Goal: Task Accomplishment & Management: Manage account settings

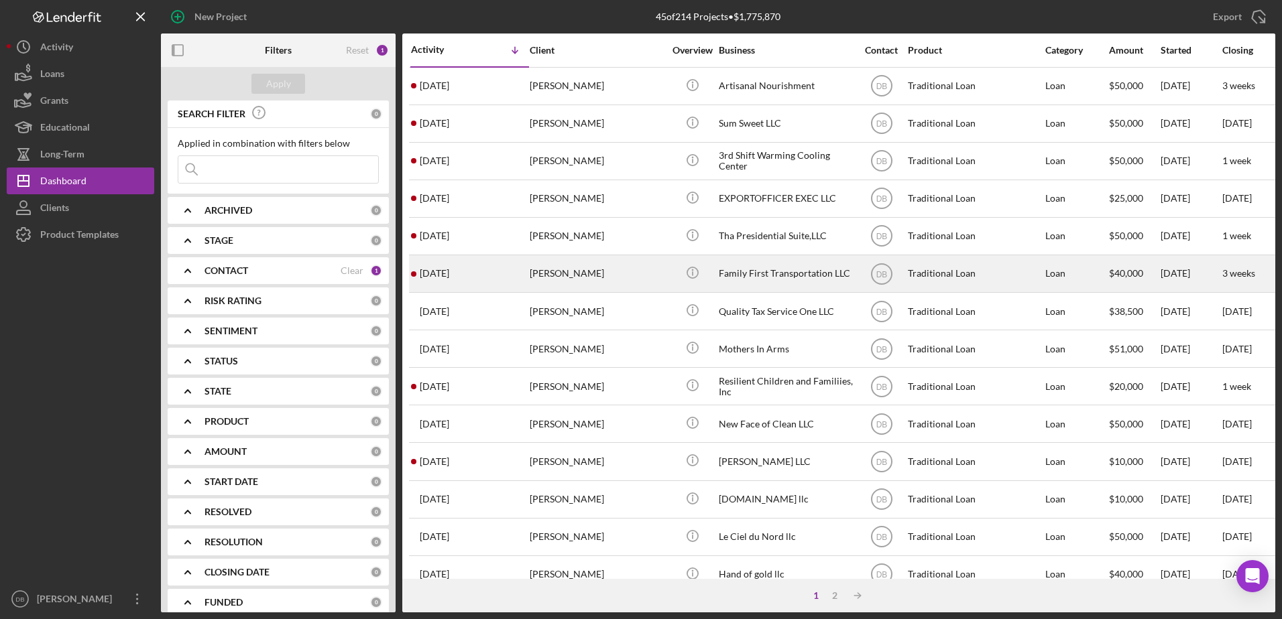
click at [449, 269] on time "[DATE]" at bounding box center [434, 273] width 29 height 11
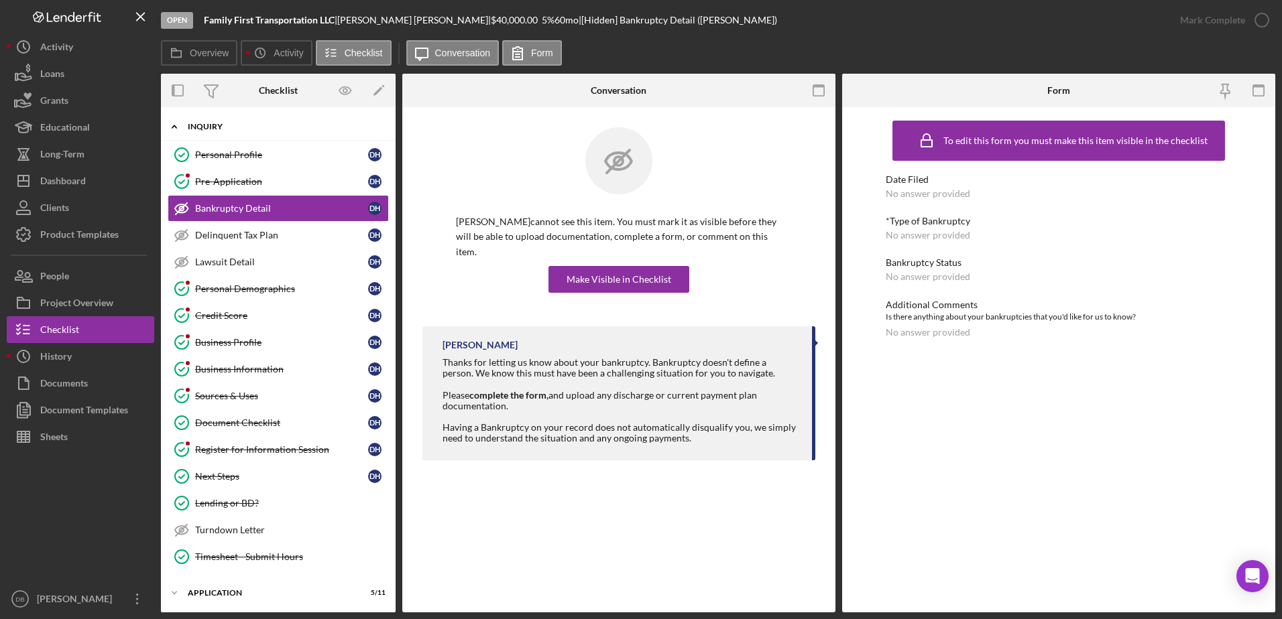
click at [208, 138] on div "Icon/Expander Inquiry 12 / 16" at bounding box center [278, 126] width 235 height 27
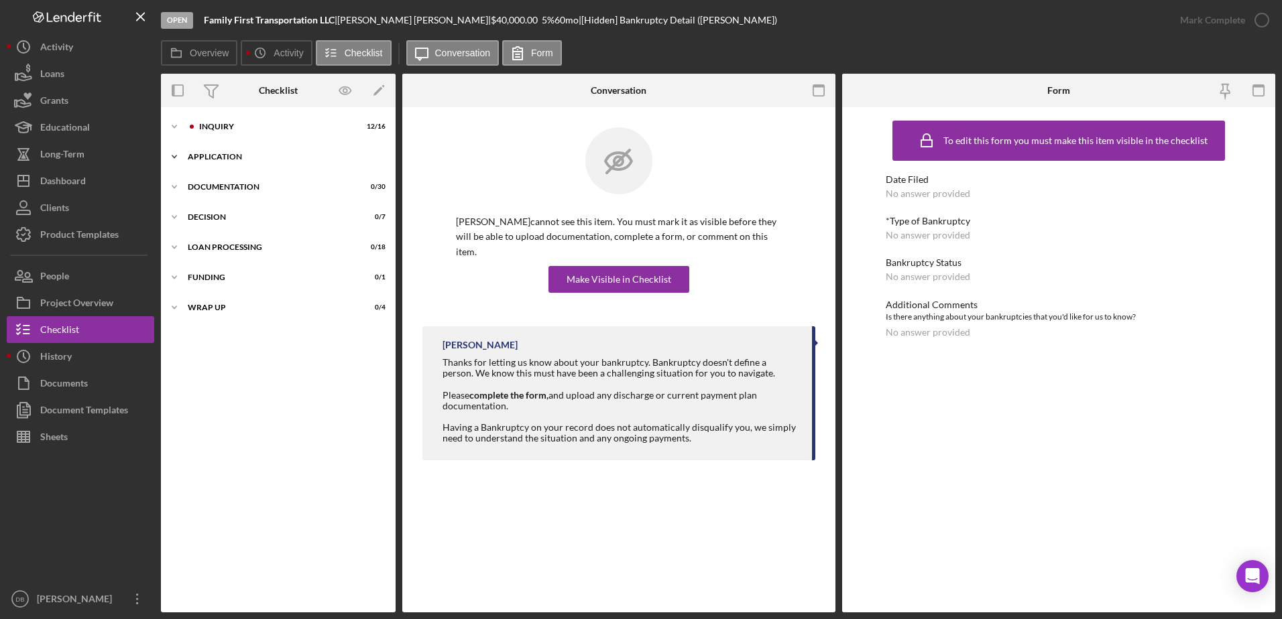
click at [219, 158] on div "Application" at bounding box center [283, 157] width 191 height 8
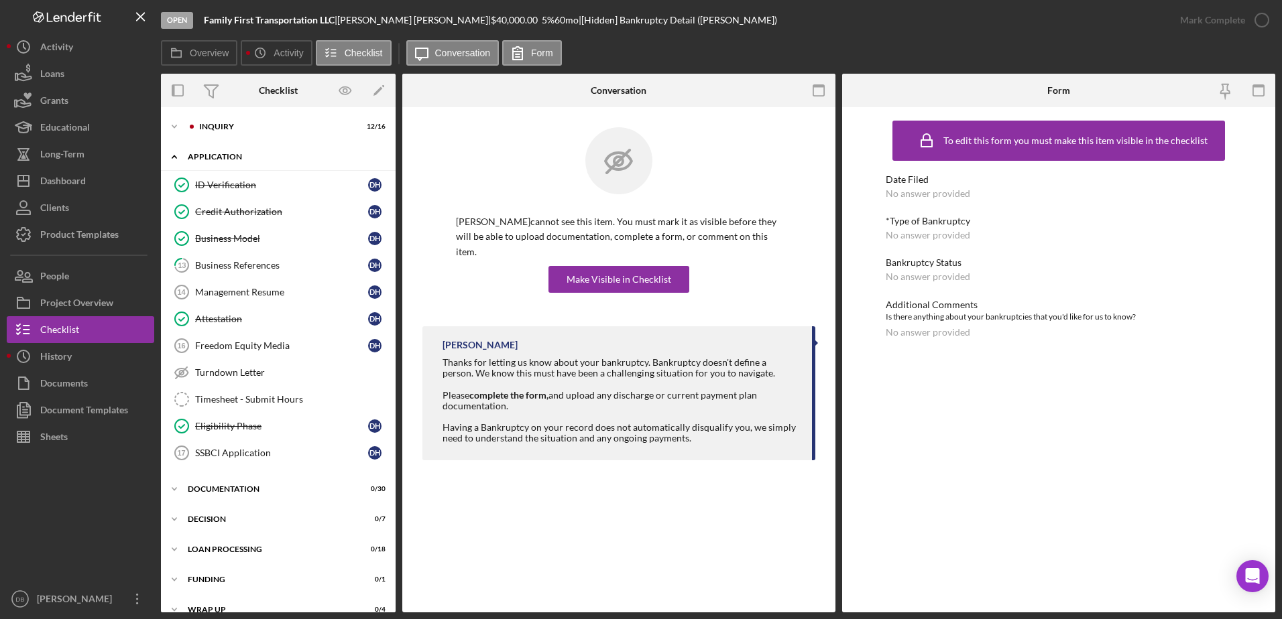
click at [219, 158] on div "Application" at bounding box center [283, 157] width 191 height 8
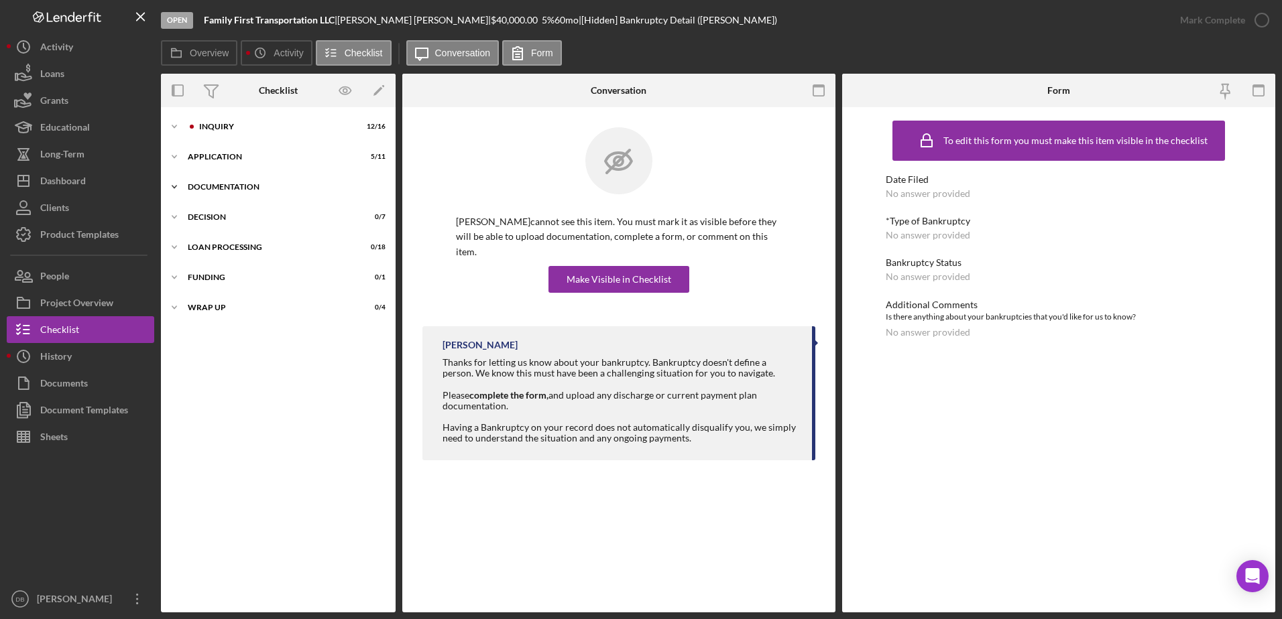
click at [226, 187] on div "Documentation" at bounding box center [283, 187] width 191 height 8
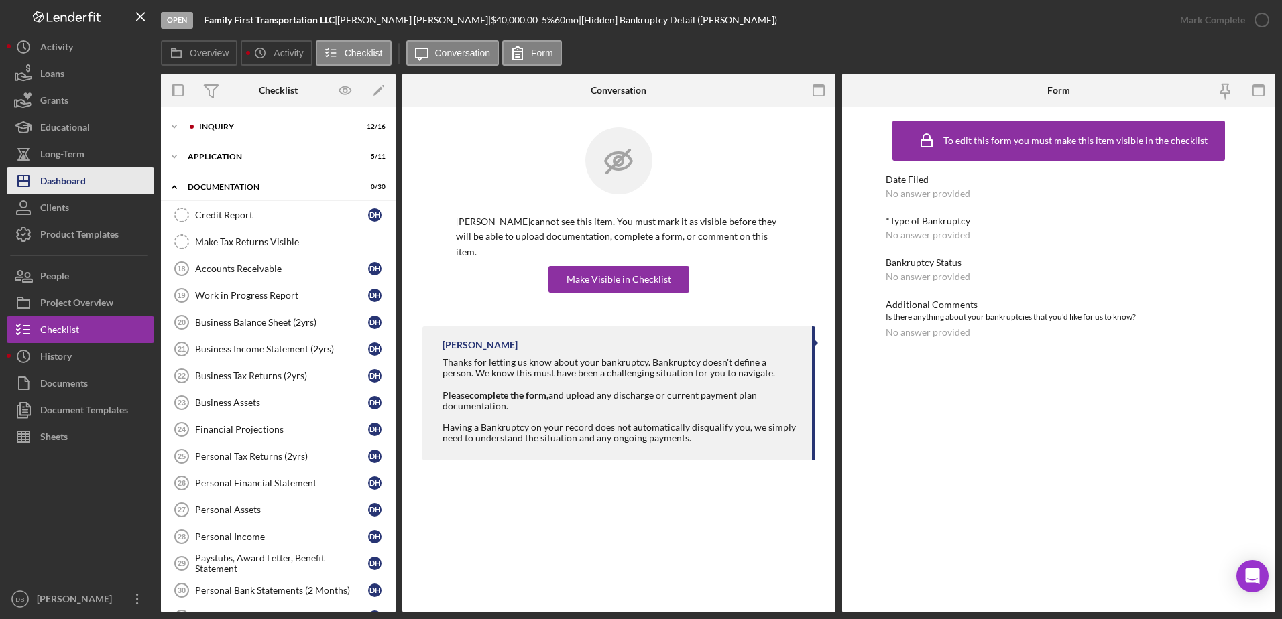
click at [105, 182] on button "Icon/Dashboard Dashboard" at bounding box center [80, 181] width 147 height 27
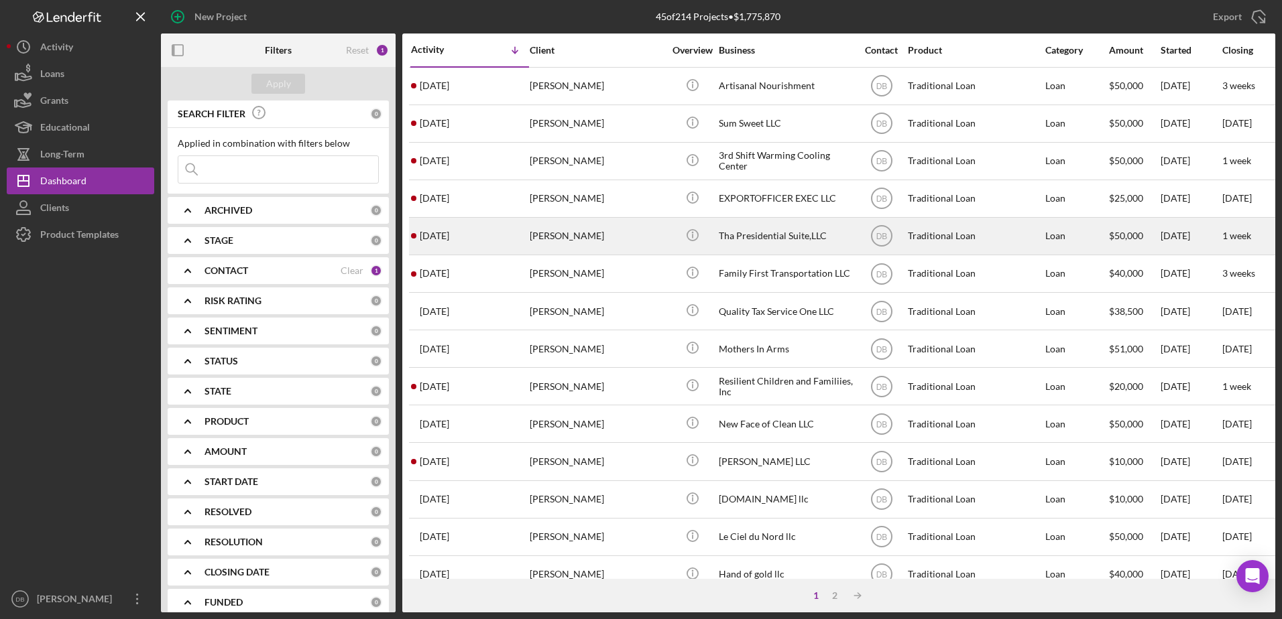
click at [519, 233] on div "[DATE] [PERSON_NAME]" at bounding box center [469, 237] width 117 height 36
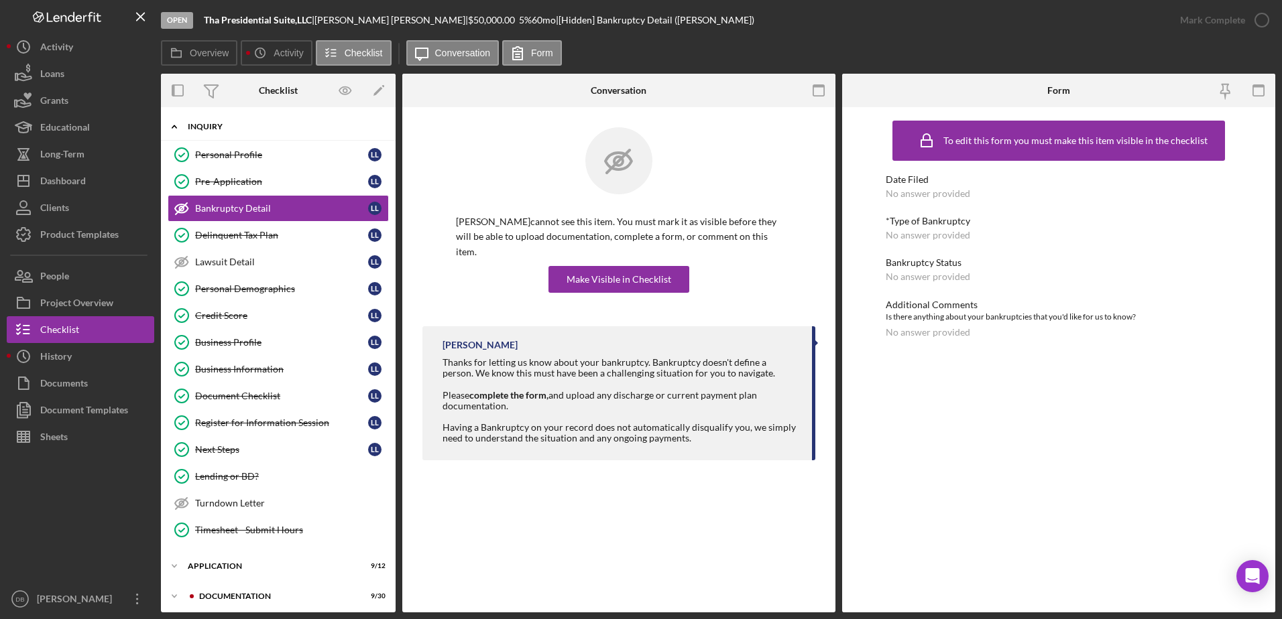
click at [217, 135] on div "Icon/Expander Inquiry 12 / 15" at bounding box center [278, 126] width 235 height 27
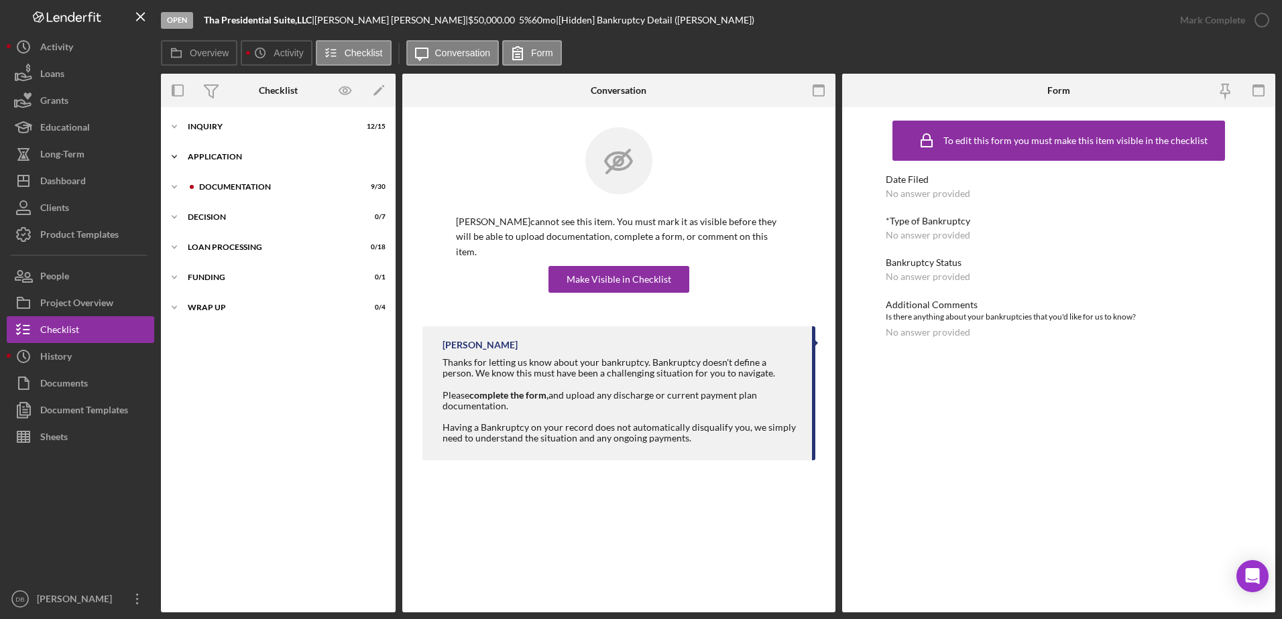
click at [226, 168] on div "Icon/Expander Application 9 / 12" at bounding box center [278, 156] width 235 height 27
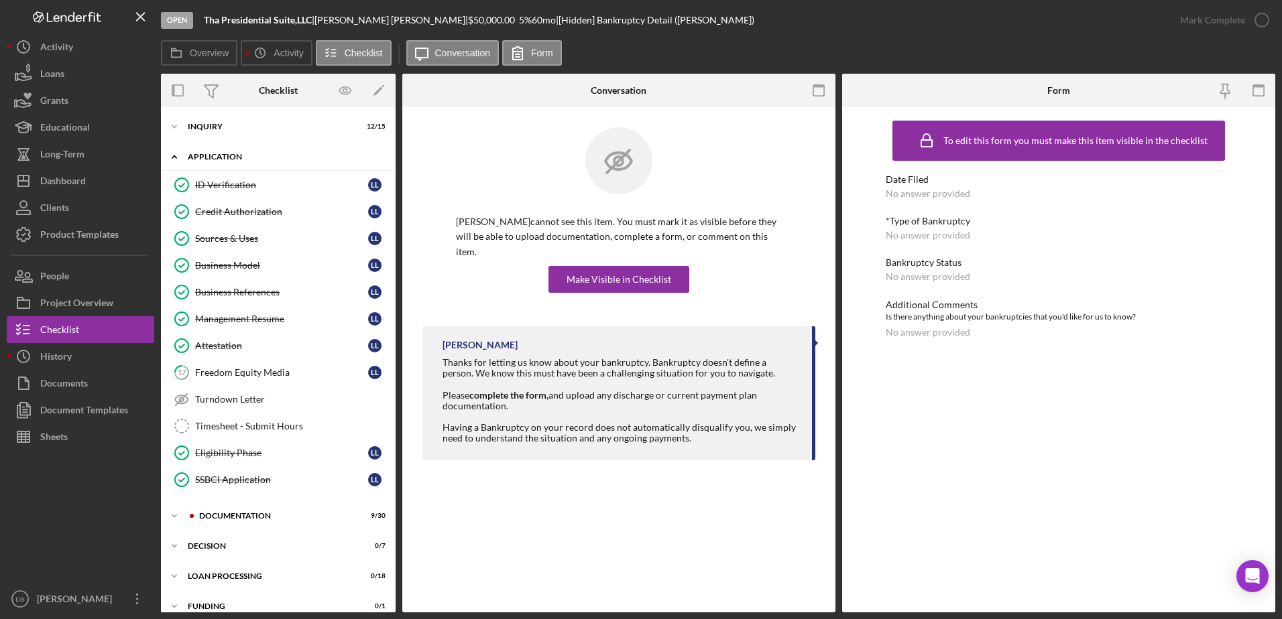
click at [226, 168] on div "Icon/Expander Application 9 / 12" at bounding box center [278, 156] width 235 height 27
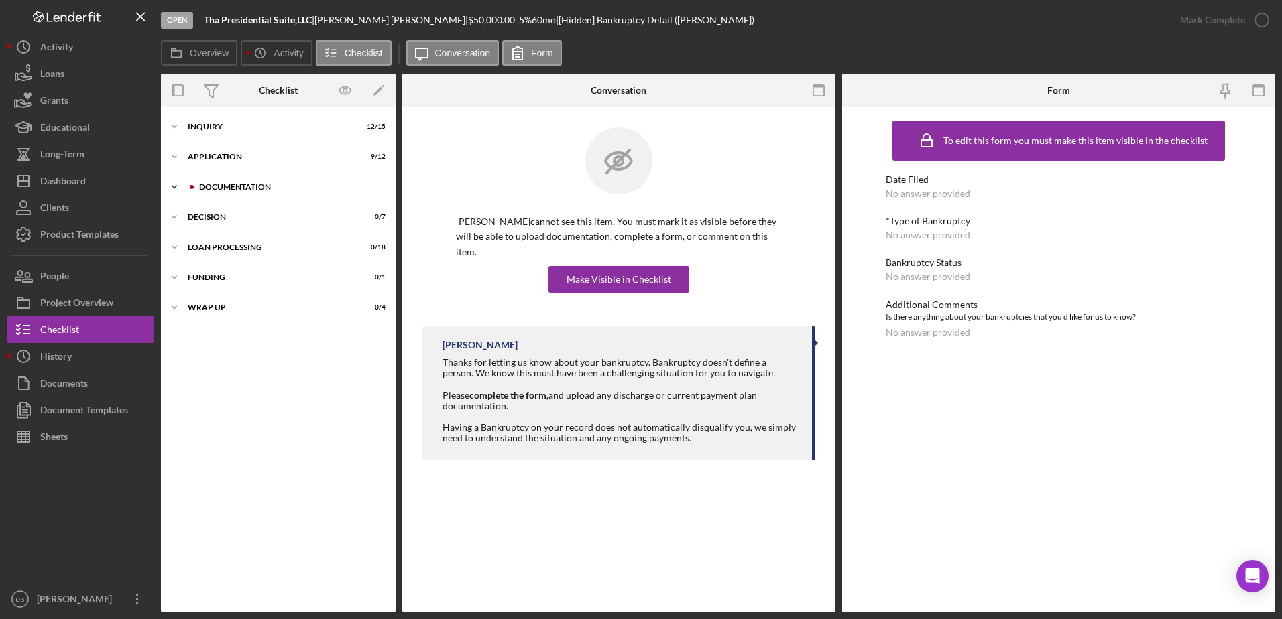
click at [233, 194] on div "Icon/Expander Documentation 9 / 30" at bounding box center [278, 187] width 235 height 27
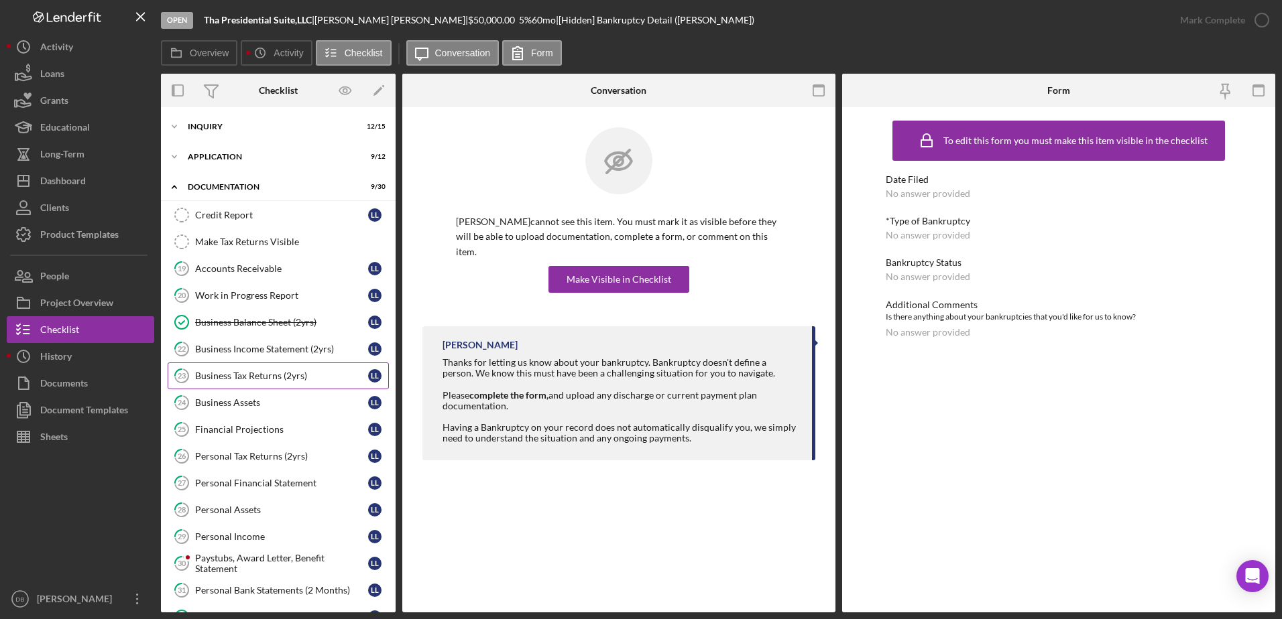
scroll to position [268, 0]
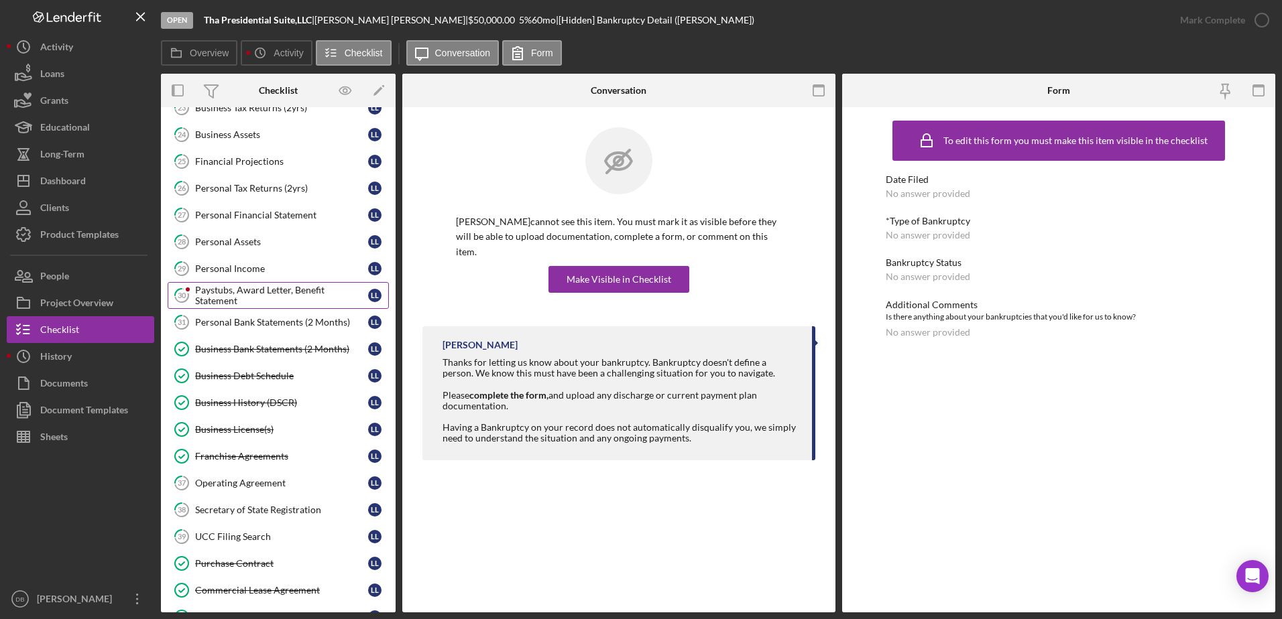
click at [229, 289] on div "Paystubs, Award Letter, Benefit Statement" at bounding box center [281, 295] width 173 height 21
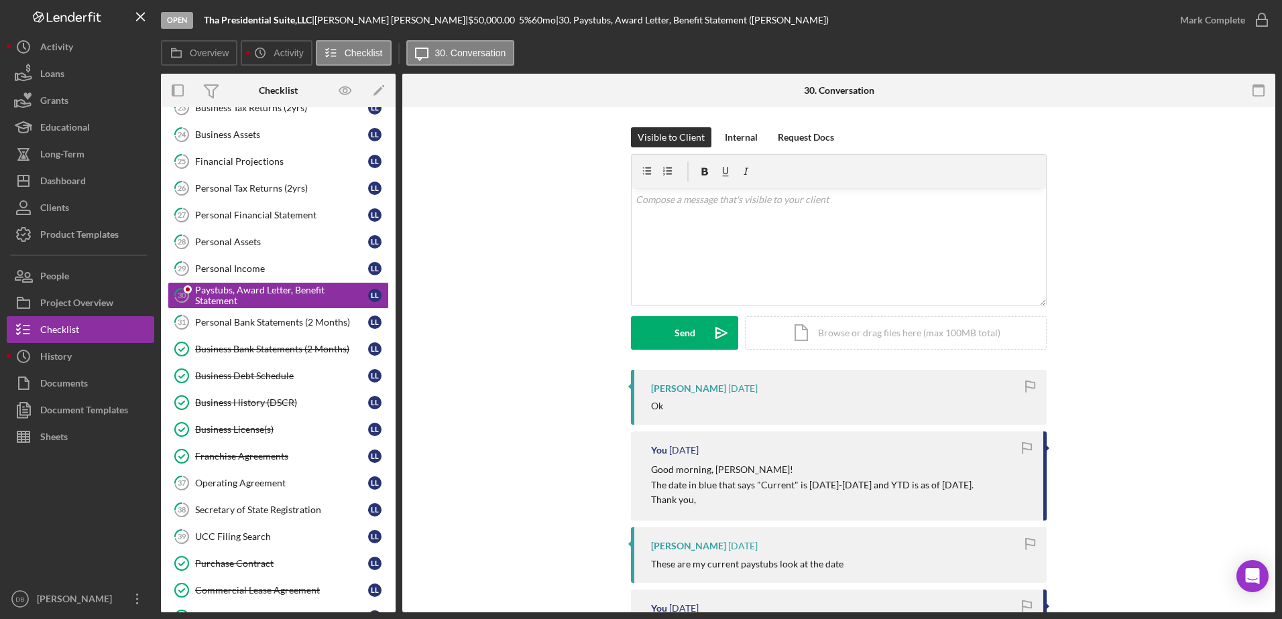
scroll to position [134, 0]
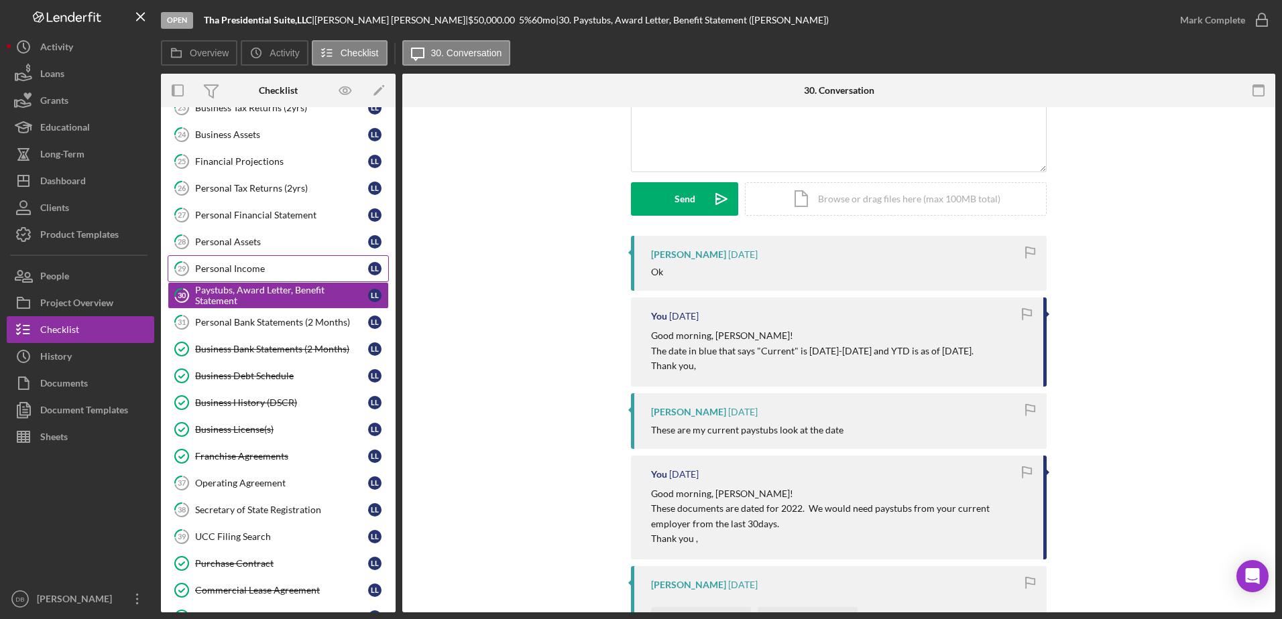
click at [229, 267] on div "Personal Income" at bounding box center [281, 268] width 173 height 11
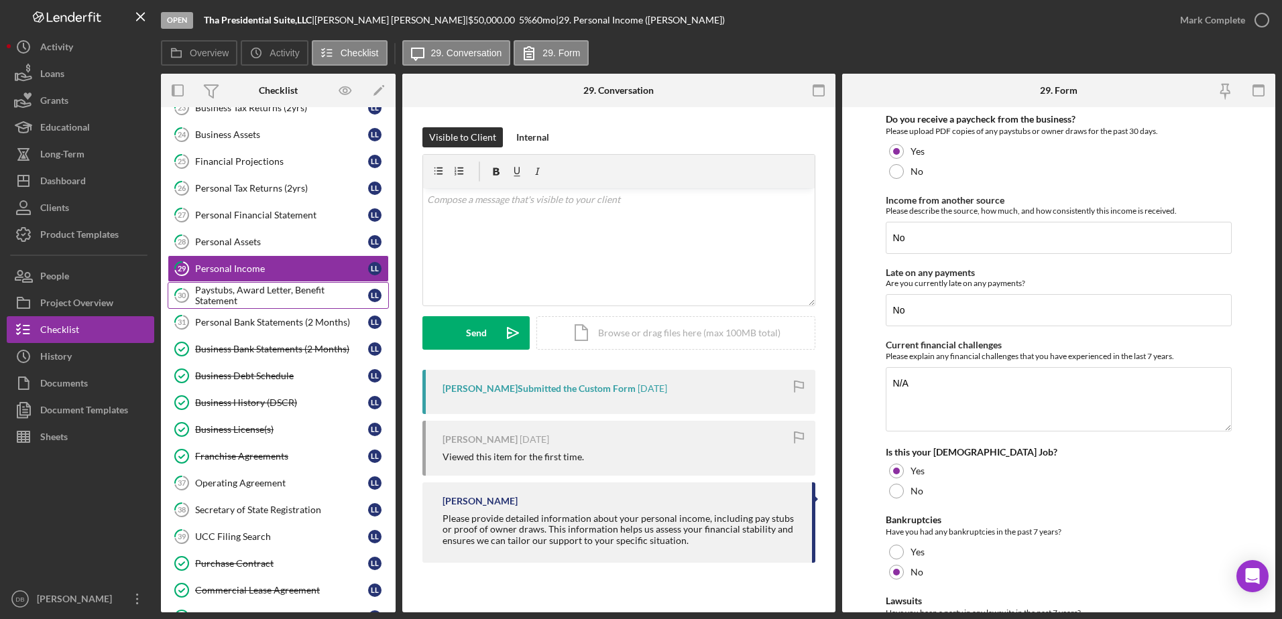
click at [243, 290] on div "Paystubs, Award Letter, Benefit Statement" at bounding box center [281, 295] width 173 height 21
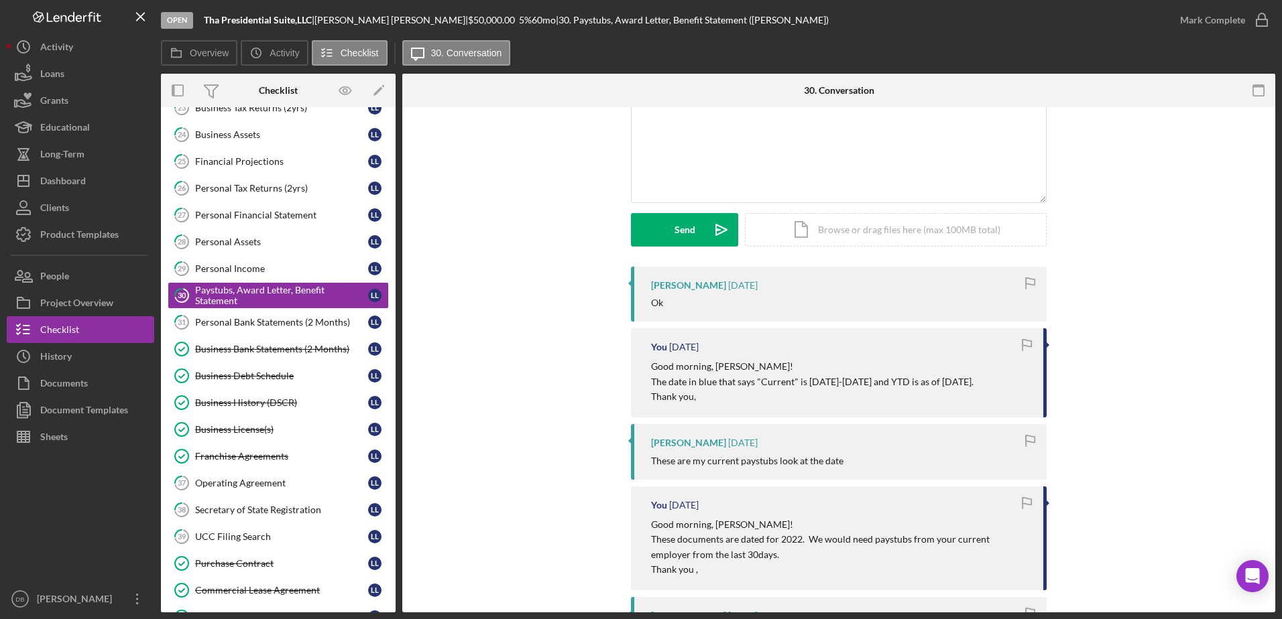
scroll to position [67, 0]
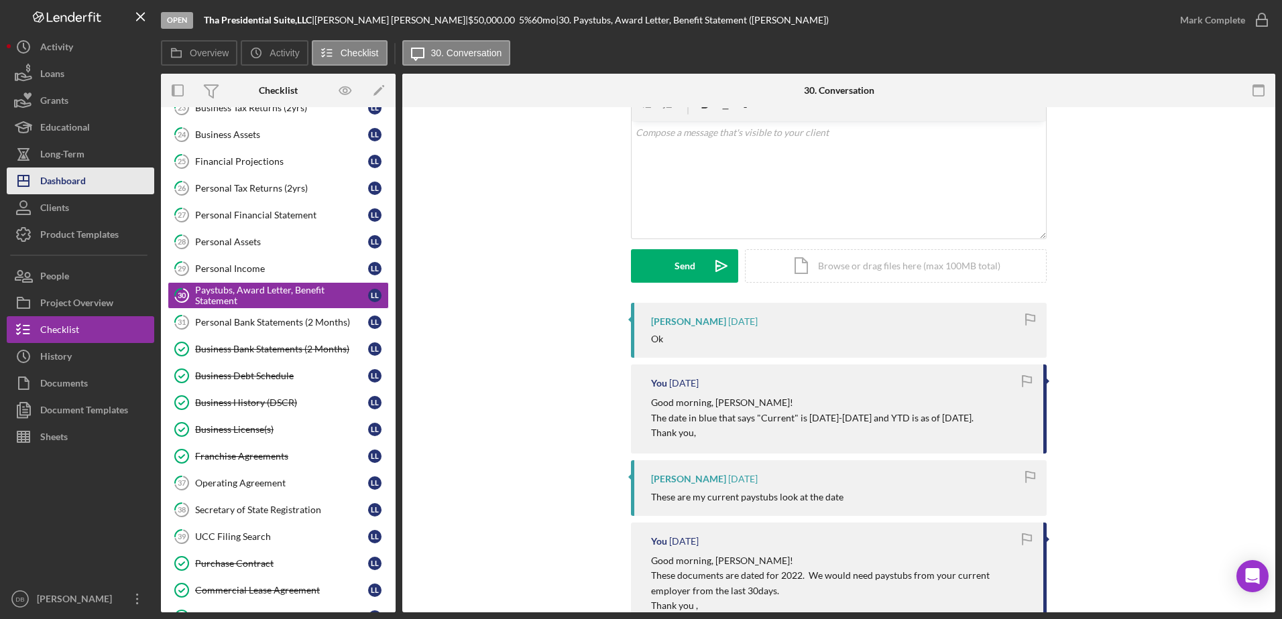
click at [97, 181] on button "Icon/Dashboard Dashboard" at bounding box center [80, 181] width 147 height 27
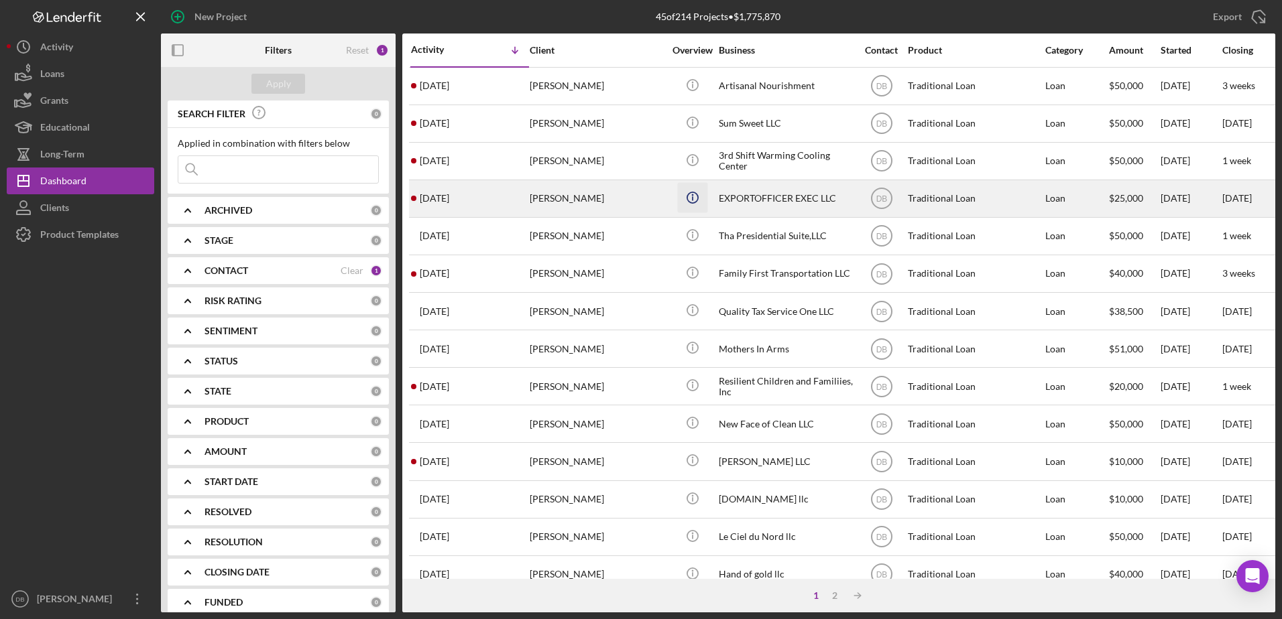
click at [695, 209] on icon "Icon/Info" at bounding box center [692, 197] width 30 height 30
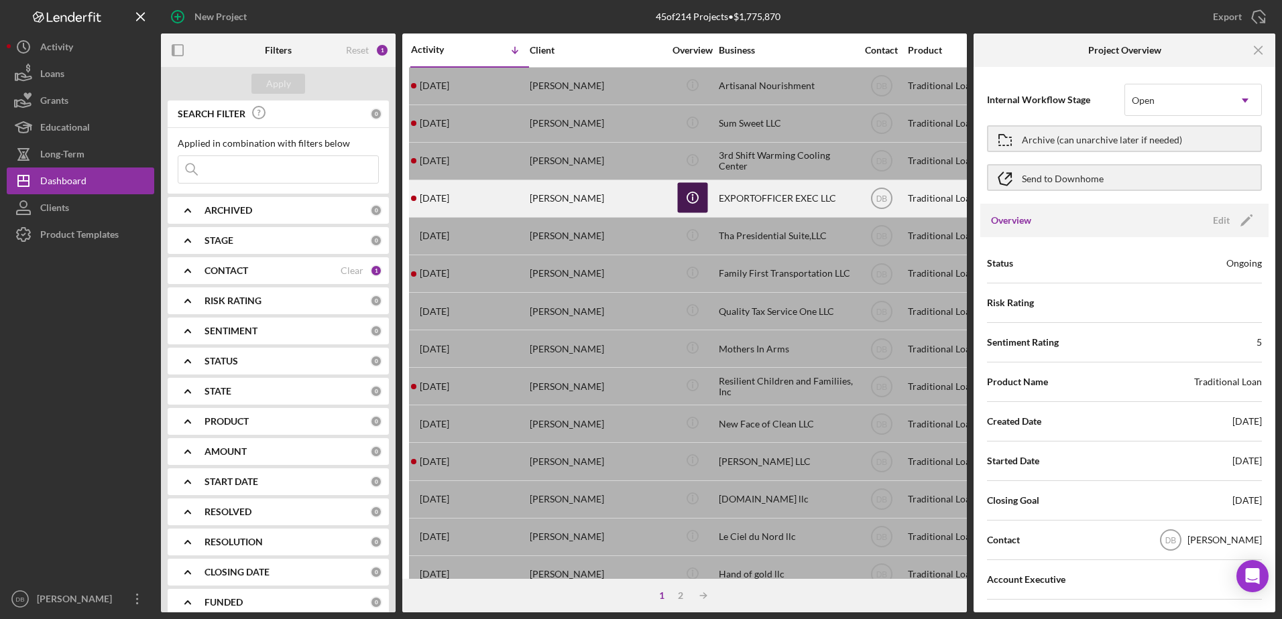
click at [690, 196] on icon "Icon/Info" at bounding box center [692, 197] width 30 height 30
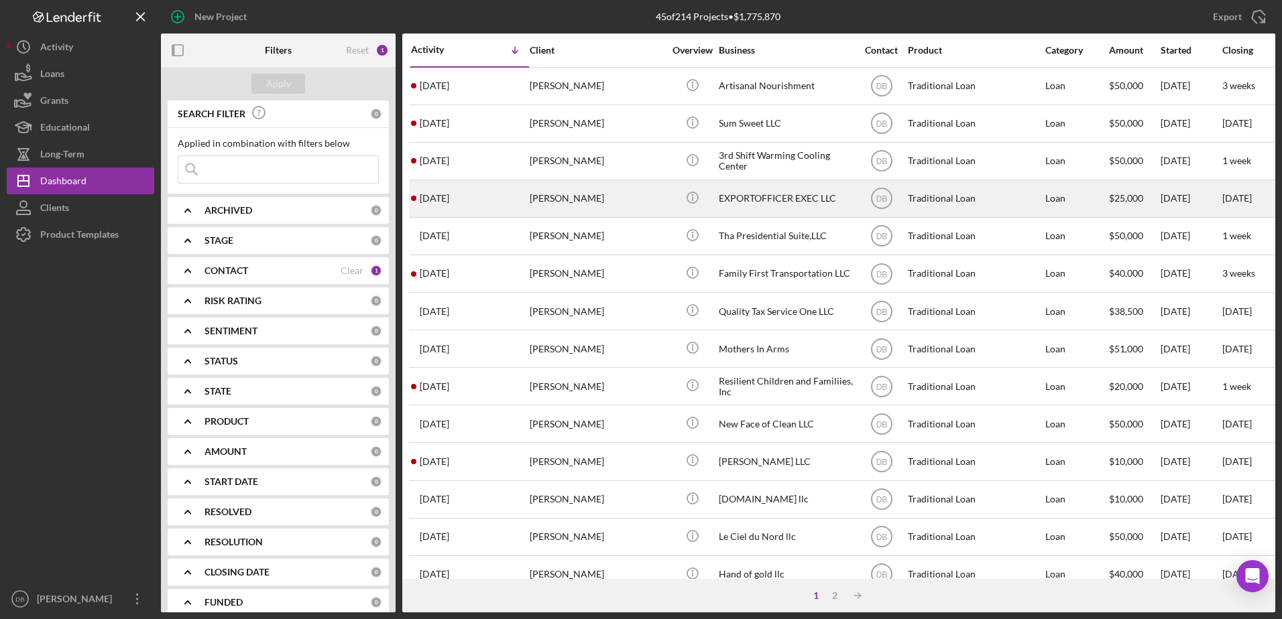
click at [572, 206] on div "[PERSON_NAME]" at bounding box center [597, 199] width 134 height 36
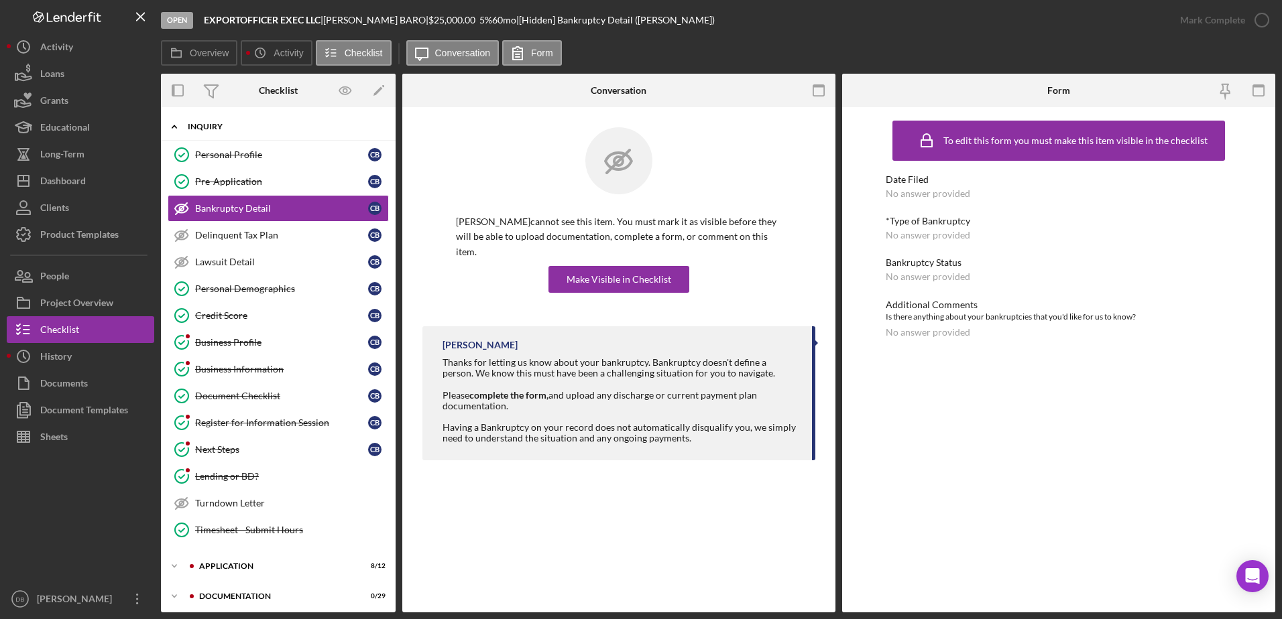
click at [276, 127] on div "Inquiry" at bounding box center [283, 127] width 191 height 8
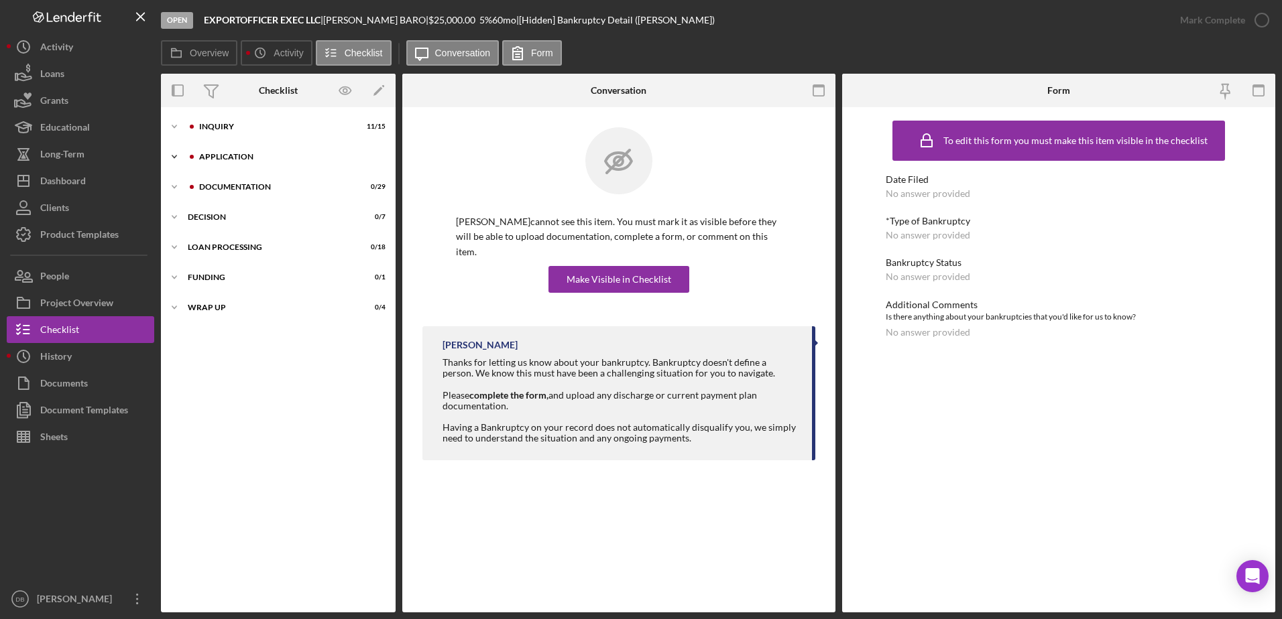
click at [287, 166] on div "Icon/Expander Application 8 / 12" at bounding box center [278, 156] width 235 height 27
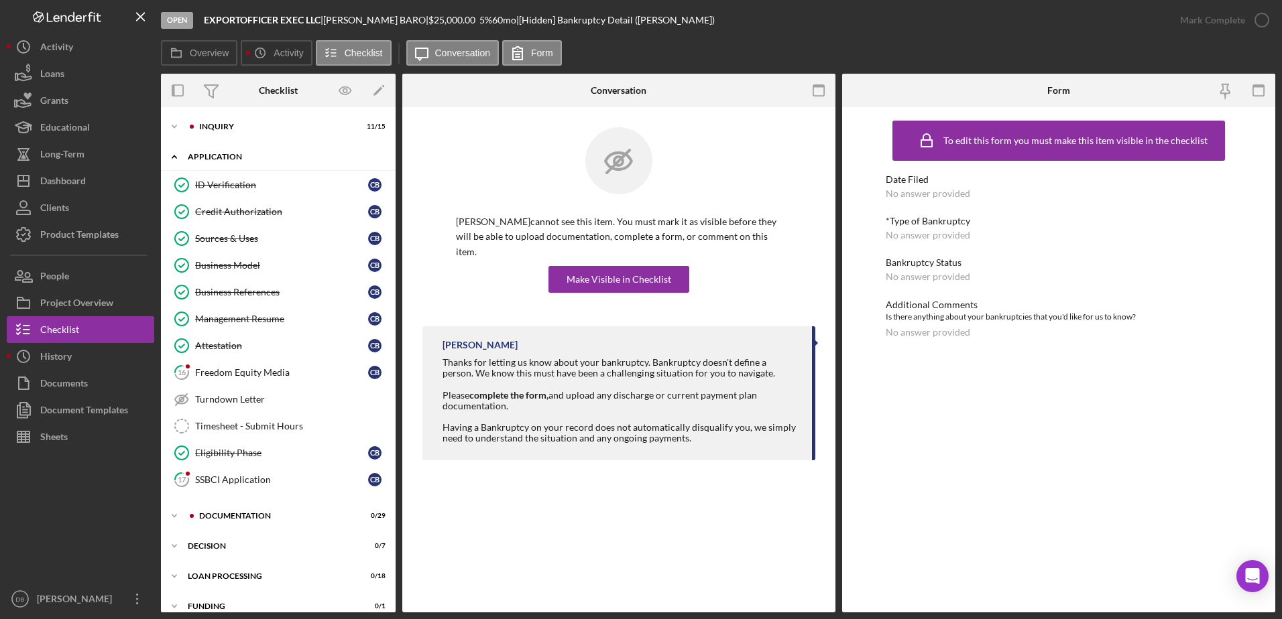
click at [288, 166] on div "Icon/Expander Application 8 / 12" at bounding box center [278, 156] width 235 height 27
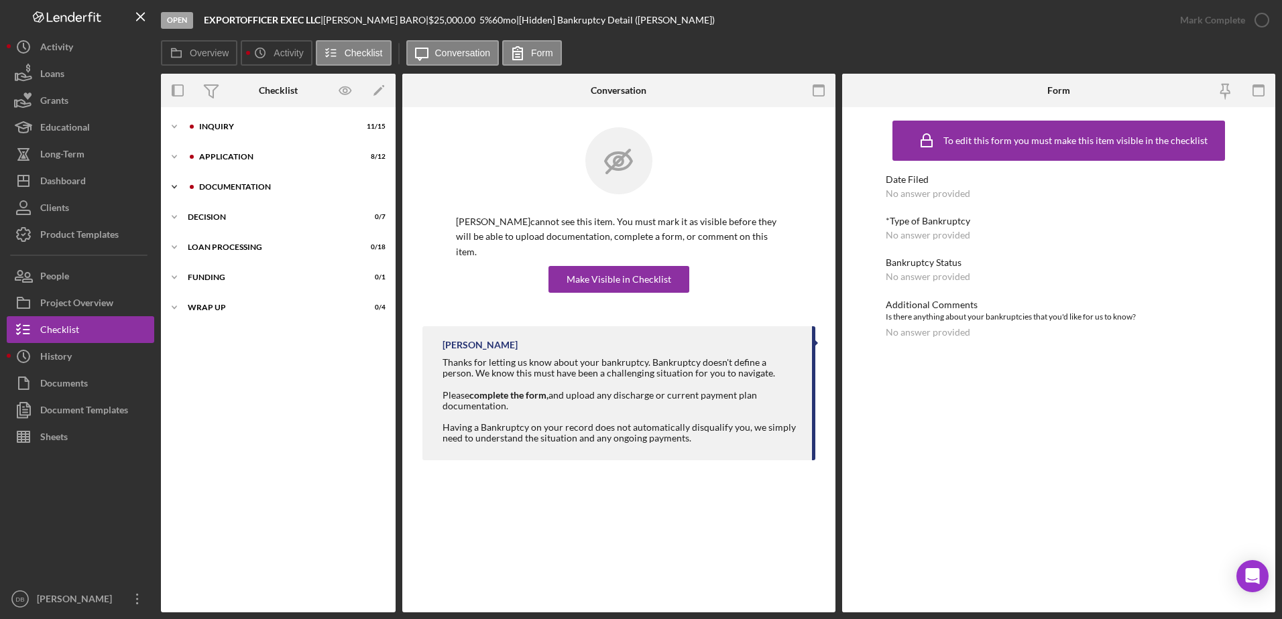
click at [288, 180] on div "Icon/Expander Documentation 0 / 29" at bounding box center [278, 187] width 235 height 27
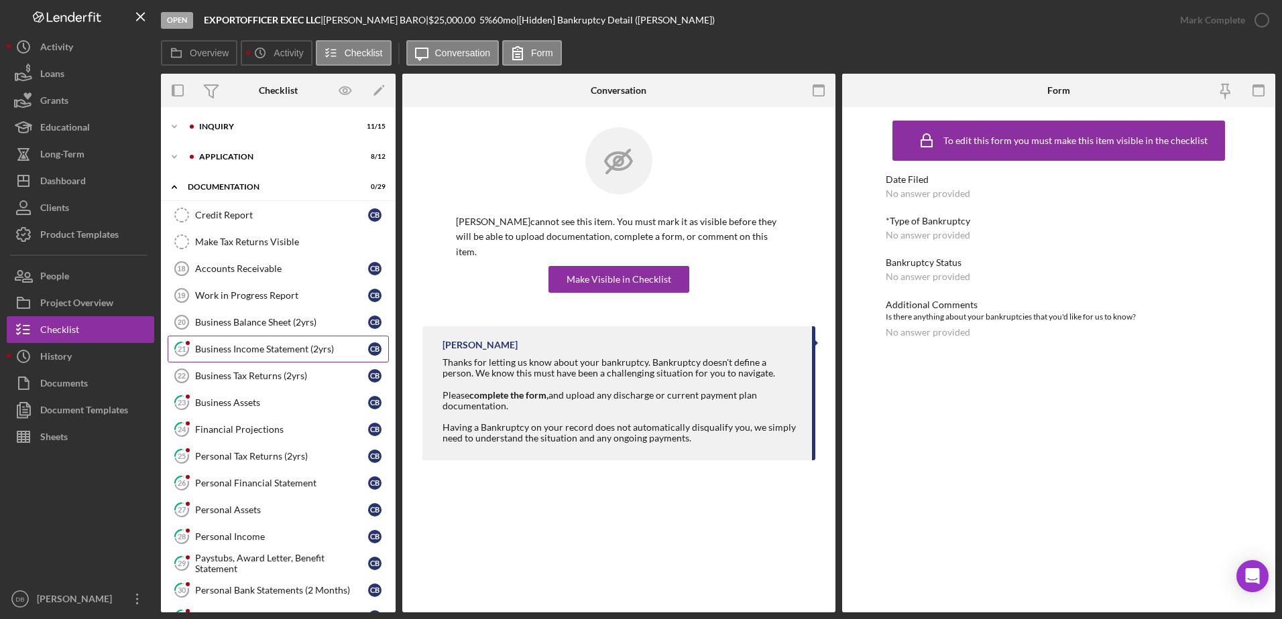
click at [298, 357] on link "21 Business Income Statement (2yrs) C B" at bounding box center [278, 349] width 221 height 27
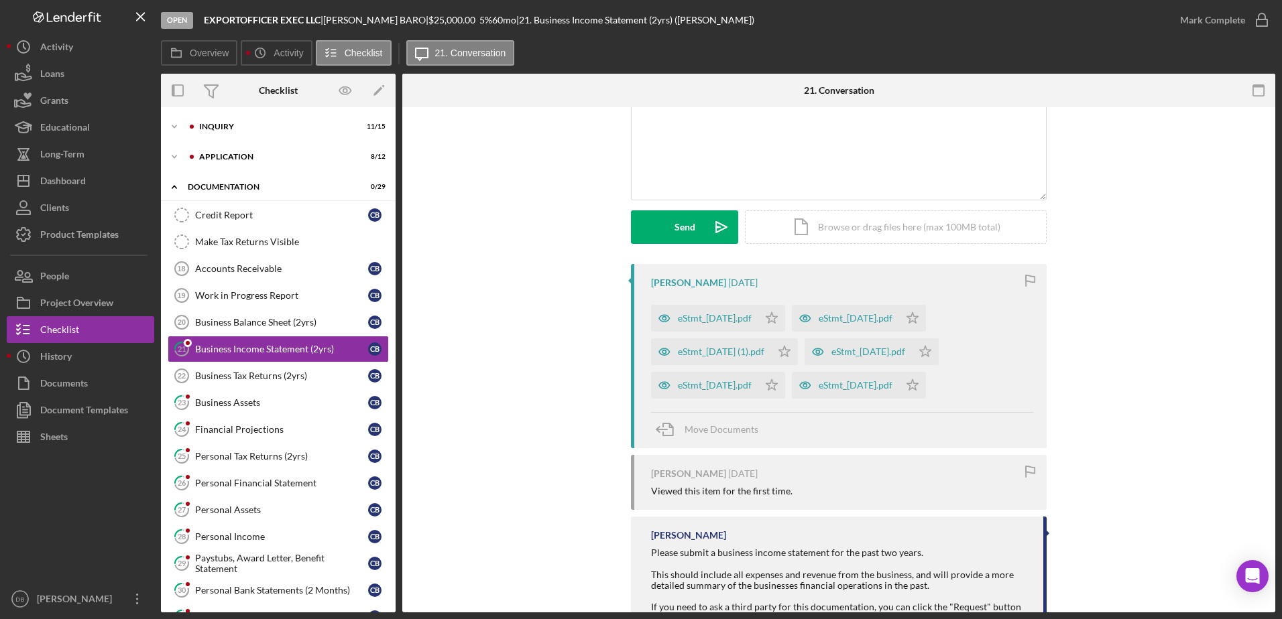
scroll to position [192, 0]
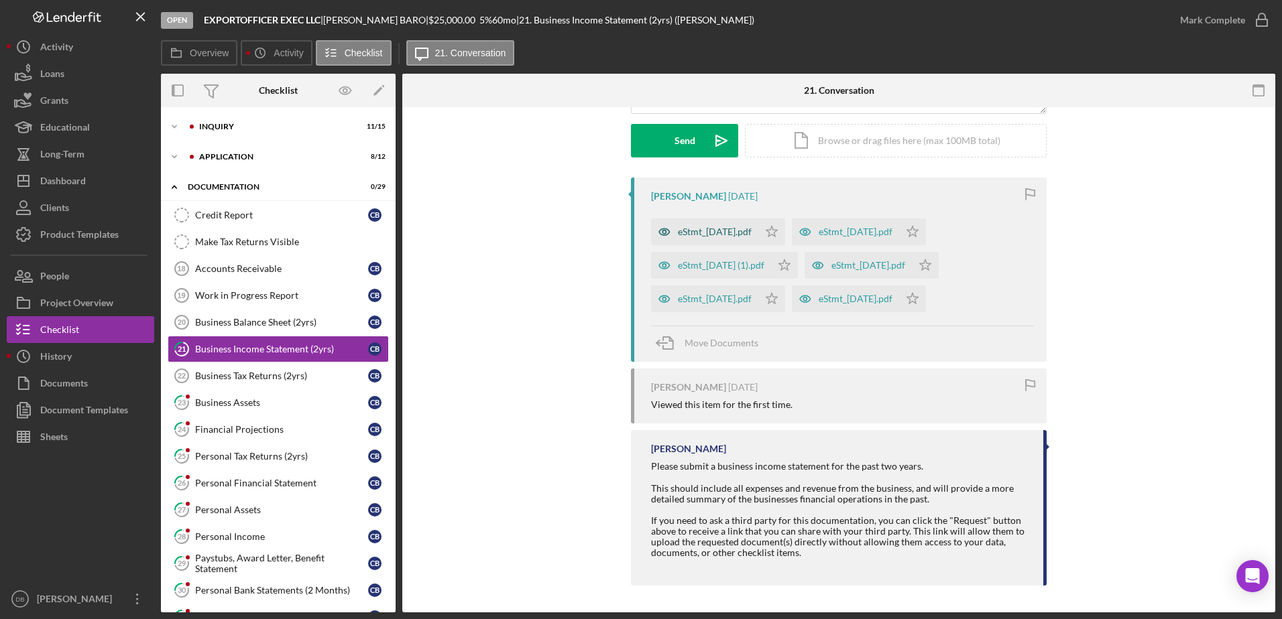
click at [732, 239] on div "eStmt_[DATE].pdf" at bounding box center [704, 232] width 107 height 27
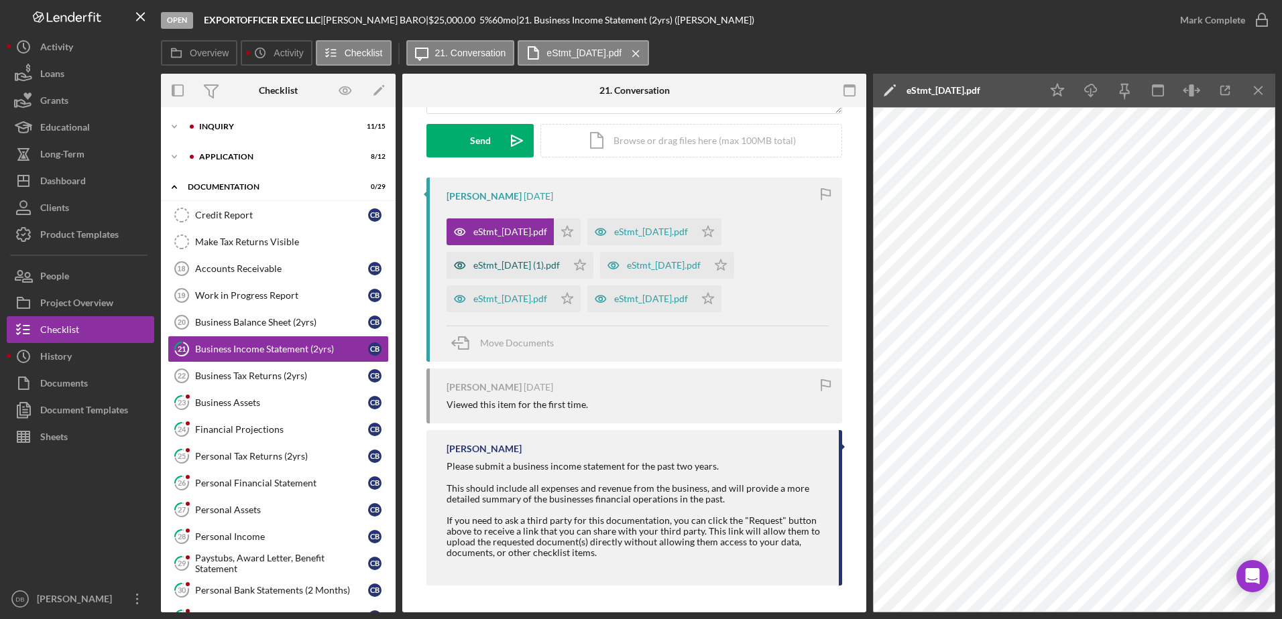
click at [527, 265] on div "eStmt_[DATE] (1).pdf" at bounding box center [516, 265] width 86 height 11
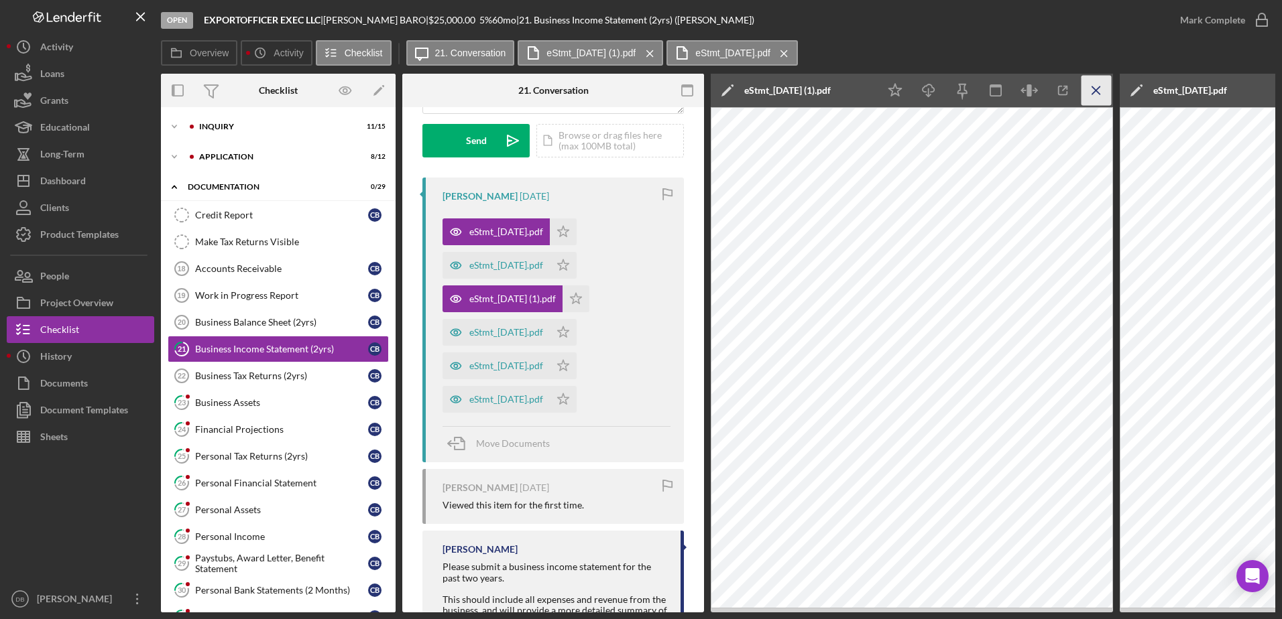
click at [1099, 84] on icon "Icon/Menu Close" at bounding box center [1096, 91] width 30 height 30
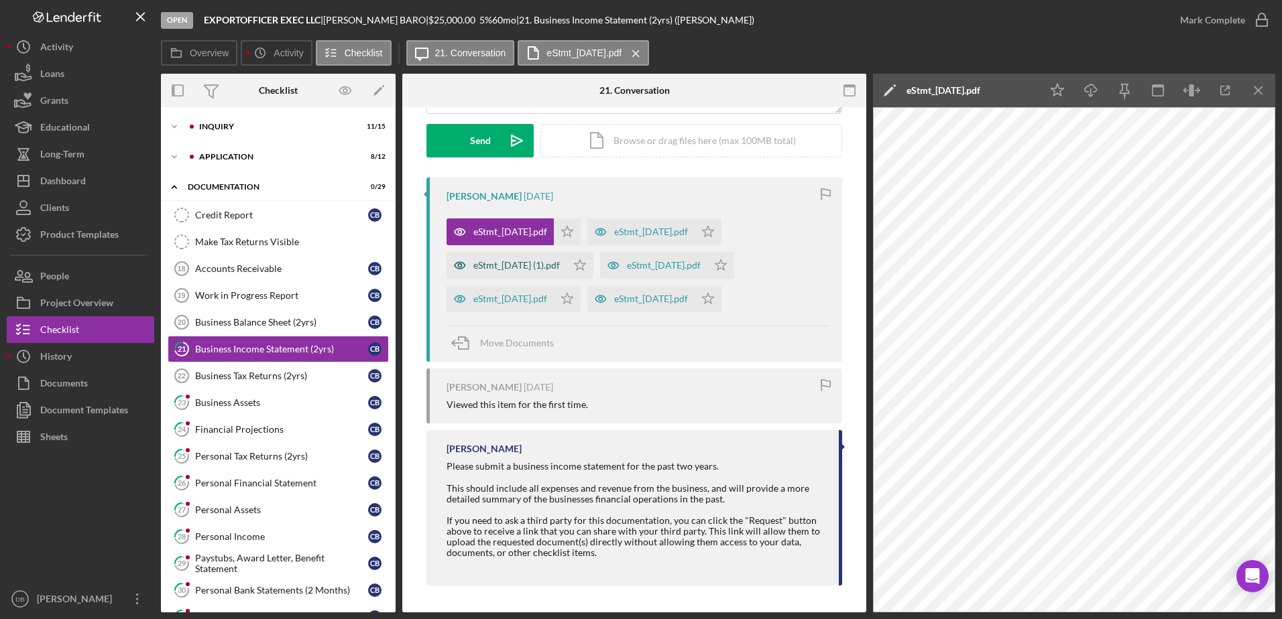
drag, startPoint x: 1261, startPoint y: 90, endPoint x: 727, endPoint y: 263, distance: 560.9
click at [1260, 90] on icon "Icon/Menu Close" at bounding box center [1258, 91] width 30 height 30
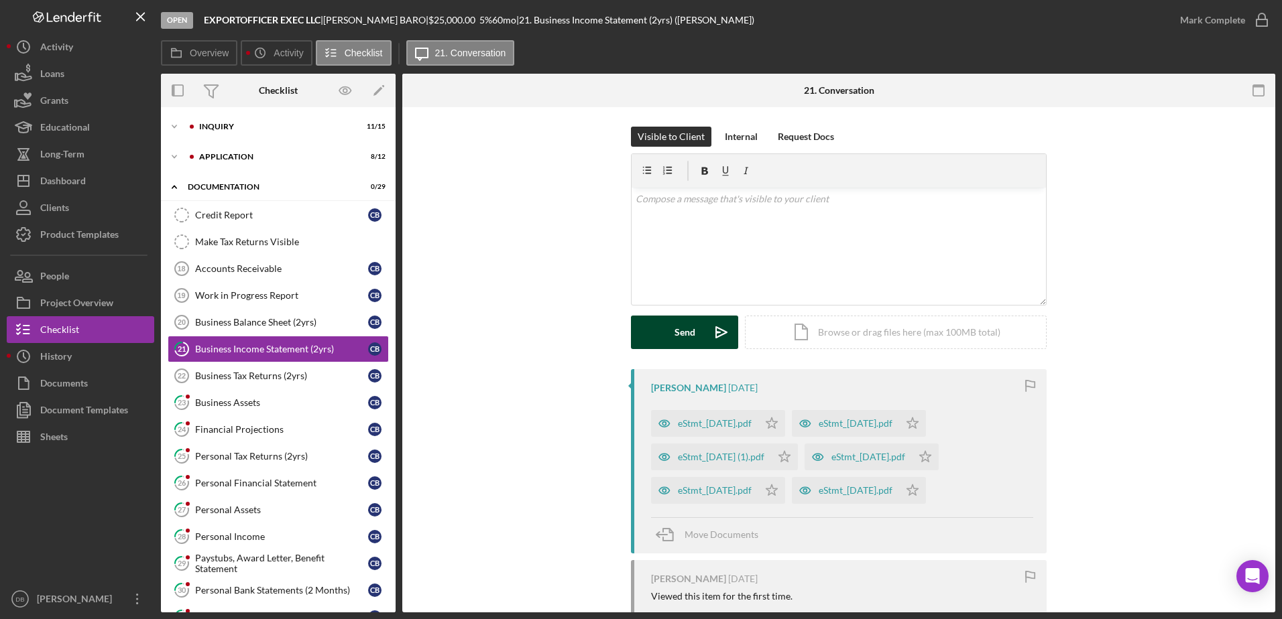
scroll to position [0, 0]
click at [719, 206] on p at bounding box center [838, 199] width 407 height 15
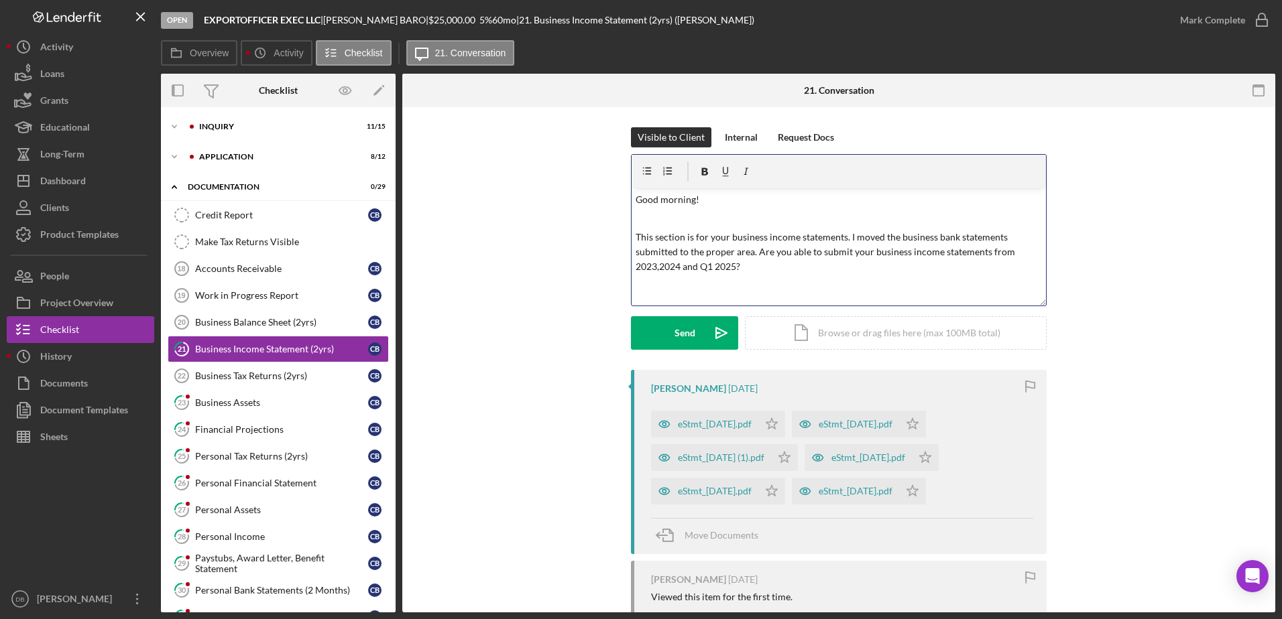
click at [792, 282] on div "v Color teal Color pink Remove color Add row above Add row below Add column bef…" at bounding box center [838, 246] width 414 height 117
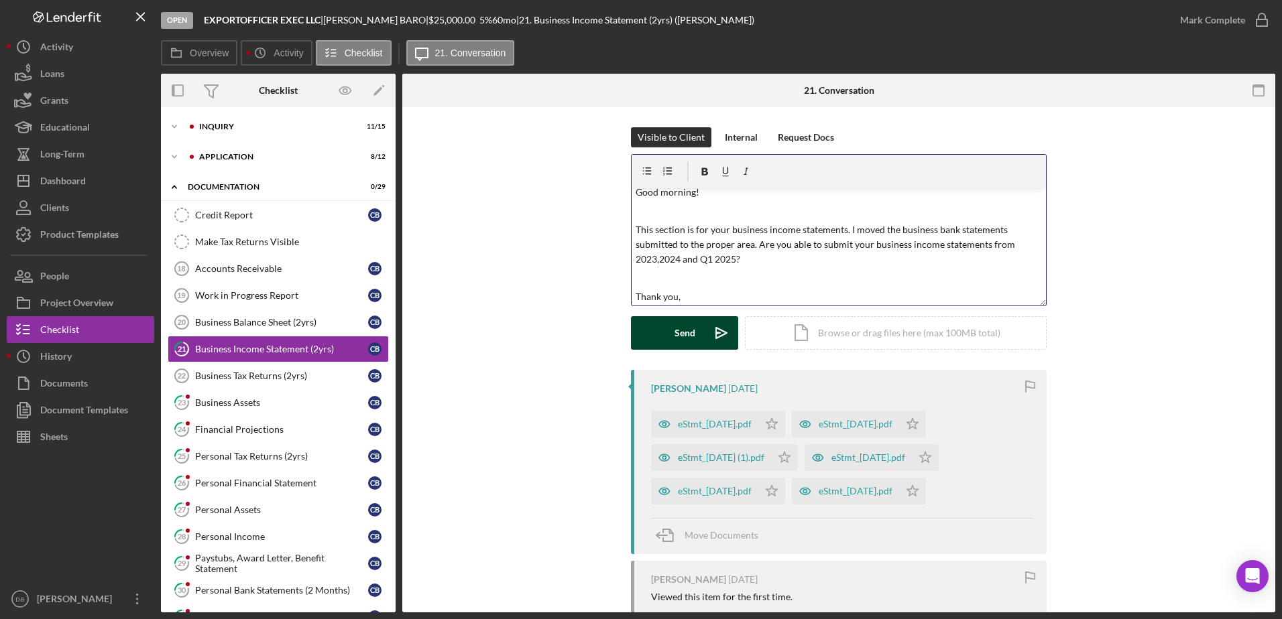
click at [710, 328] on icon "Icon/icon-invite-send" at bounding box center [722, 333] width 34 height 34
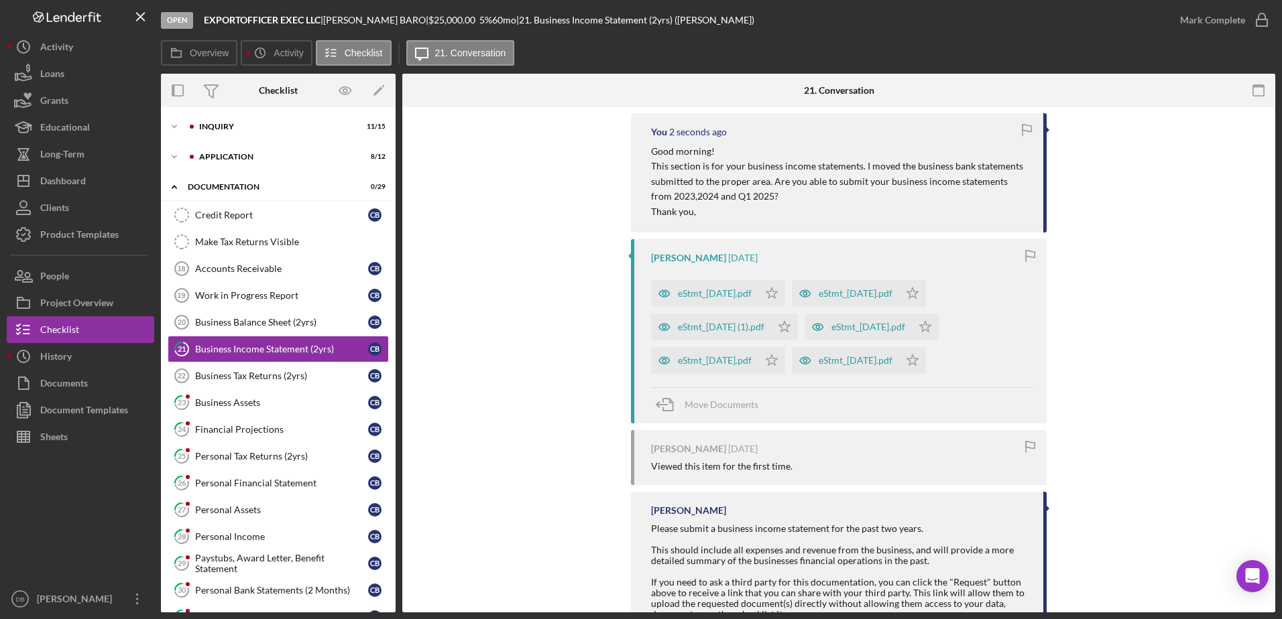
scroll to position [268, 0]
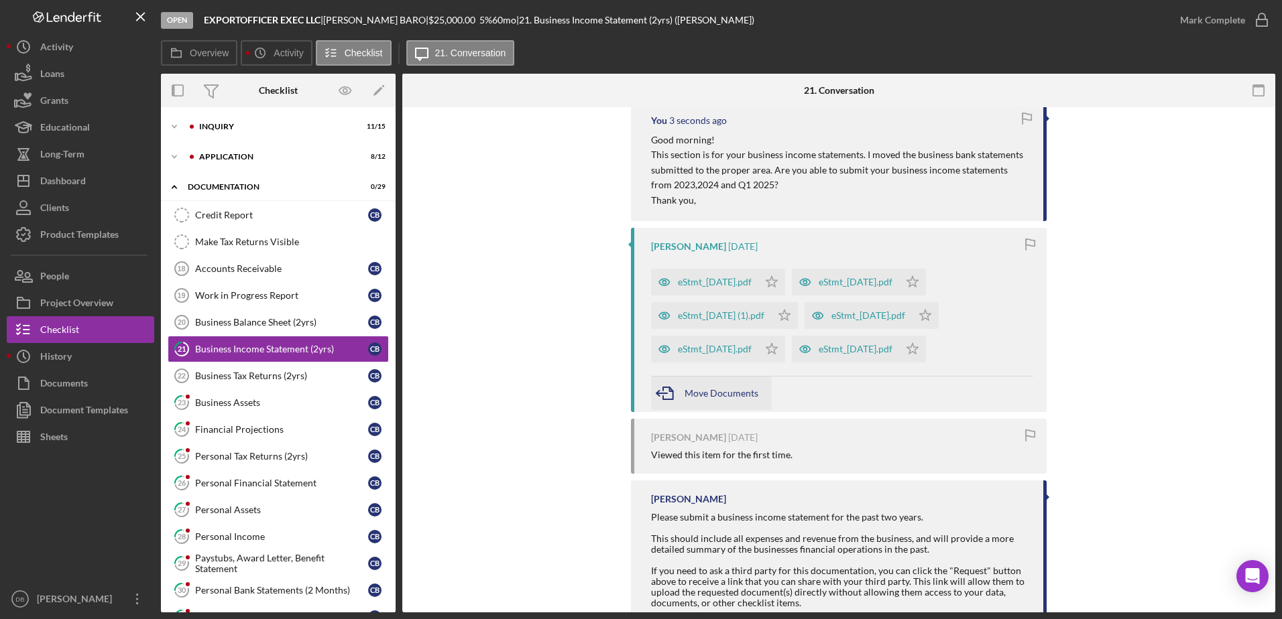
click at [701, 394] on span "Move Documents" at bounding box center [721, 392] width 74 height 11
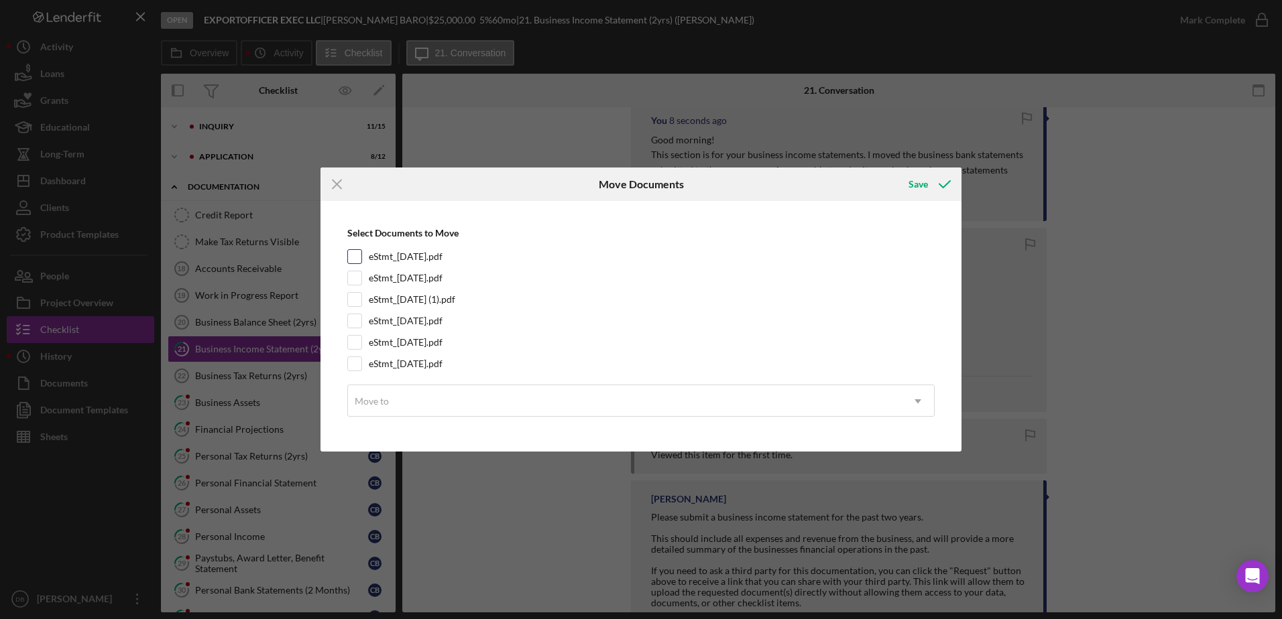
click at [353, 257] on input "eStmt_[DATE].pdf" at bounding box center [354, 256] width 13 height 13
checkbox input "true"
drag, startPoint x: 359, startPoint y: 278, endPoint x: 358, endPoint y: 290, distance: 12.8
click at [359, 280] on input "eStmt_[DATE].pdf" at bounding box center [354, 277] width 13 height 13
checkbox input "true"
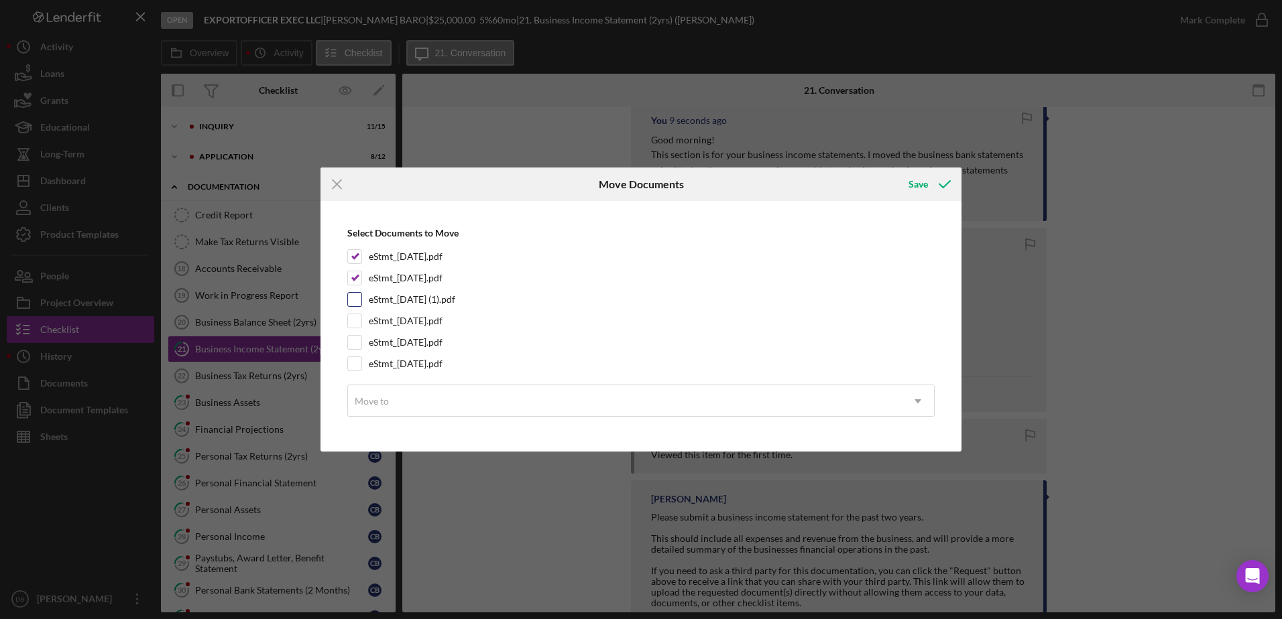
click at [357, 302] on input "eStmt_[DATE] (1).pdf" at bounding box center [354, 299] width 13 height 13
checkbox input "true"
drag, startPoint x: 357, startPoint y: 312, endPoint x: 354, endPoint y: 330, distance: 17.6
click at [356, 313] on div "Select Documents to Move eStmt_[DATE].pdf eStmt_[DATE].pdf eStmt_[DATE] (1).pdf…" at bounding box center [640, 326] width 627 height 237
click at [354, 330] on div "Select Documents to Move eStmt_[DATE].pdf eStmt_[DATE].pdf eStmt_[DATE] (1).pdf…" at bounding box center [640, 326] width 627 height 237
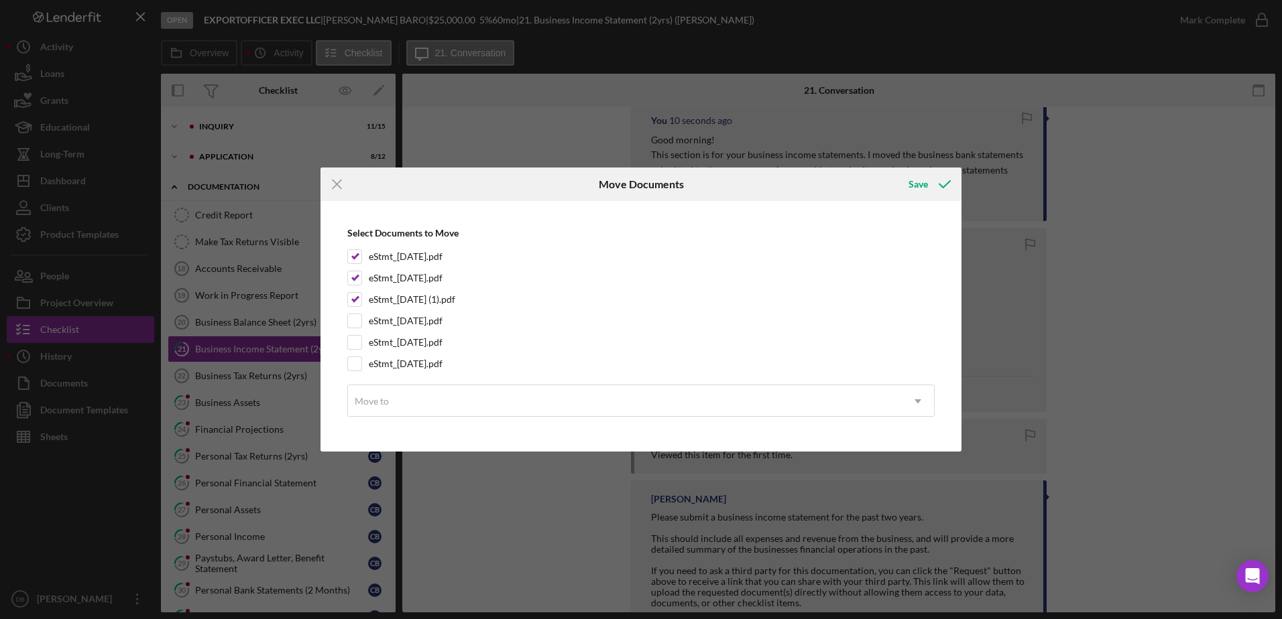
click at [351, 328] on div "Select Documents to Move eStmt_[DATE].pdf eStmt_[DATE].pdf eStmt_[DATE] (1).pdf…" at bounding box center [640, 326] width 627 height 237
click at [358, 323] on input "eStmt_[DATE].pdf" at bounding box center [354, 320] width 13 height 13
checkbox input "true"
drag, startPoint x: 357, startPoint y: 337, endPoint x: 354, endPoint y: 347, distance: 10.6
click at [357, 338] on input "eStmt_[DATE].pdf" at bounding box center [354, 342] width 13 height 13
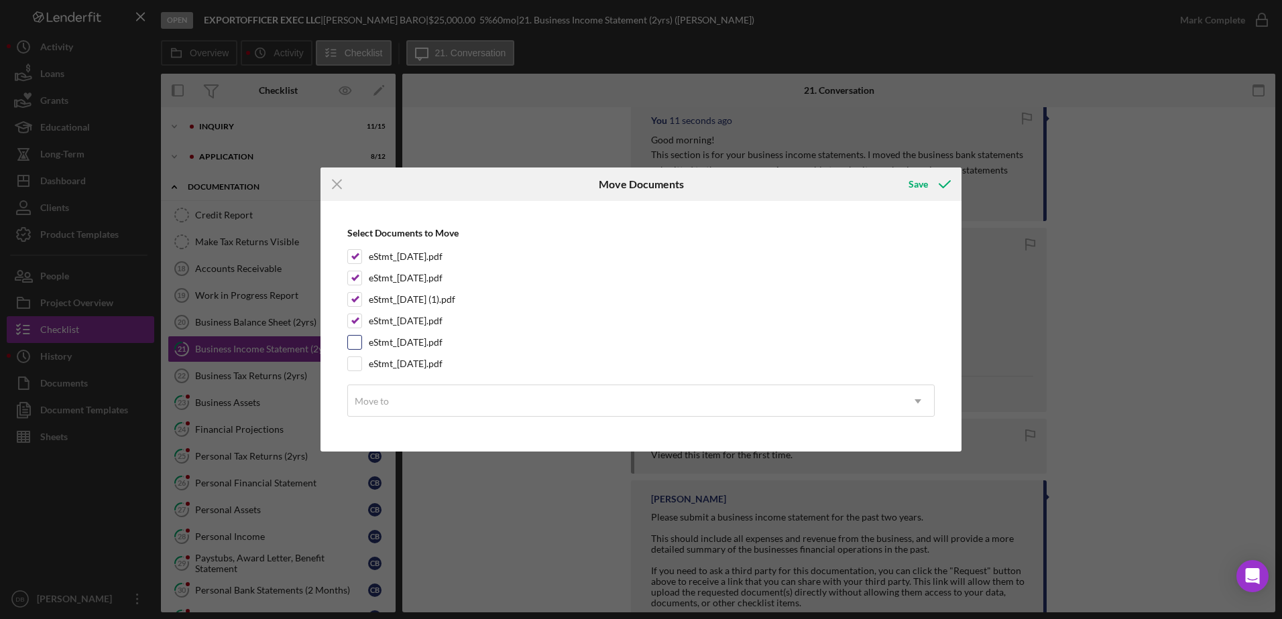
checkbox input "true"
drag, startPoint x: 353, startPoint y: 367, endPoint x: 357, endPoint y: 392, distance: 25.7
click at [353, 368] on input "eStmt_[DATE].pdf" at bounding box center [354, 363] width 13 height 13
checkbox input "true"
click at [357, 394] on div "Move to" at bounding box center [625, 401] width 554 height 31
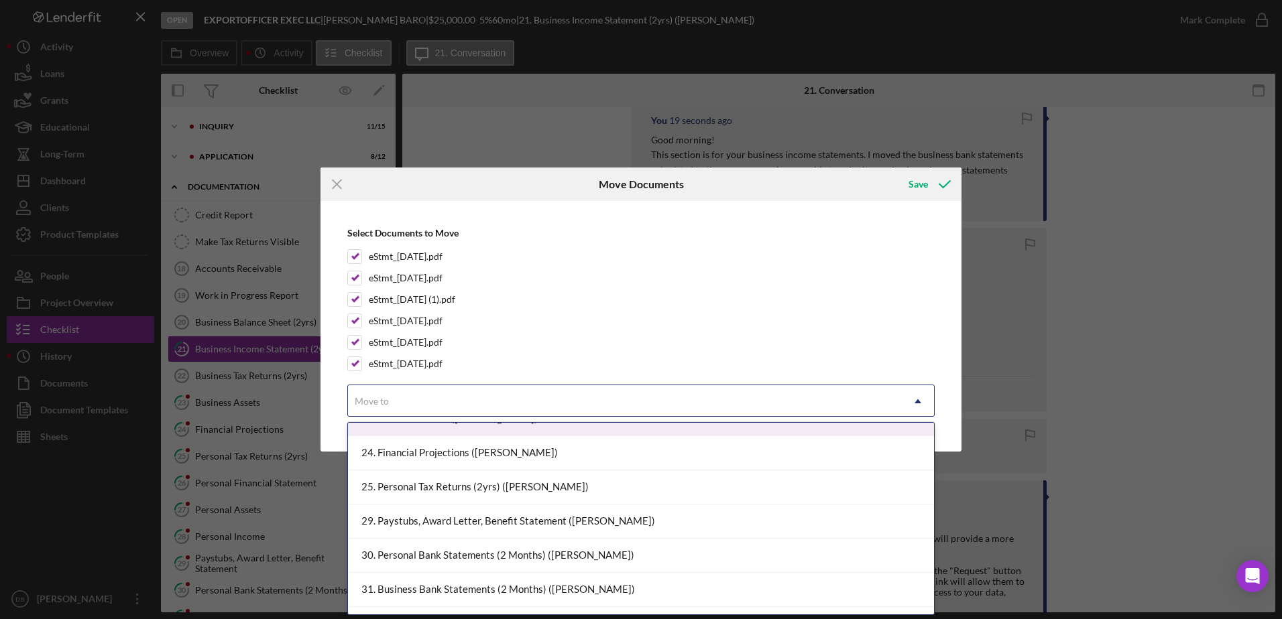
scroll to position [737, 0]
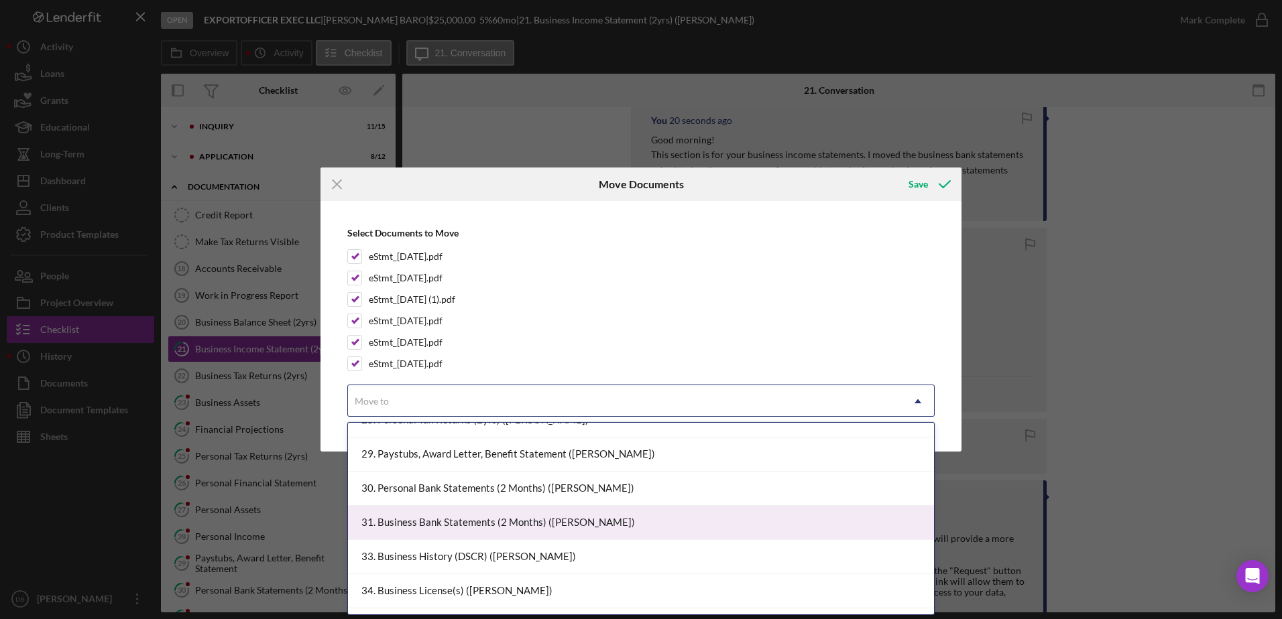
click at [472, 524] on div "31. Business Bank Statements (2 Months) ([PERSON_NAME])" at bounding box center [641, 523] width 586 height 34
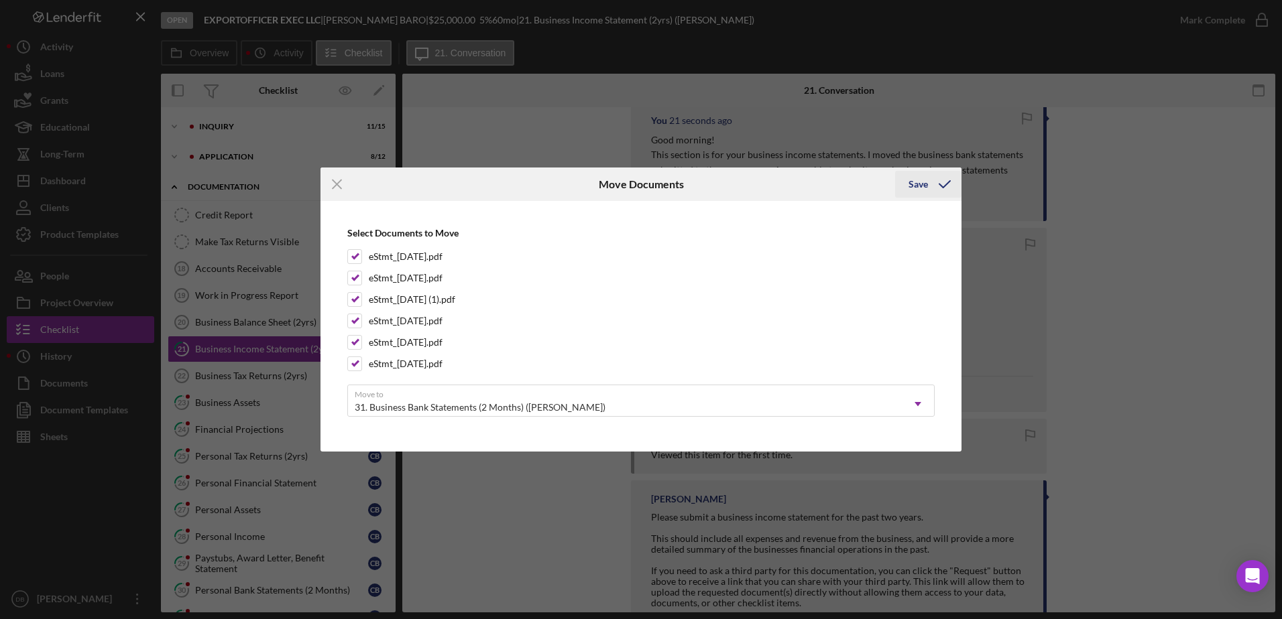
click at [930, 180] on icon "submit" at bounding box center [945, 185] width 34 height 34
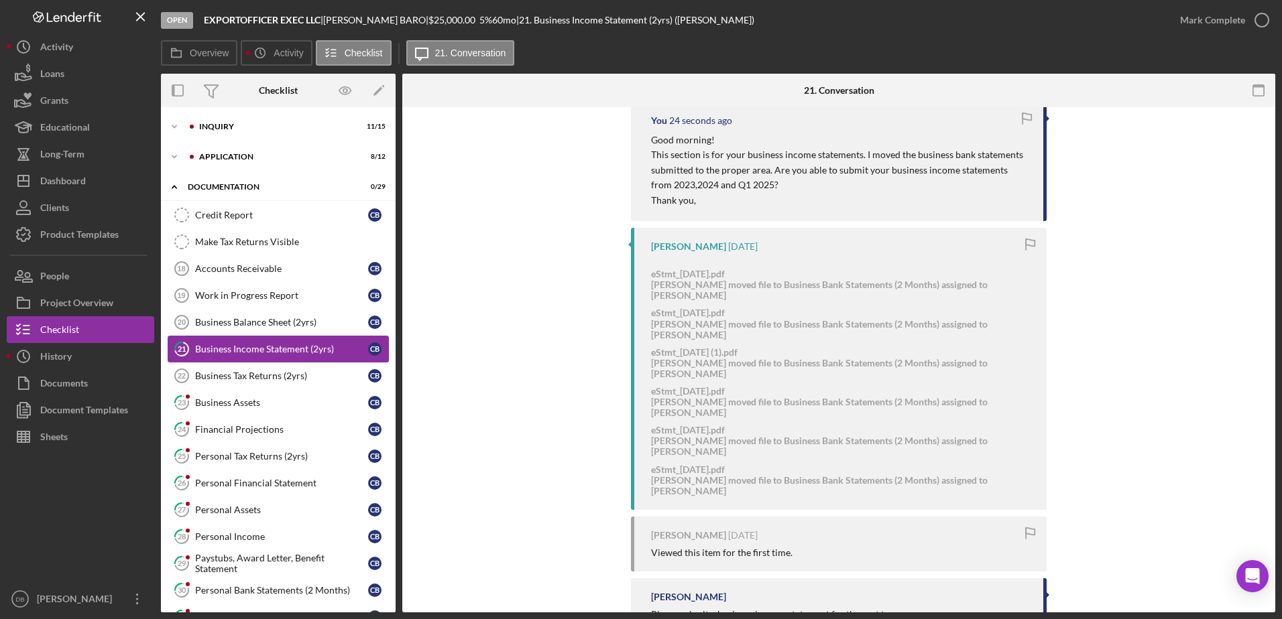
click at [227, 362] on link "21 Business Income Statement (2yrs) C B" at bounding box center [278, 349] width 221 height 27
click at [229, 398] on div "Business Assets" at bounding box center [281, 403] width 173 height 11
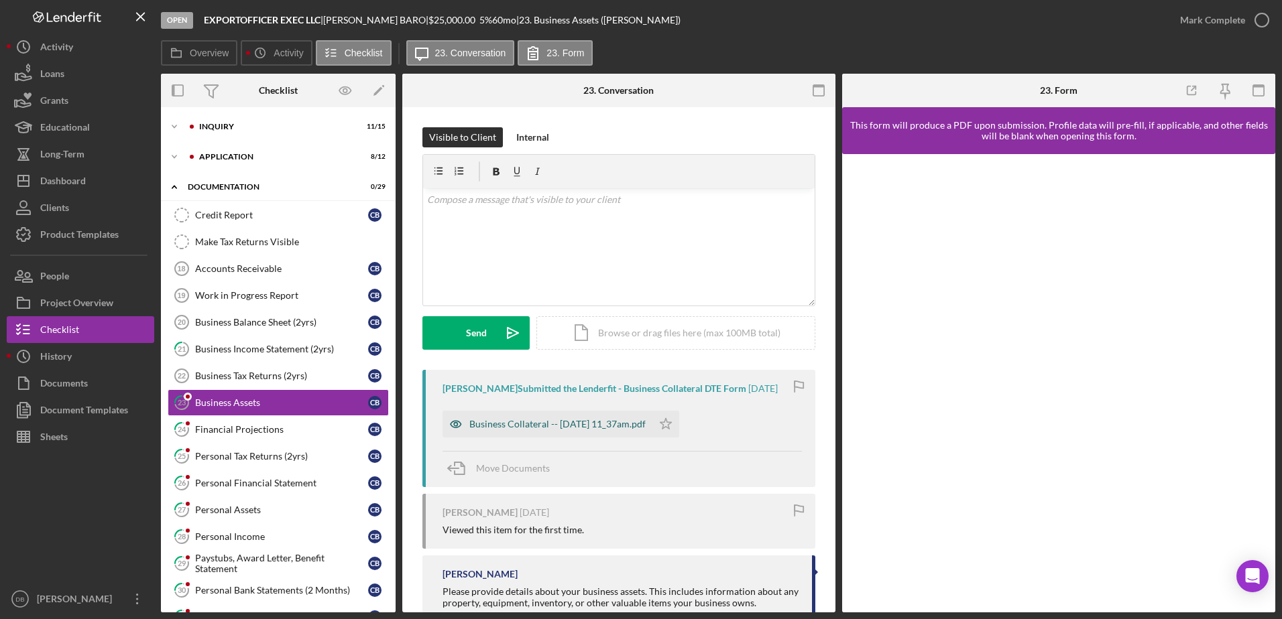
click at [495, 430] on div "Business Collateral -- [DATE] 11_37am.pdf" at bounding box center [557, 424] width 176 height 11
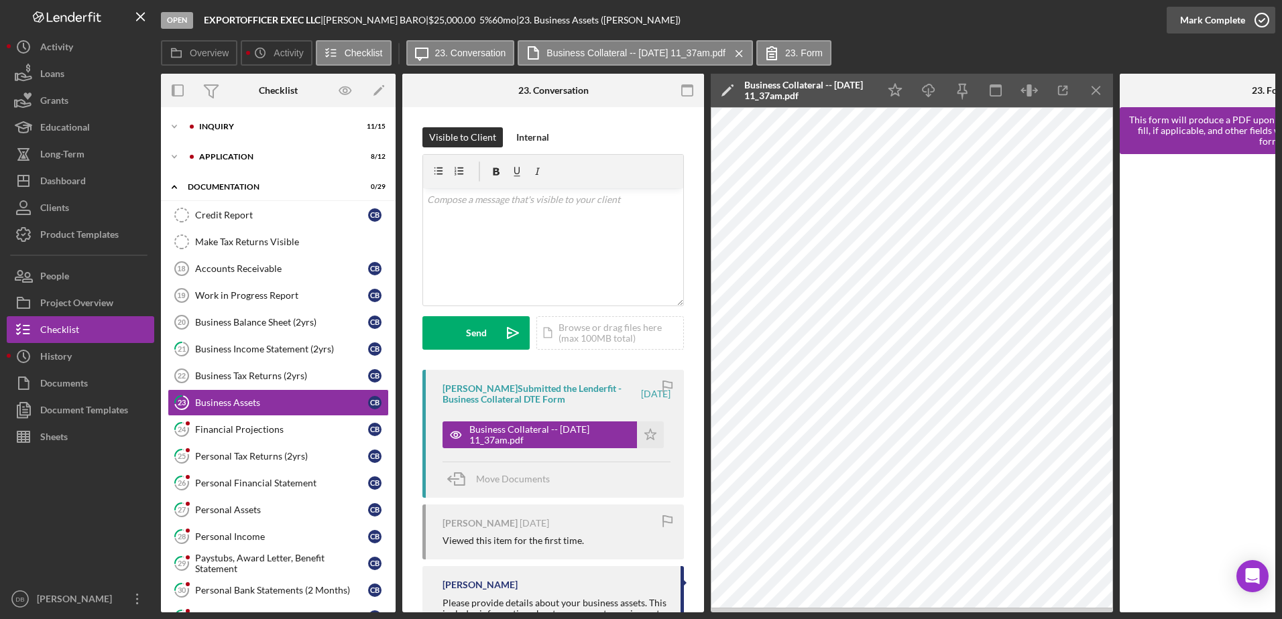
click at [1239, 29] on div "Mark Complete" at bounding box center [1212, 20] width 65 height 27
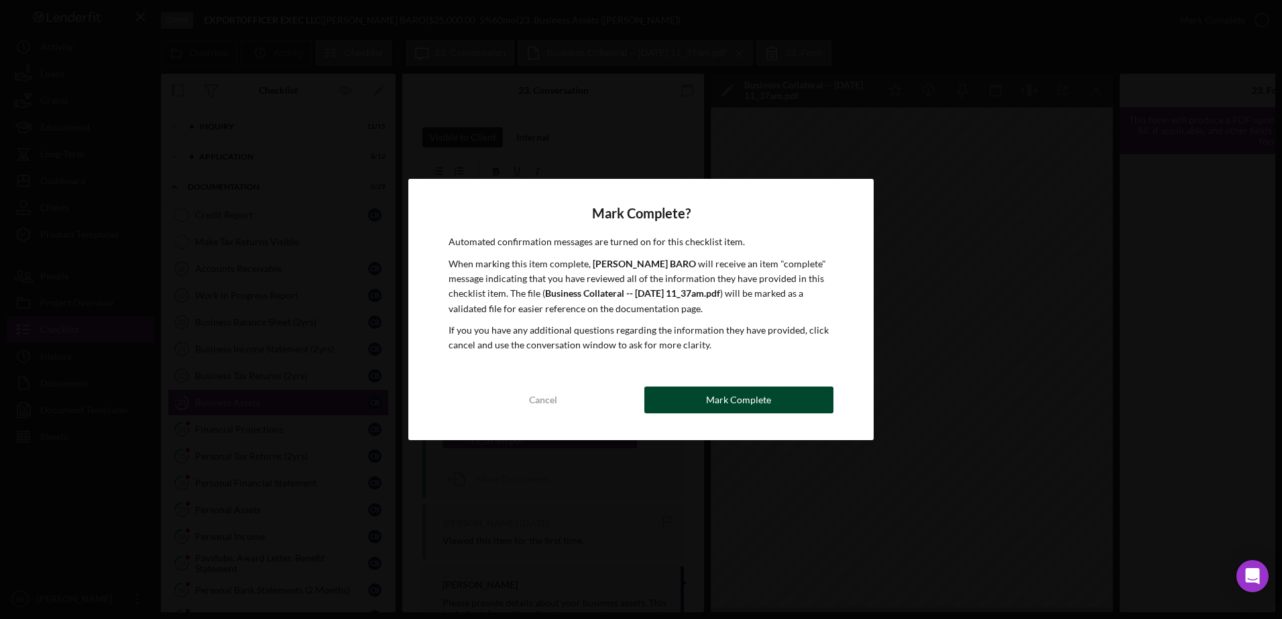
click at [775, 408] on button "Mark Complete" at bounding box center [738, 400] width 189 height 27
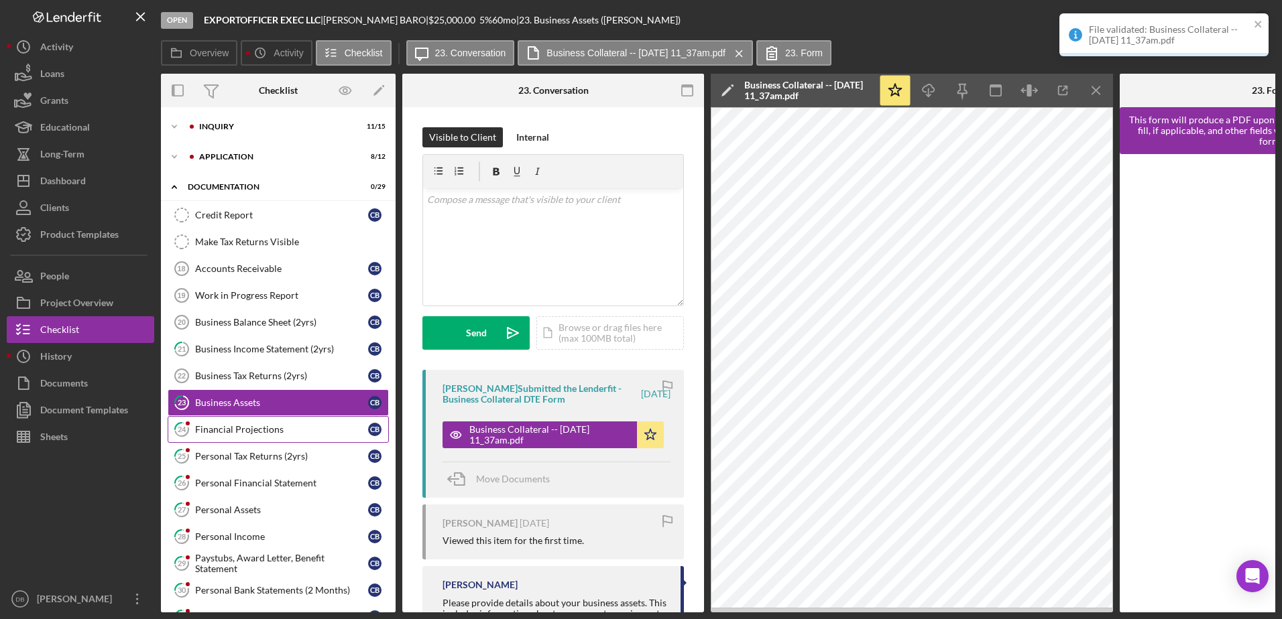
click at [256, 436] on link "24 Financial Projections C B" at bounding box center [278, 429] width 221 height 27
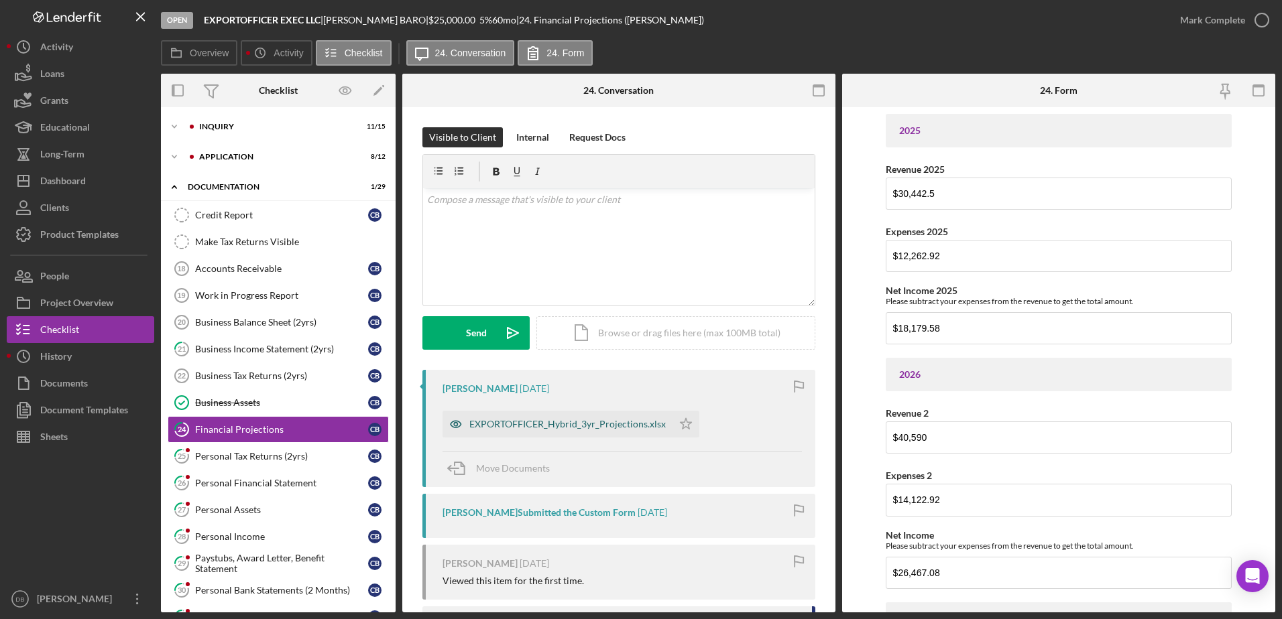
click at [580, 430] on div "EXPORTOFFICER_Hybrid_3yr_Projections.xlsx" at bounding box center [557, 424] width 230 height 27
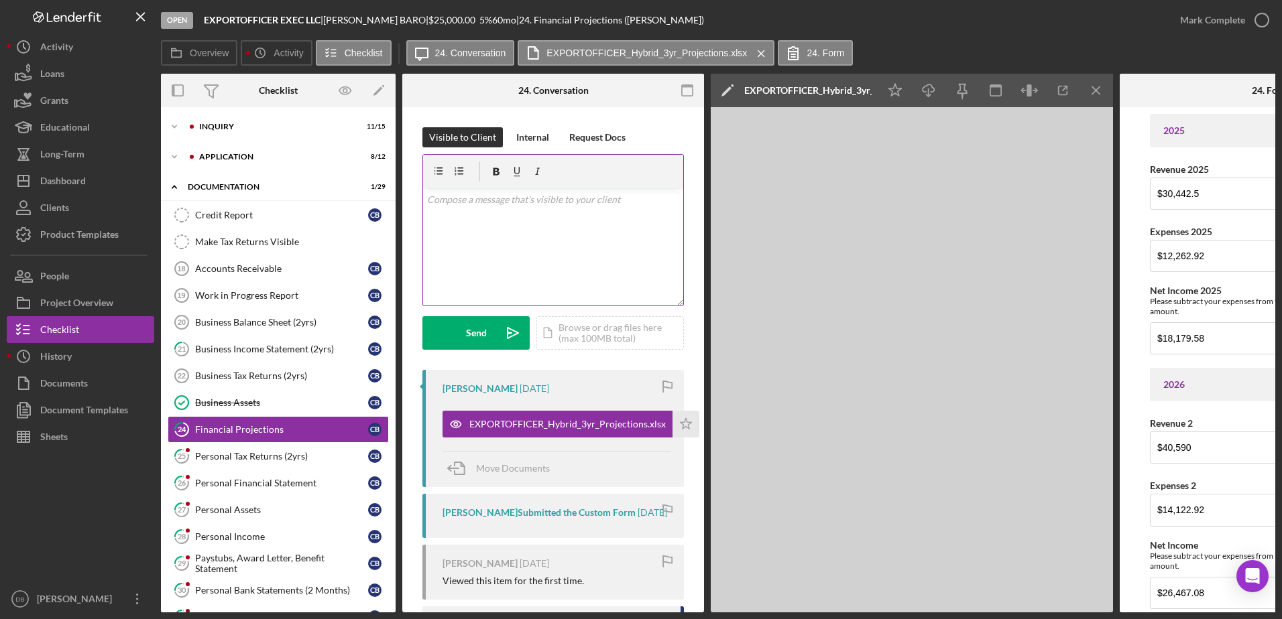
click at [519, 227] on div "v Color teal Color pink Remove color Add row above Add row below Add column bef…" at bounding box center [553, 246] width 260 height 117
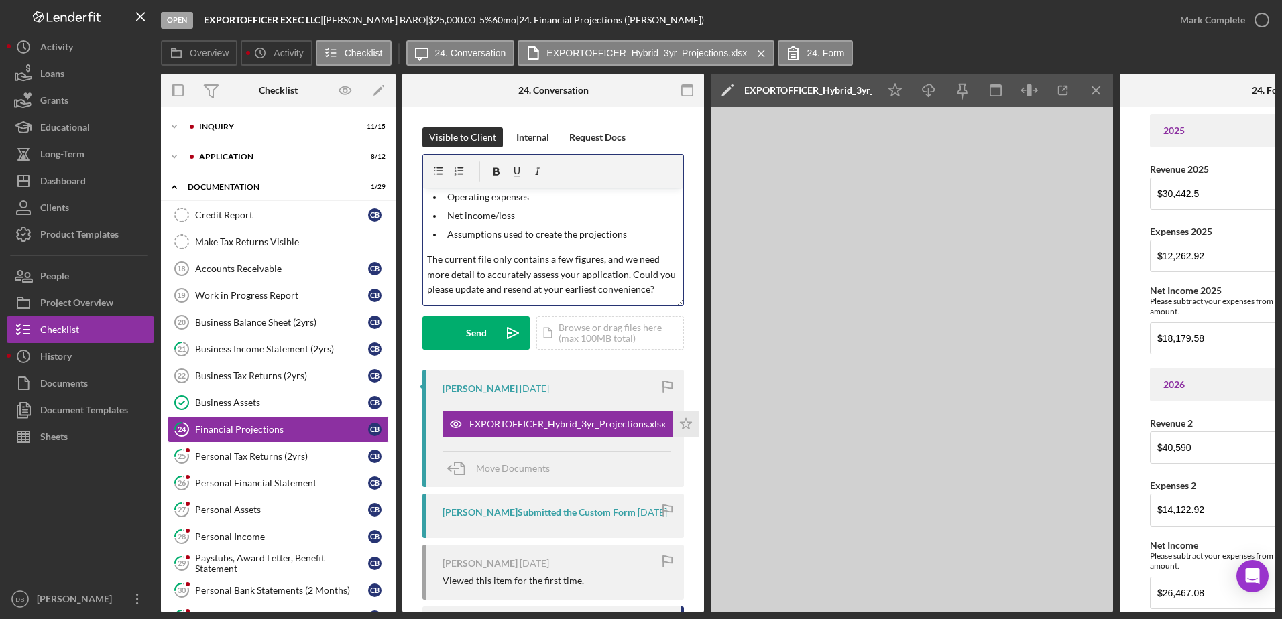
scroll to position [134, 0]
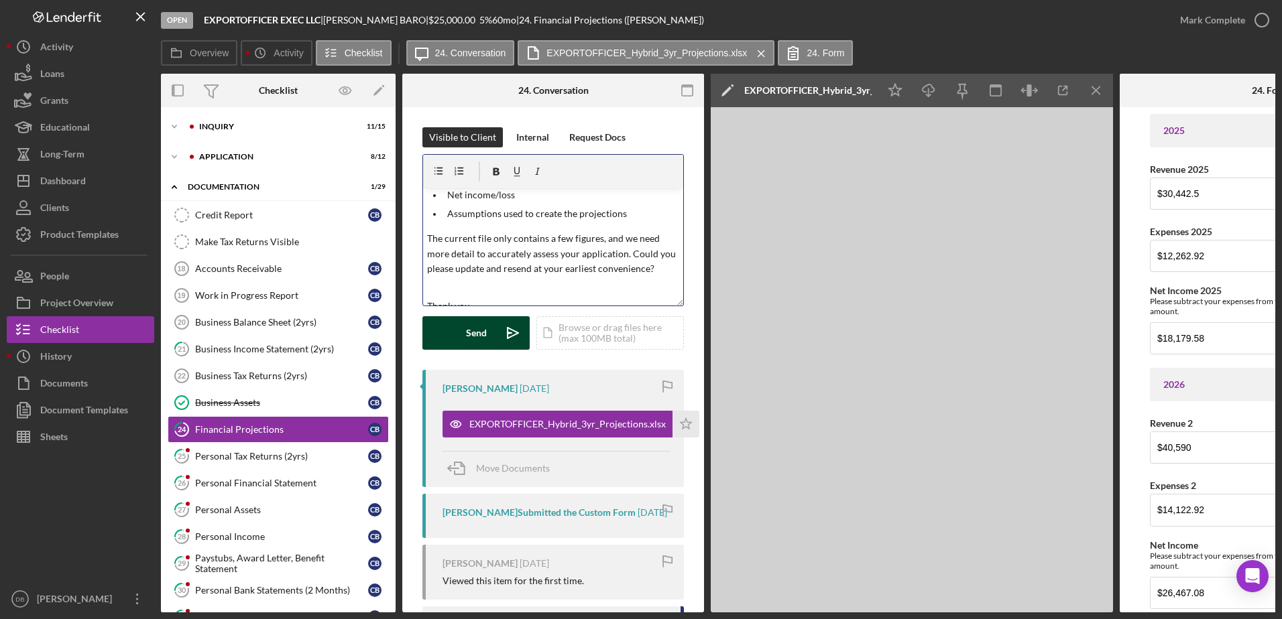
click at [493, 328] on button "Send Icon/icon-invite-send" at bounding box center [475, 333] width 107 height 34
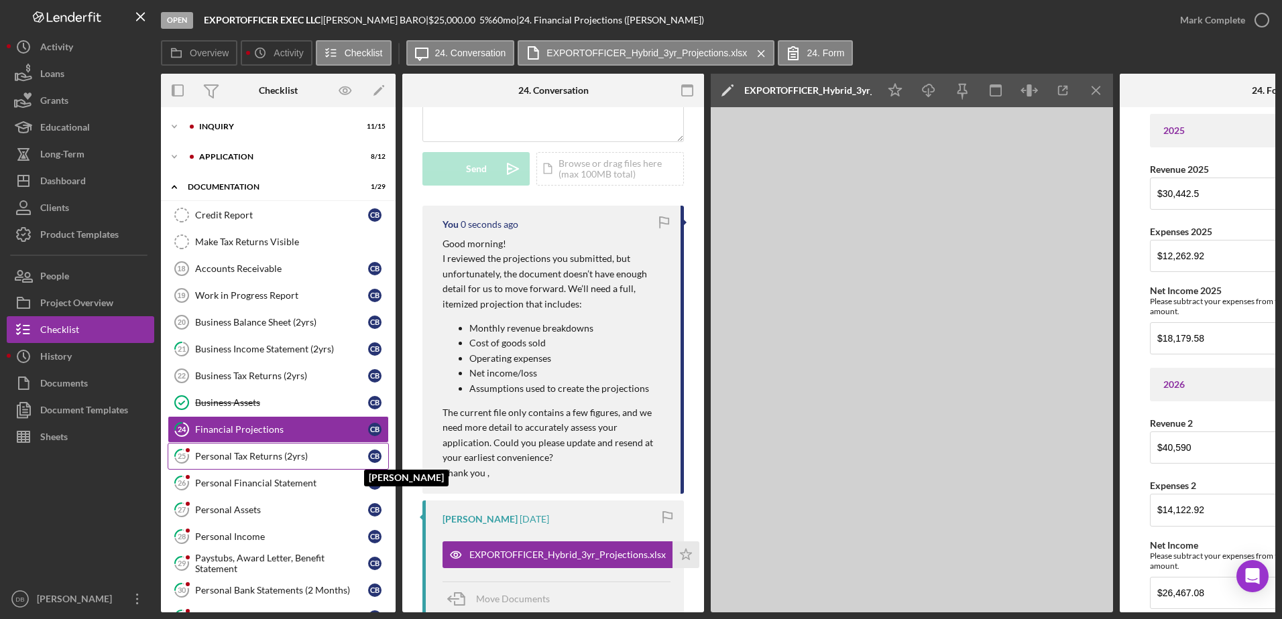
scroll to position [201, 0]
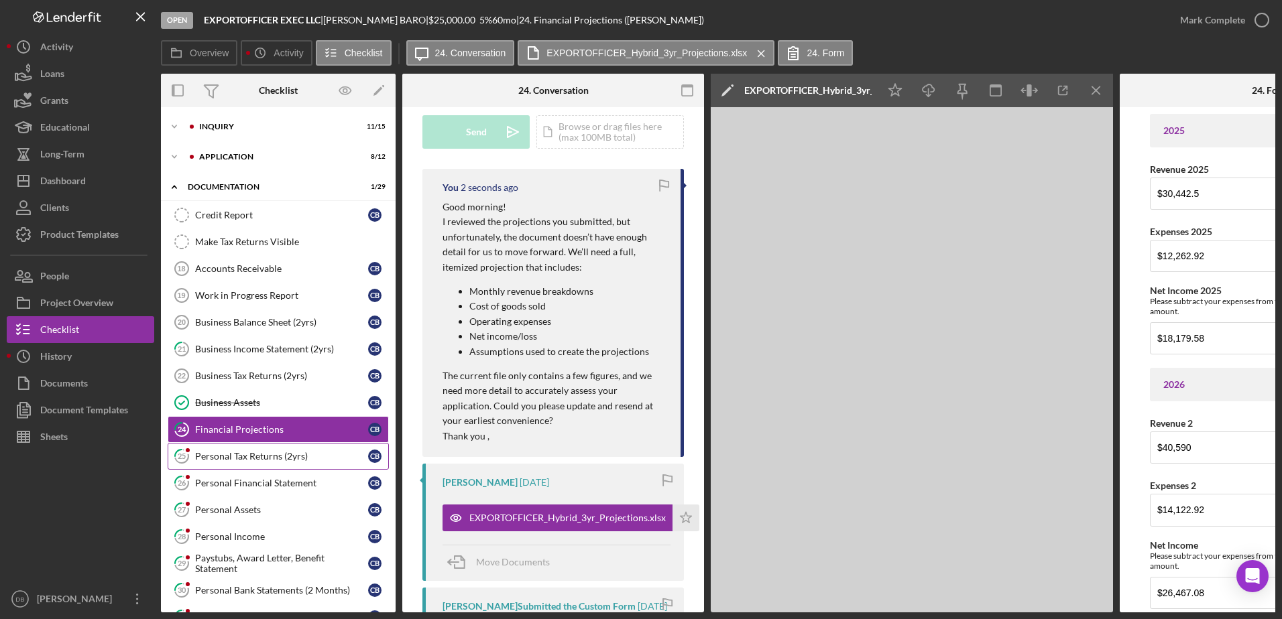
click at [281, 457] on div "Personal Tax Returns (2yrs)" at bounding box center [281, 456] width 173 height 11
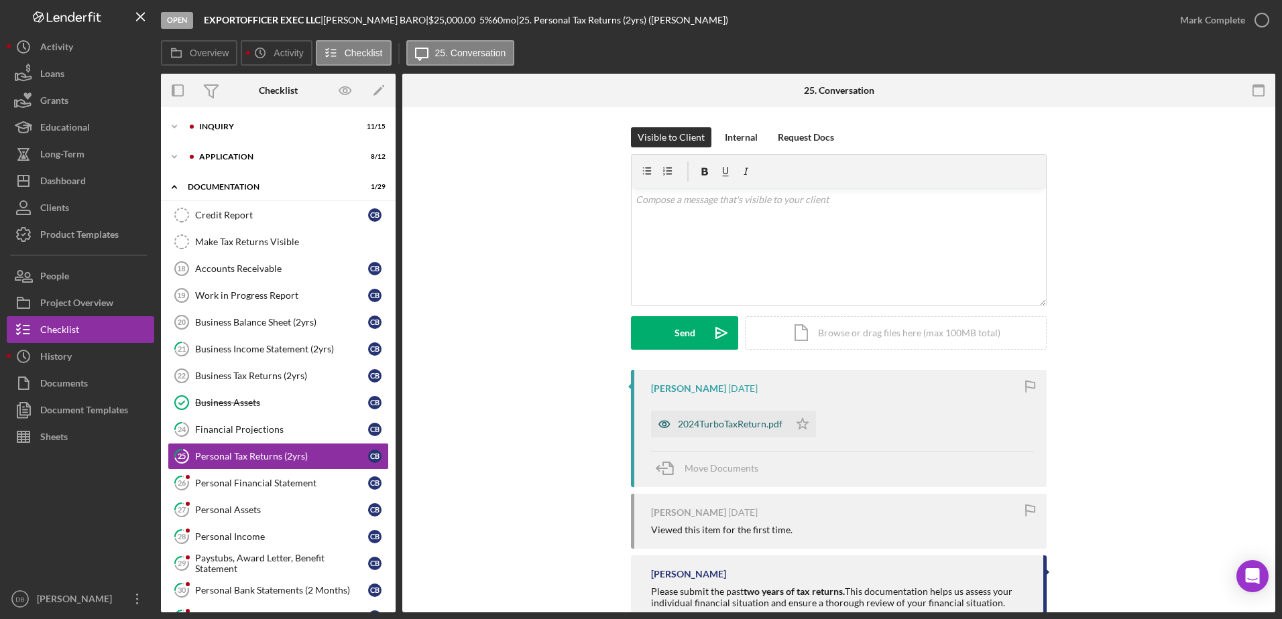
click at [701, 430] on div "2024TurboTaxReturn.pdf" at bounding box center [730, 424] width 105 height 11
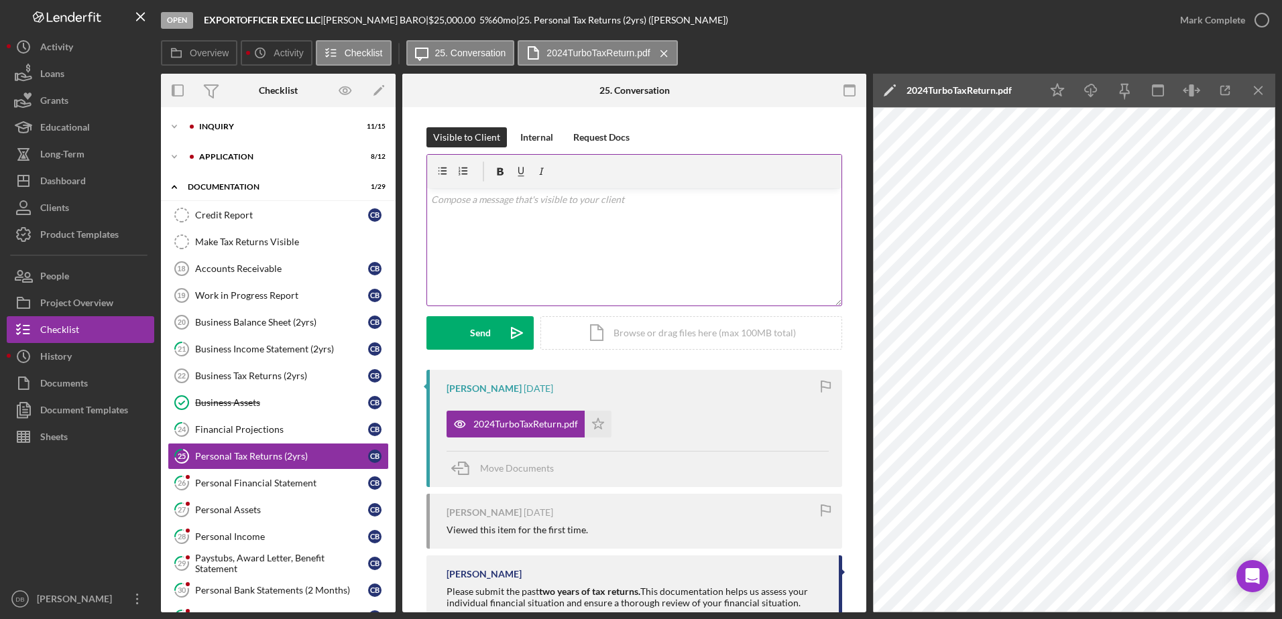
click at [585, 257] on div "v Color teal Color pink Remove color Add row above Add row below Add column bef…" at bounding box center [634, 246] width 414 height 117
click at [497, 202] on p "Good morning," at bounding box center [634, 199] width 407 height 15
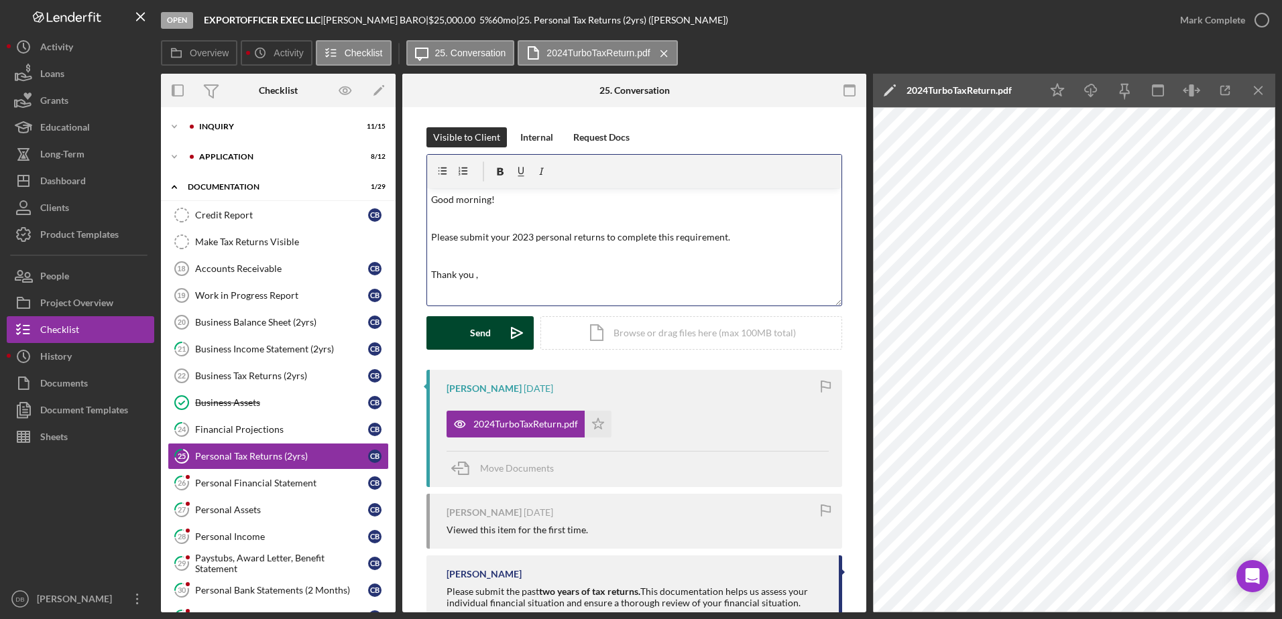
click at [501, 335] on icon "Icon/icon-invite-send" at bounding box center [517, 333] width 34 height 34
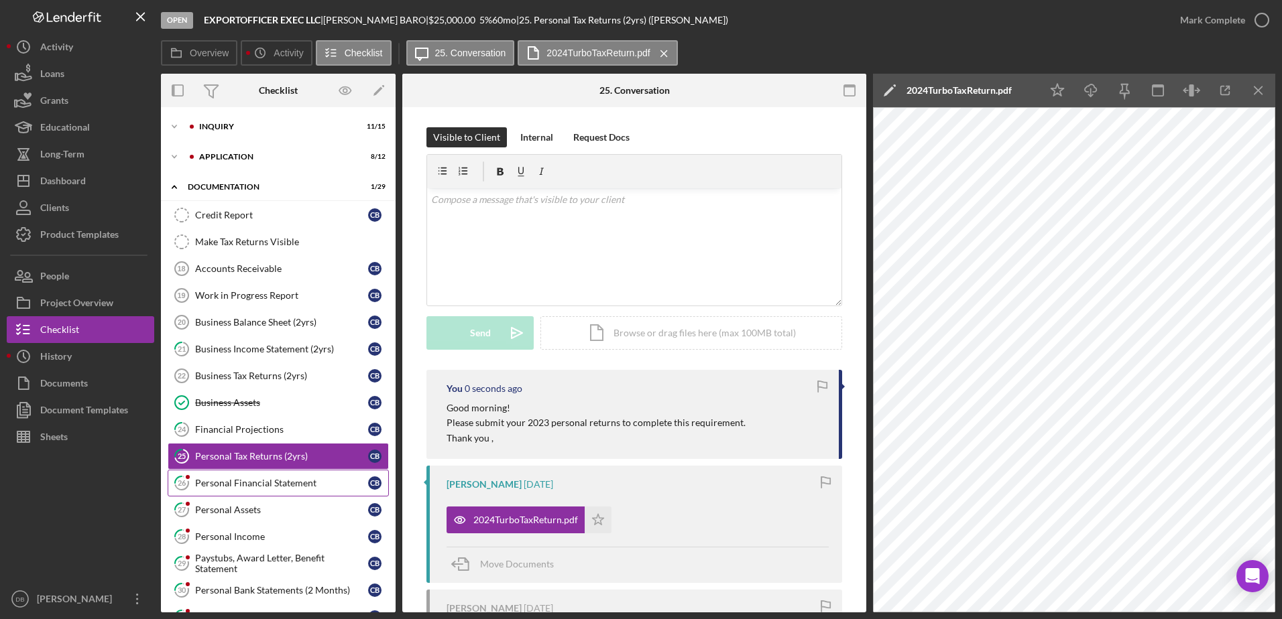
click at [296, 475] on link "26 Personal Financial Statement C B" at bounding box center [278, 483] width 221 height 27
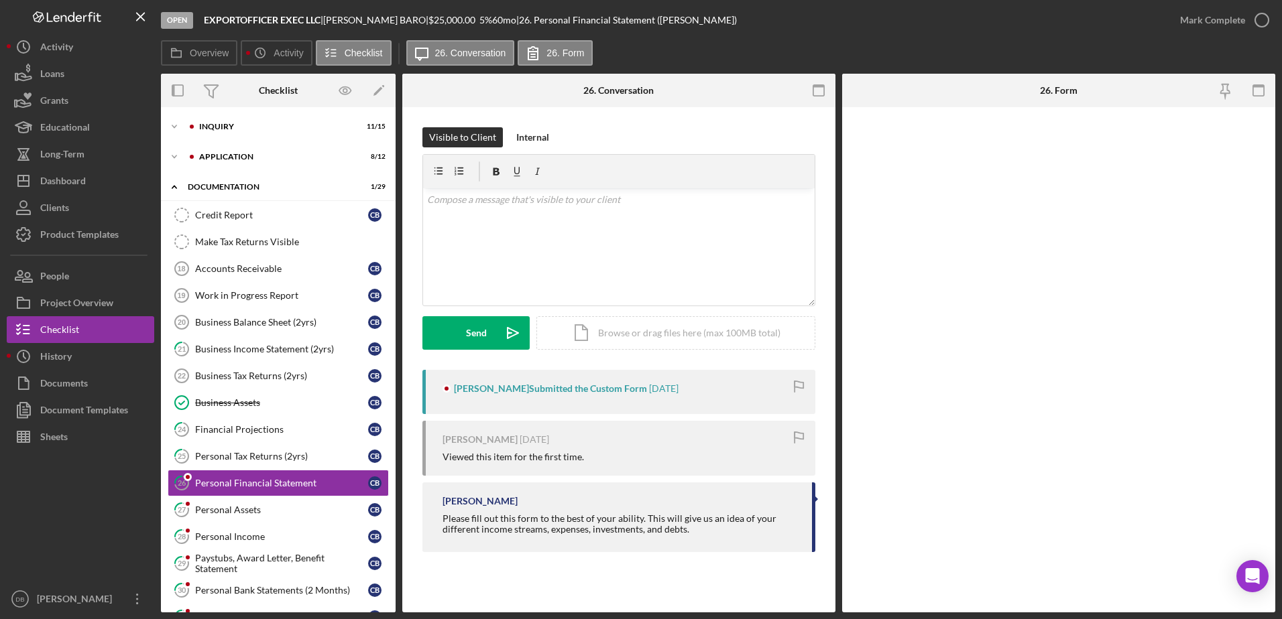
scroll to position [67, 0]
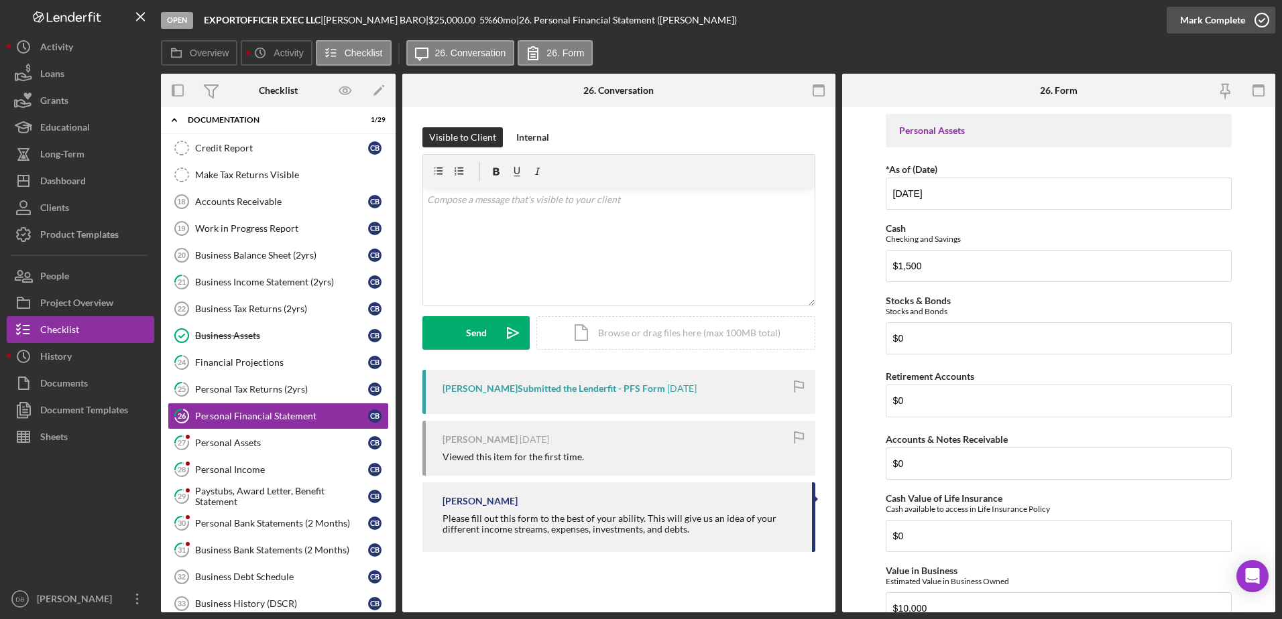
click at [1252, 25] on icon "button" at bounding box center [1262, 20] width 34 height 34
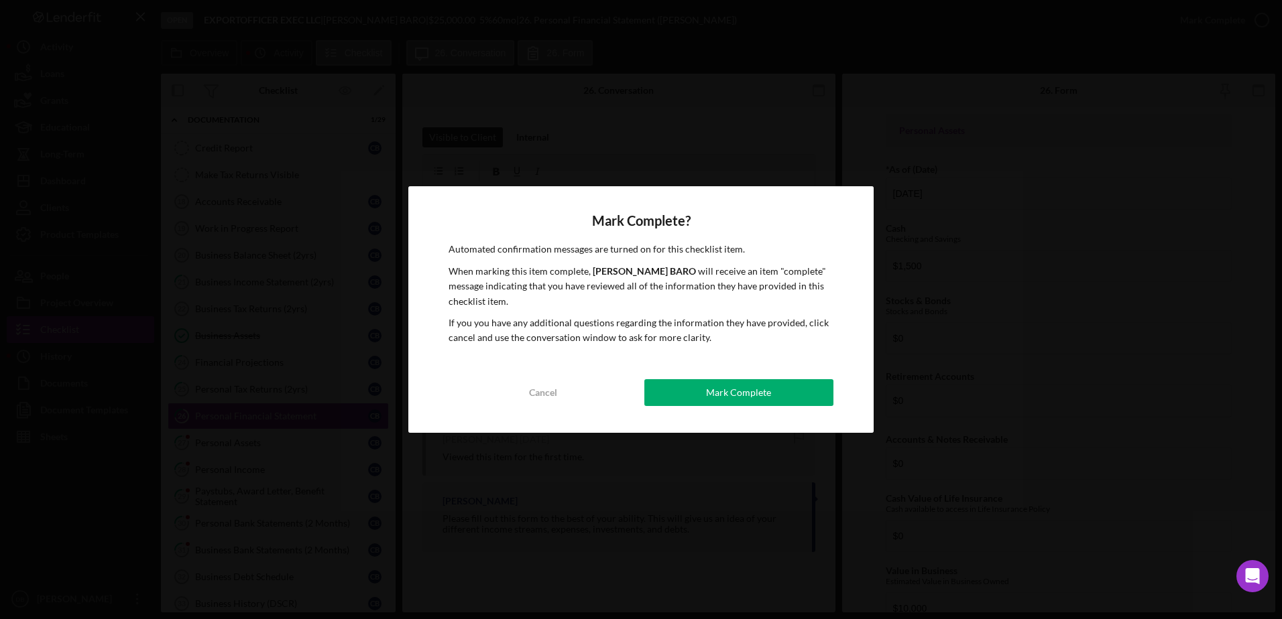
click at [792, 393] on button "Mark Complete" at bounding box center [738, 392] width 189 height 27
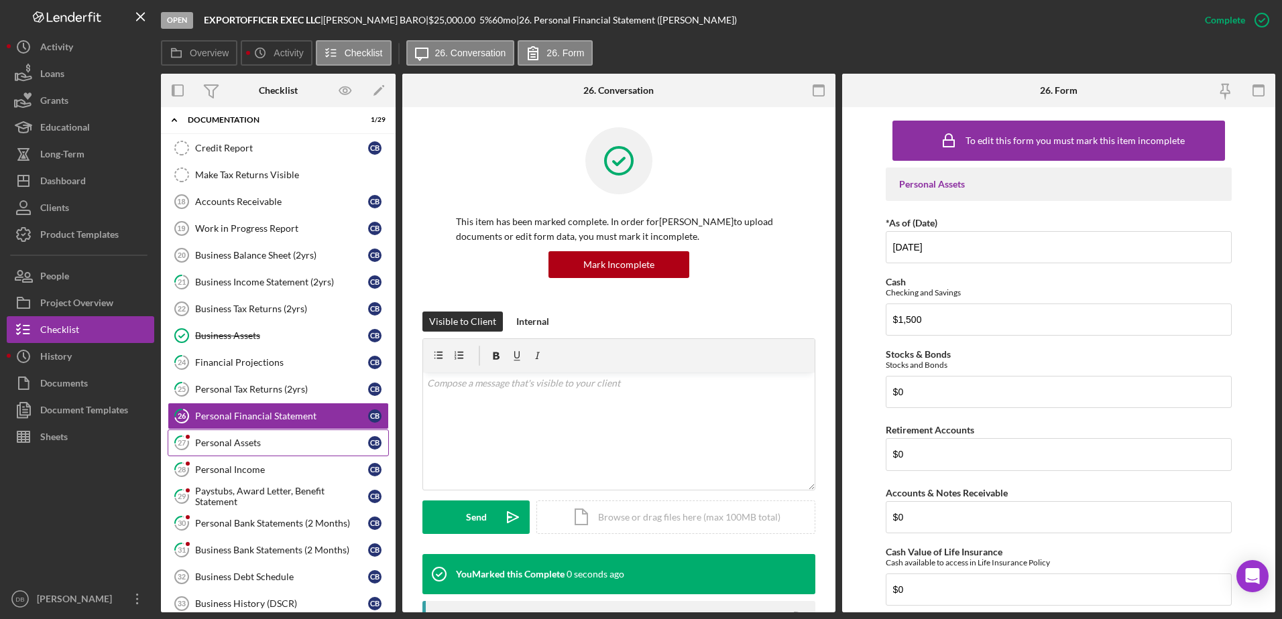
click at [286, 439] on div "Personal Assets" at bounding box center [281, 443] width 173 height 11
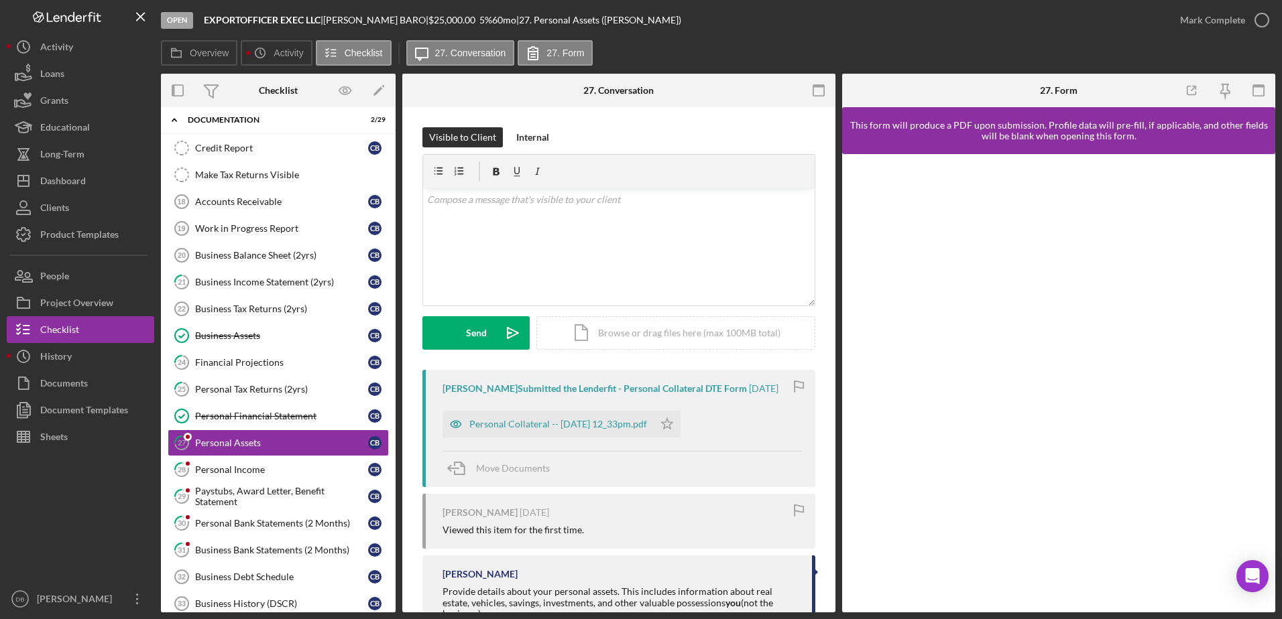
scroll to position [61, 0]
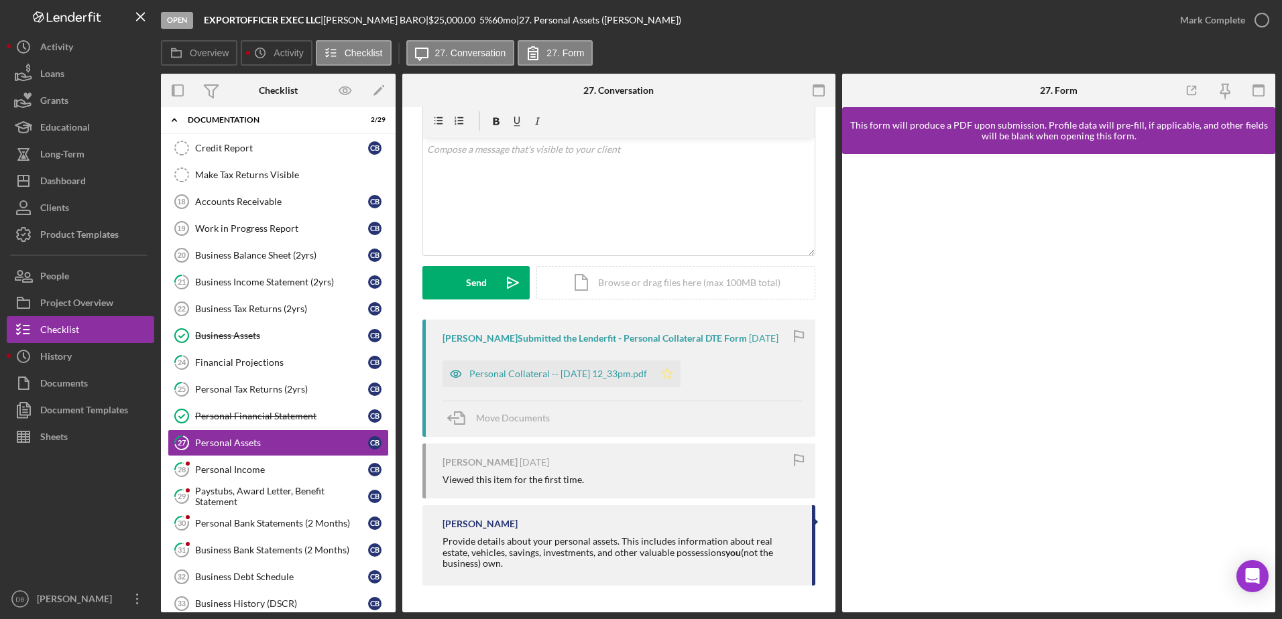
click at [680, 371] on icon "Icon/Star" at bounding box center [667, 374] width 27 height 27
click at [1201, 25] on div "Mark Complete" at bounding box center [1212, 20] width 65 height 27
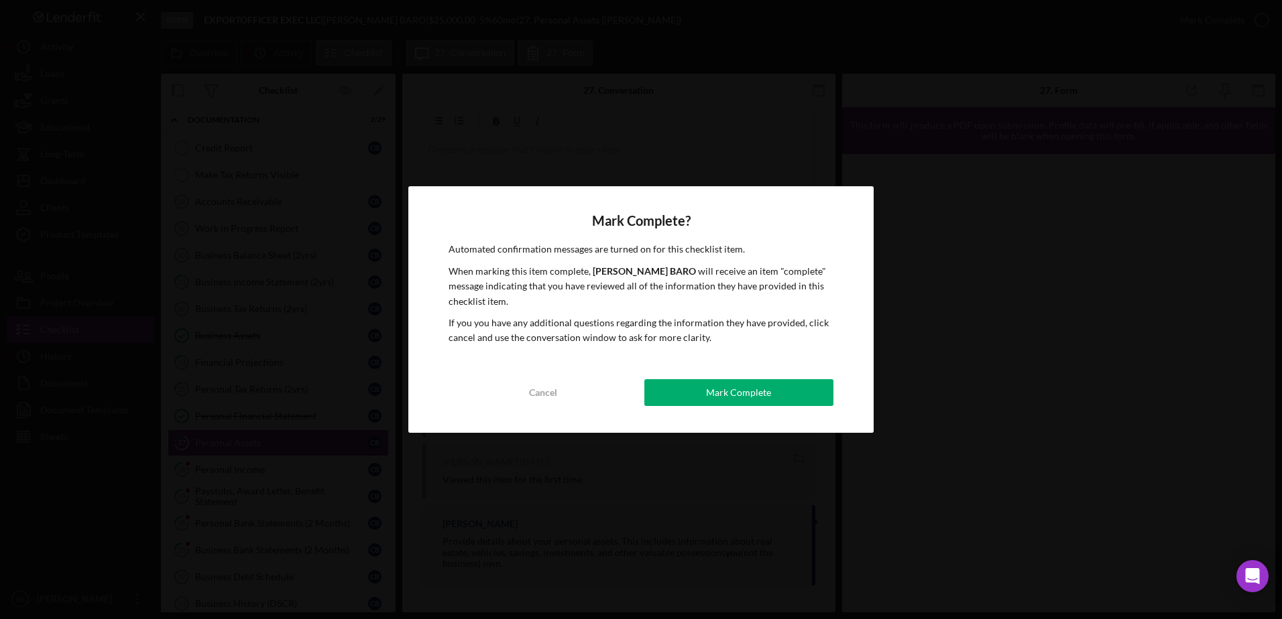
click at [764, 425] on div "Mark Complete? Automated confirmation messages are turned on for this checklist…" at bounding box center [640, 309] width 465 height 246
drag, startPoint x: 768, startPoint y: 399, endPoint x: 764, endPoint y: 392, distance: 7.5
click at [767, 397] on div "Mark Complete" at bounding box center [738, 392] width 65 height 27
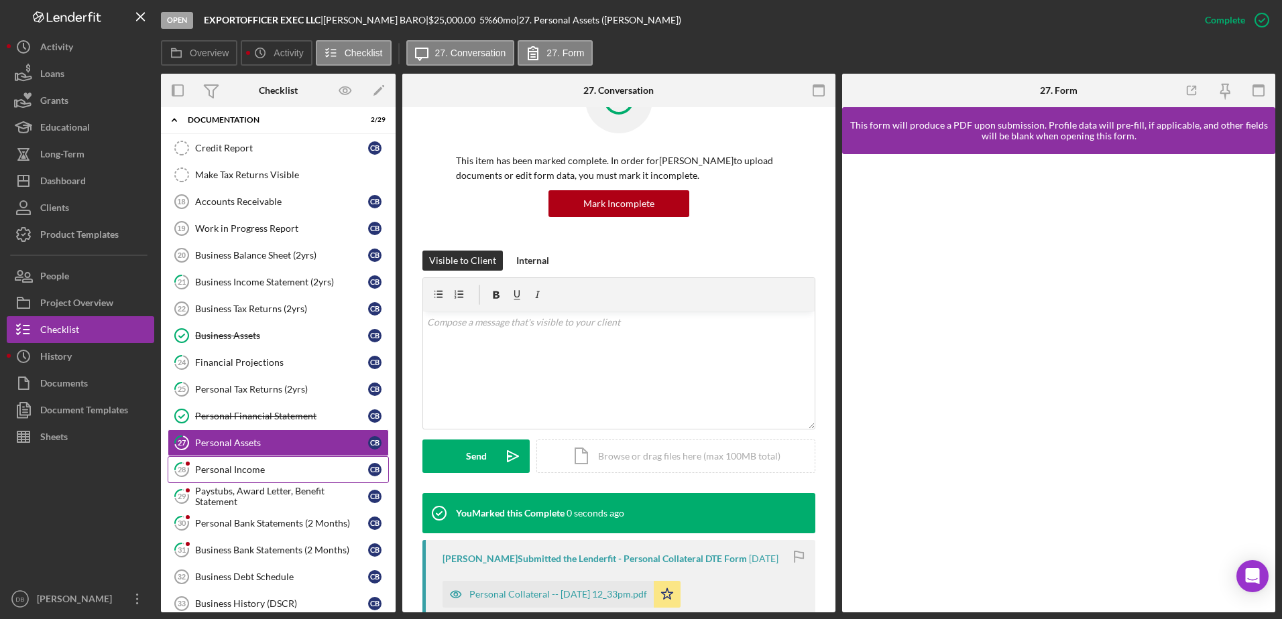
scroll to position [245, 0]
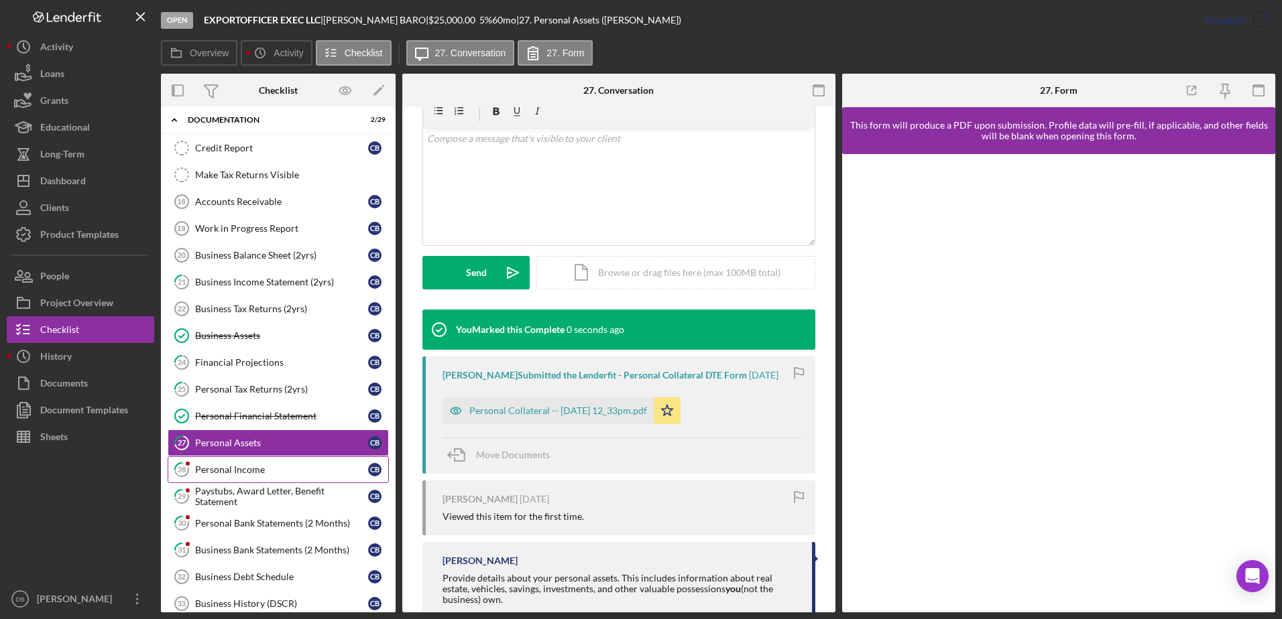
click at [294, 479] on link "28 Personal Income C B" at bounding box center [278, 470] width 221 height 27
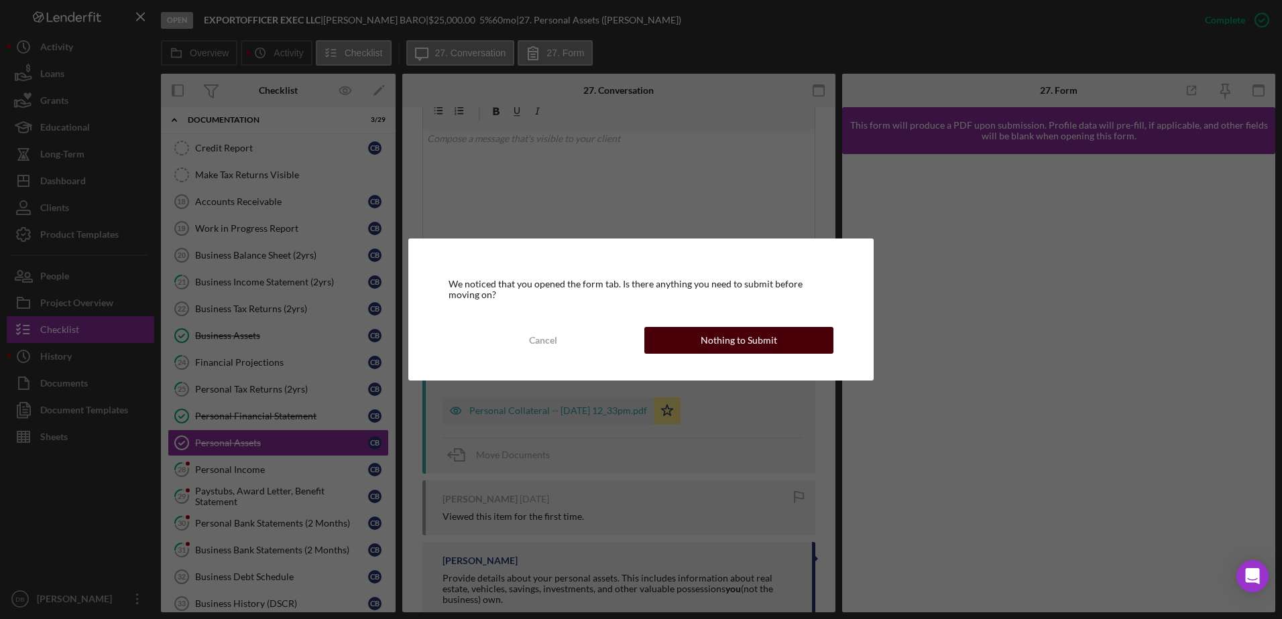
click at [792, 339] on button "Nothing to Submit" at bounding box center [738, 340] width 189 height 27
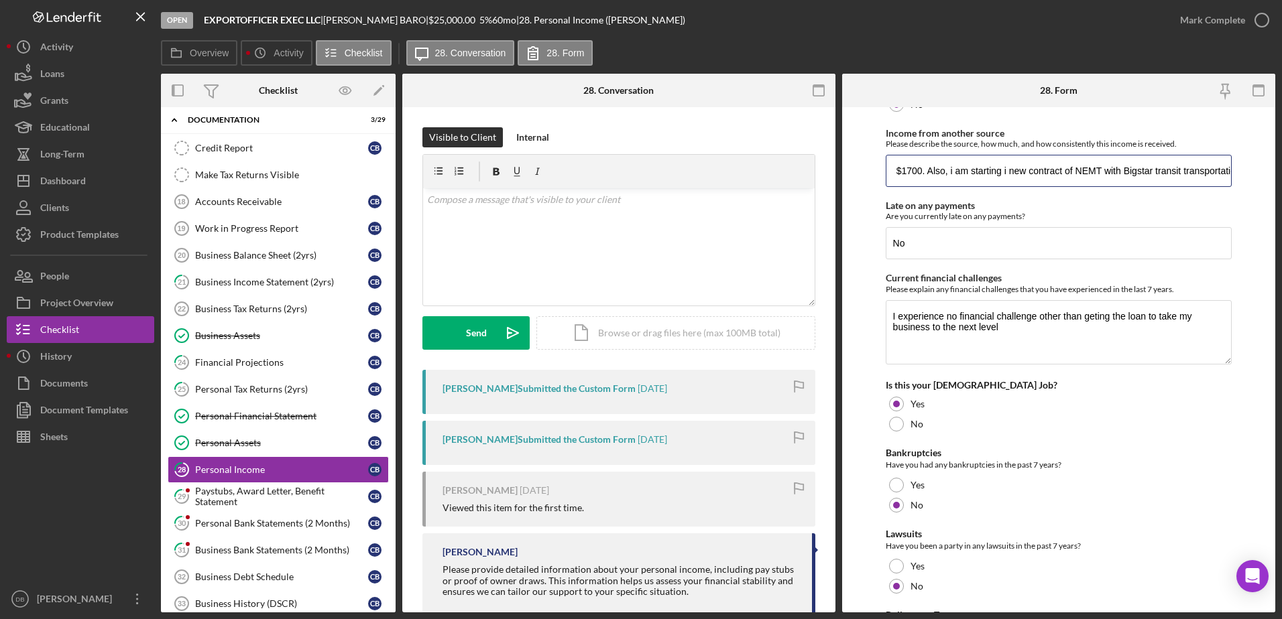
scroll to position [0, 544]
drag, startPoint x: 1098, startPoint y: 179, endPoint x: 1280, endPoint y: 184, distance: 182.4
click at [1280, 184] on div "Open EXPORTOFFICER EXEC LLC | [PERSON_NAME] | $25,000.00 5 % 60 mo | 28. Person…" at bounding box center [641, 309] width 1282 height 619
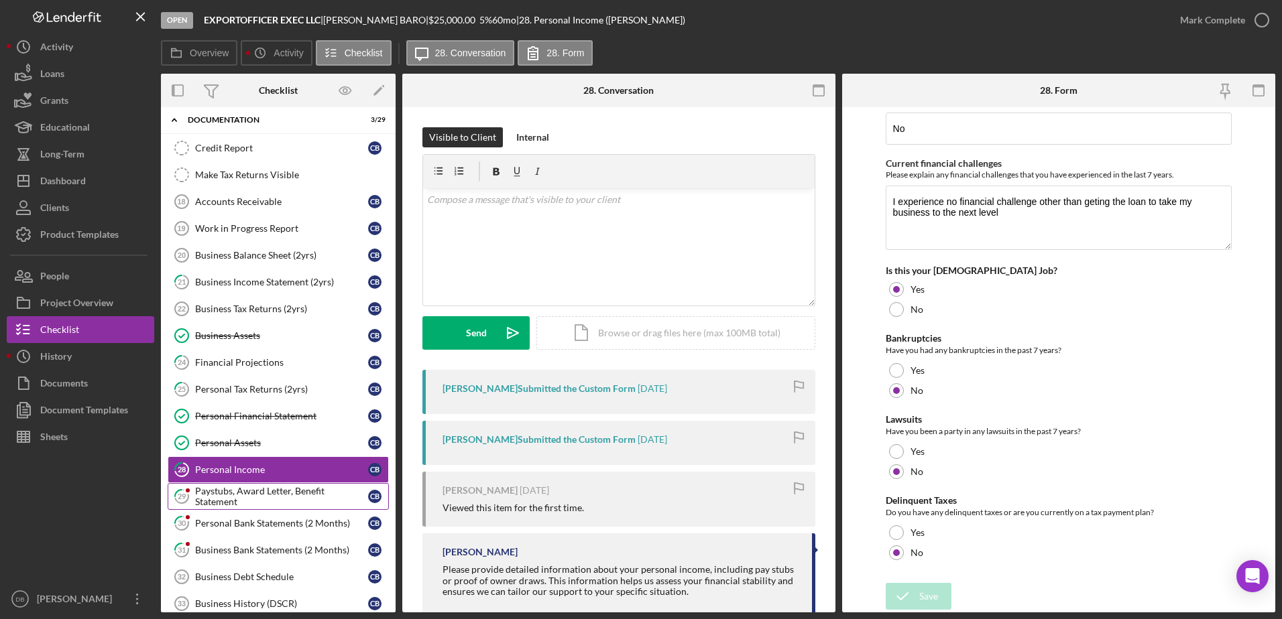
scroll to position [0, 0]
click at [241, 500] on div "Paystubs, Award Letter, Benefit Statement" at bounding box center [281, 496] width 173 height 21
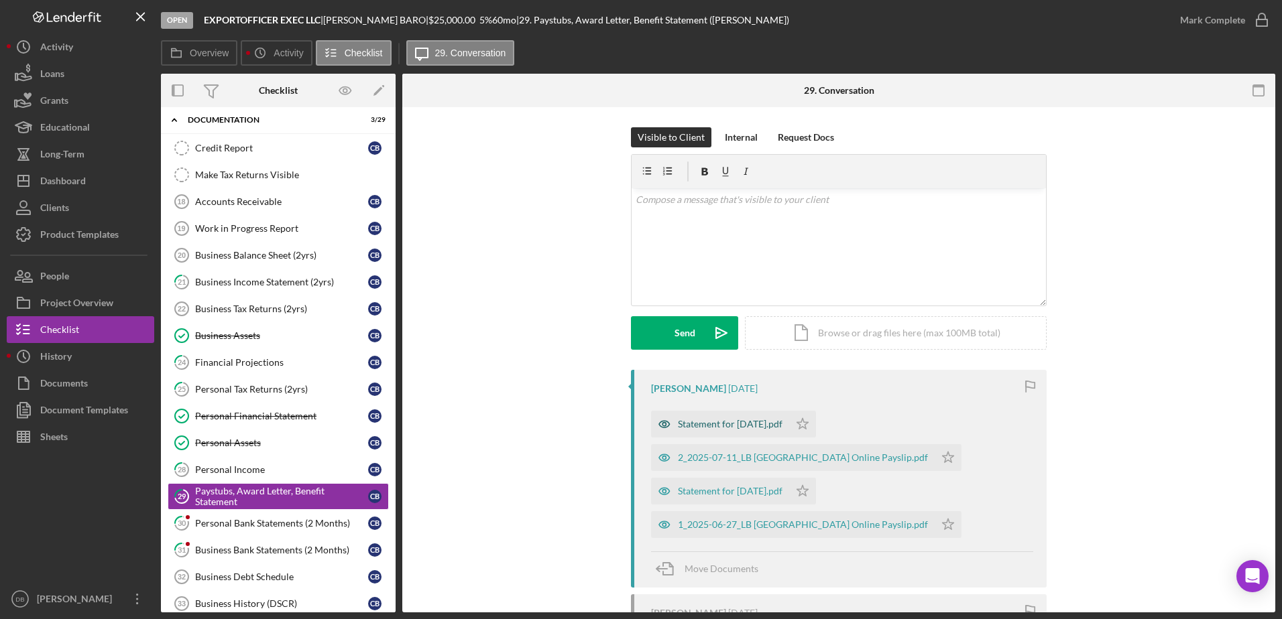
click at [733, 431] on div "Statement for [DATE].pdf" at bounding box center [720, 424] width 138 height 27
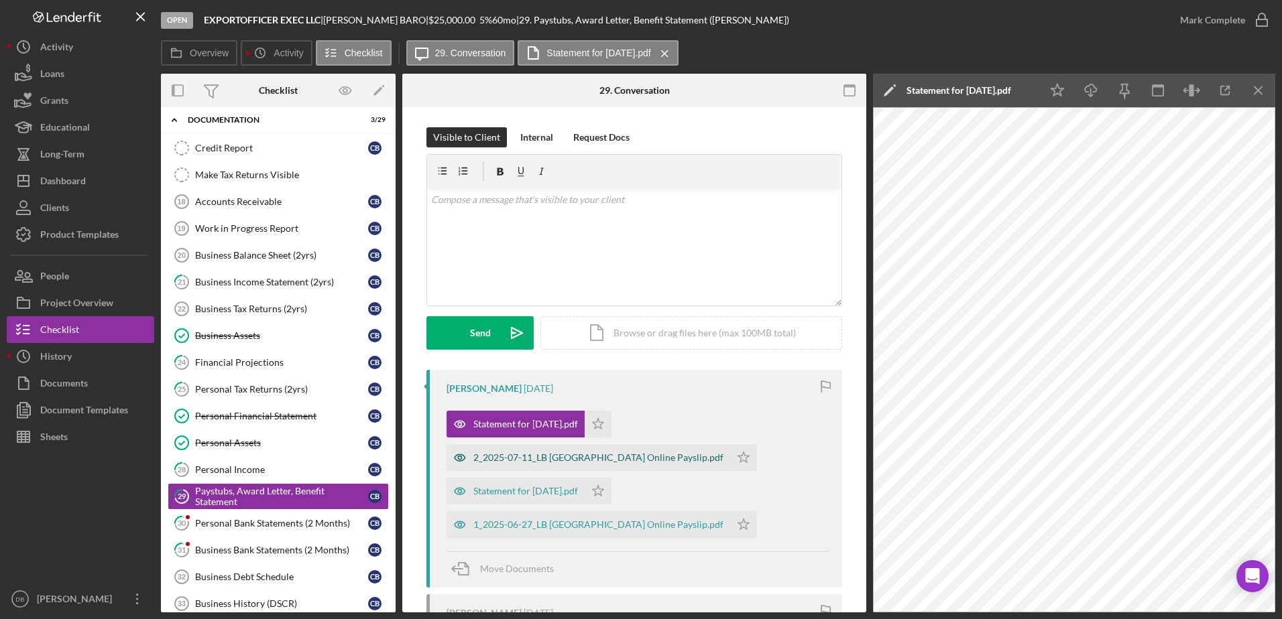
click at [497, 460] on div "2_2025-07-11_LB [GEOGRAPHIC_DATA] Online Payslip.pdf" at bounding box center [598, 457] width 250 height 11
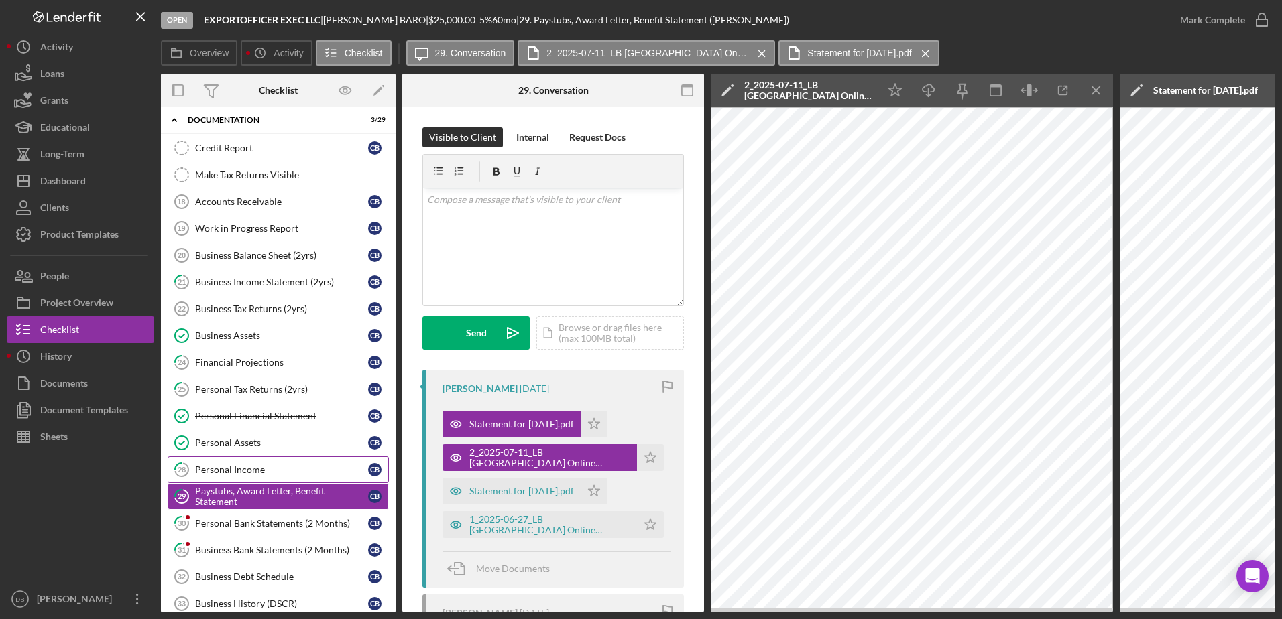
click at [207, 470] on div "Personal Income" at bounding box center [281, 470] width 173 height 11
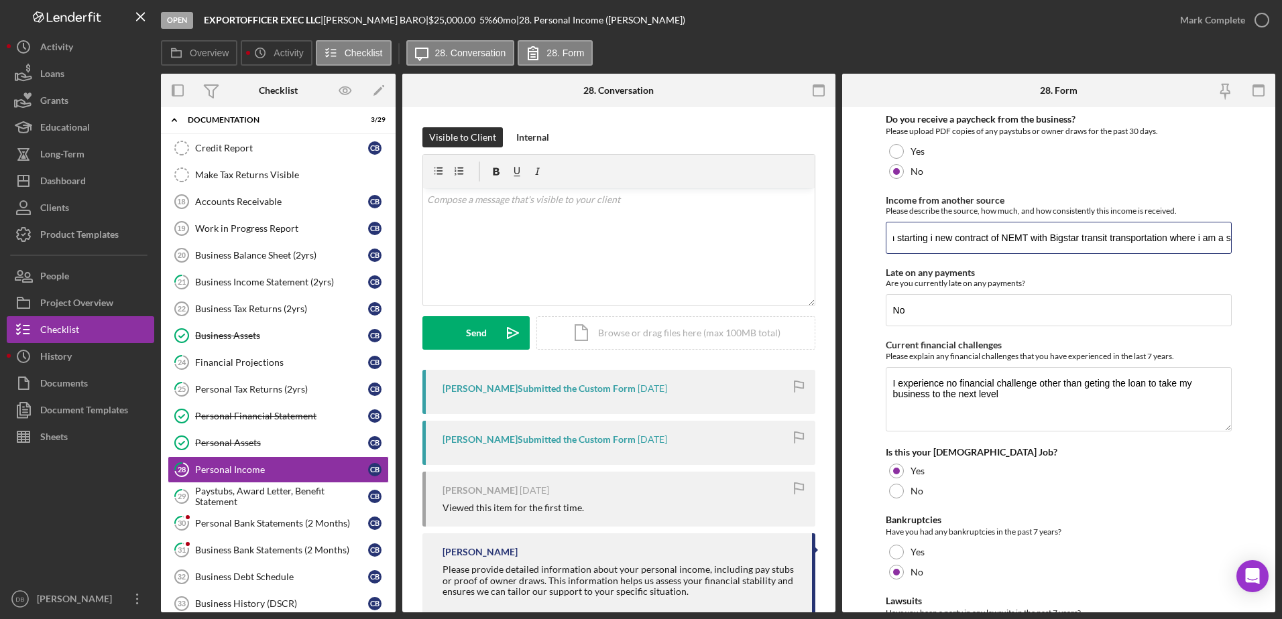
scroll to position [0, 537]
drag, startPoint x: 1000, startPoint y: 241, endPoint x: 1230, endPoint y: 249, distance: 230.1
click at [1230, 249] on form "Do you receive a paycheck from the business? Please upload PDF copies of any pa…" at bounding box center [1058, 359] width 433 height 505
click at [1185, 264] on div "Do you receive a paycheck from the business? Please upload PDF copies of any pa…" at bounding box center [1059, 436] width 347 height 644
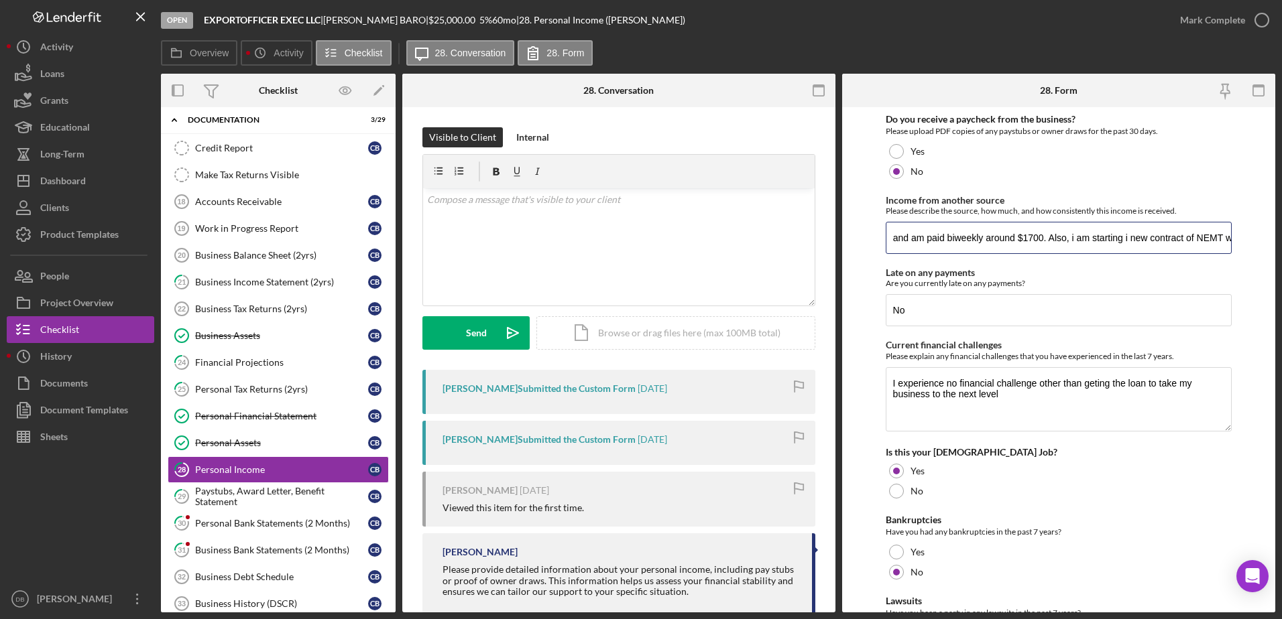
scroll to position [0, 544]
drag, startPoint x: 1187, startPoint y: 237, endPoint x: 1241, endPoint y: 251, distance: 56.7
click at [1281, 251] on html "Open EXPORTOFFICER EXEC LLC | [PERSON_NAME] | $25,000.00 5 % 60 mo | 28. Person…" at bounding box center [641, 309] width 1282 height 619
click at [299, 493] on div "Paystubs, Award Letter, Benefit Statement" at bounding box center [281, 496] width 173 height 21
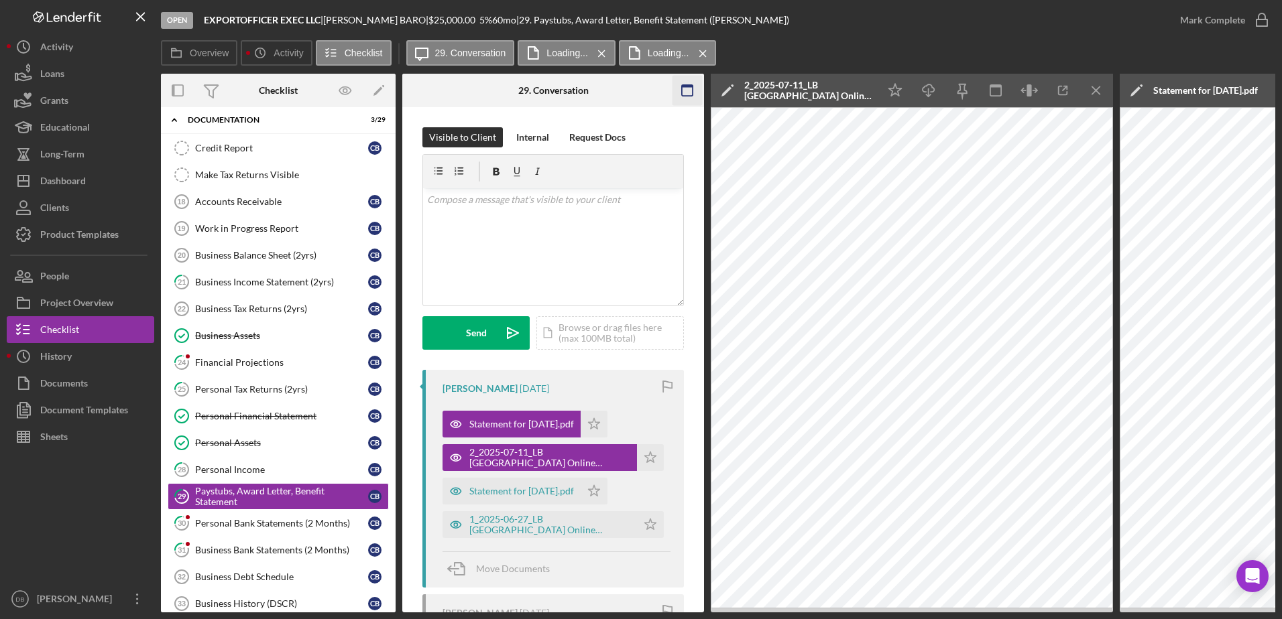
click at [687, 92] on icon "button" at bounding box center [687, 91] width 30 height 30
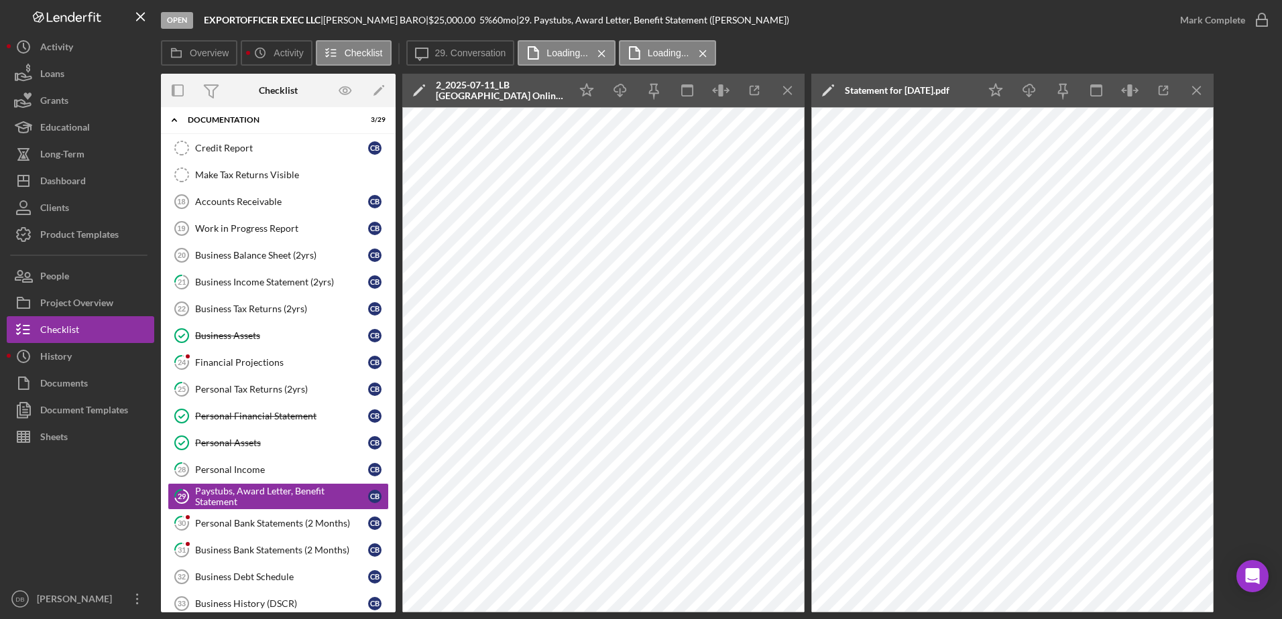
click at [1186, 93] on icon "Icon/Menu Close" at bounding box center [1197, 91] width 30 height 30
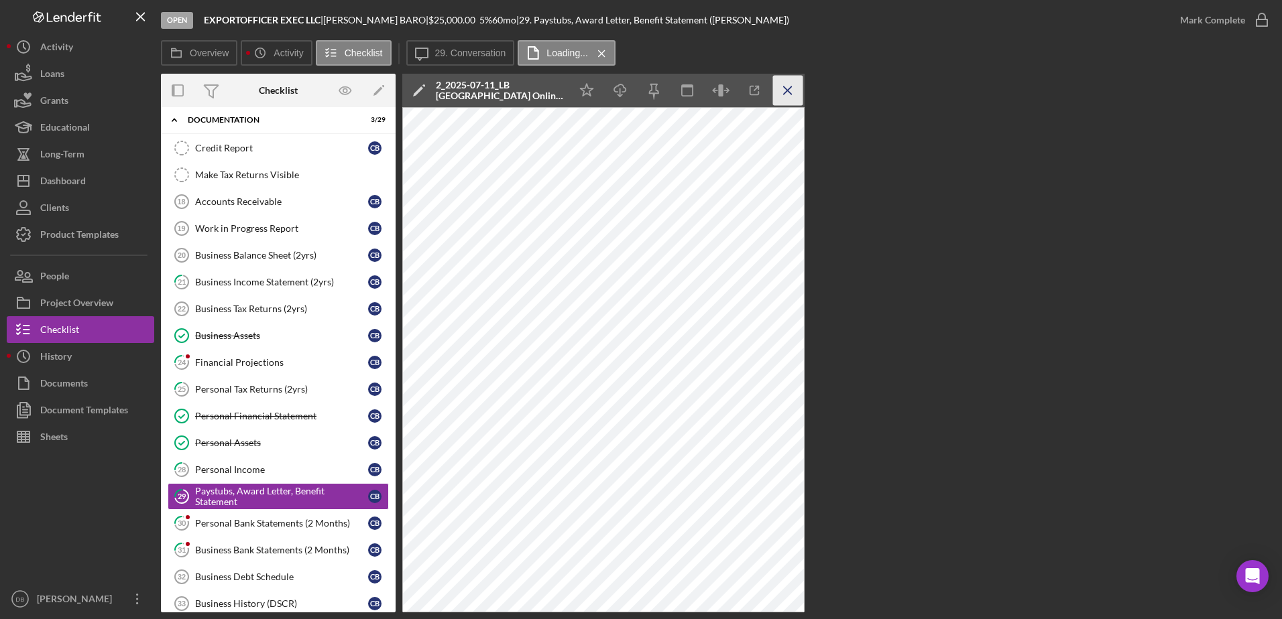
click at [778, 86] on icon "Icon/Menu Close" at bounding box center [788, 91] width 30 height 30
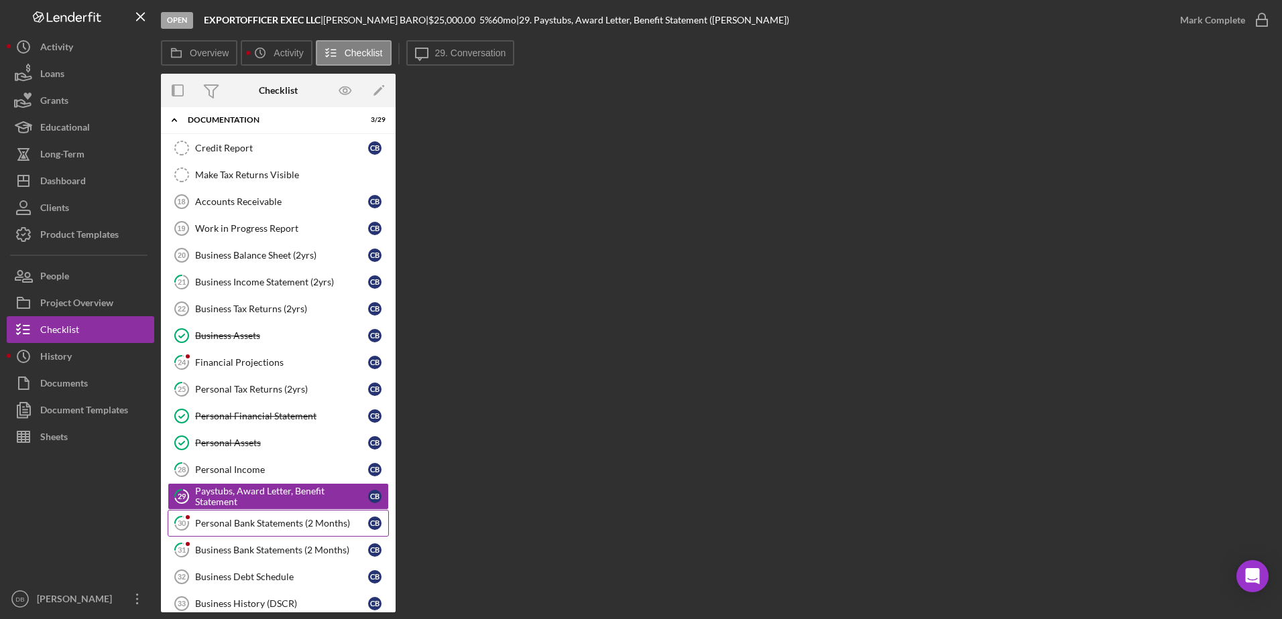
click at [278, 521] on div "Personal Bank Statements (2 Months)" at bounding box center [281, 523] width 173 height 11
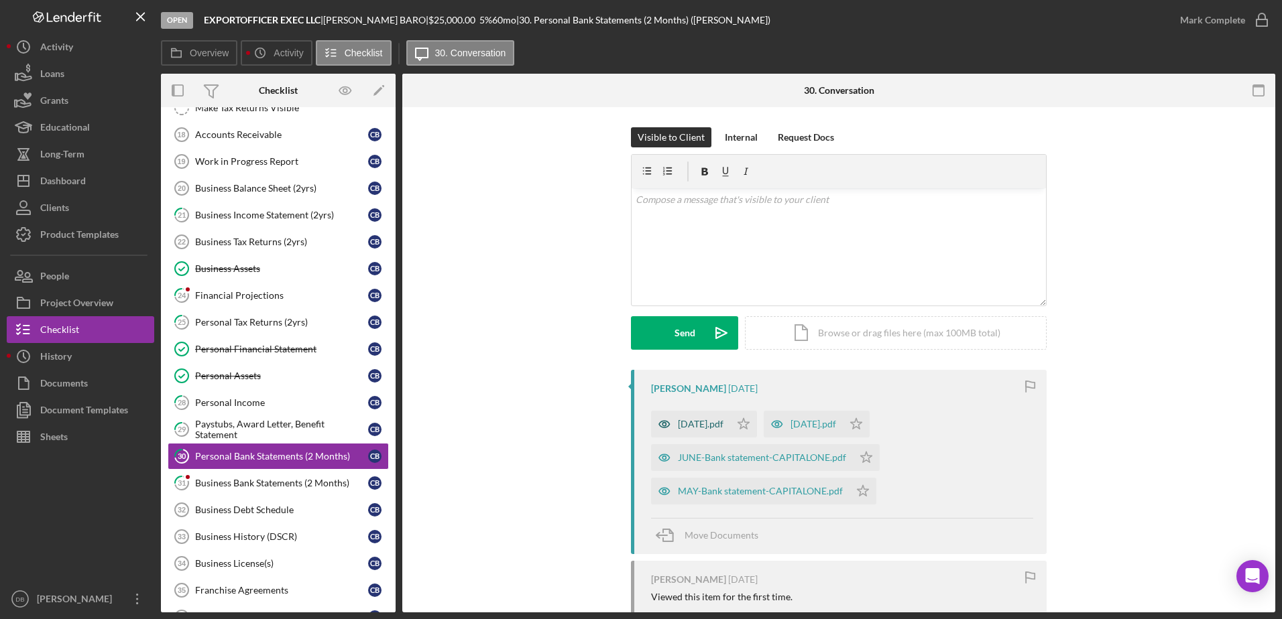
click at [718, 420] on div "[DATE].pdf" at bounding box center [701, 424] width 46 height 11
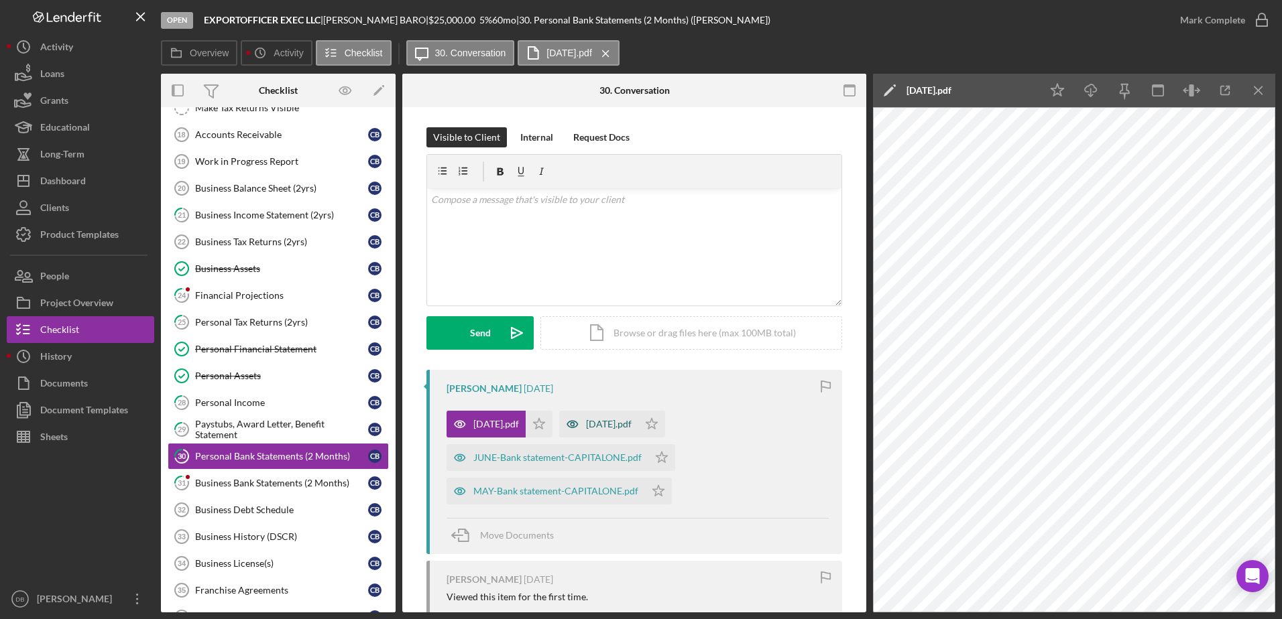
click at [611, 424] on div "[DATE].pdf" at bounding box center [609, 424] width 46 height 11
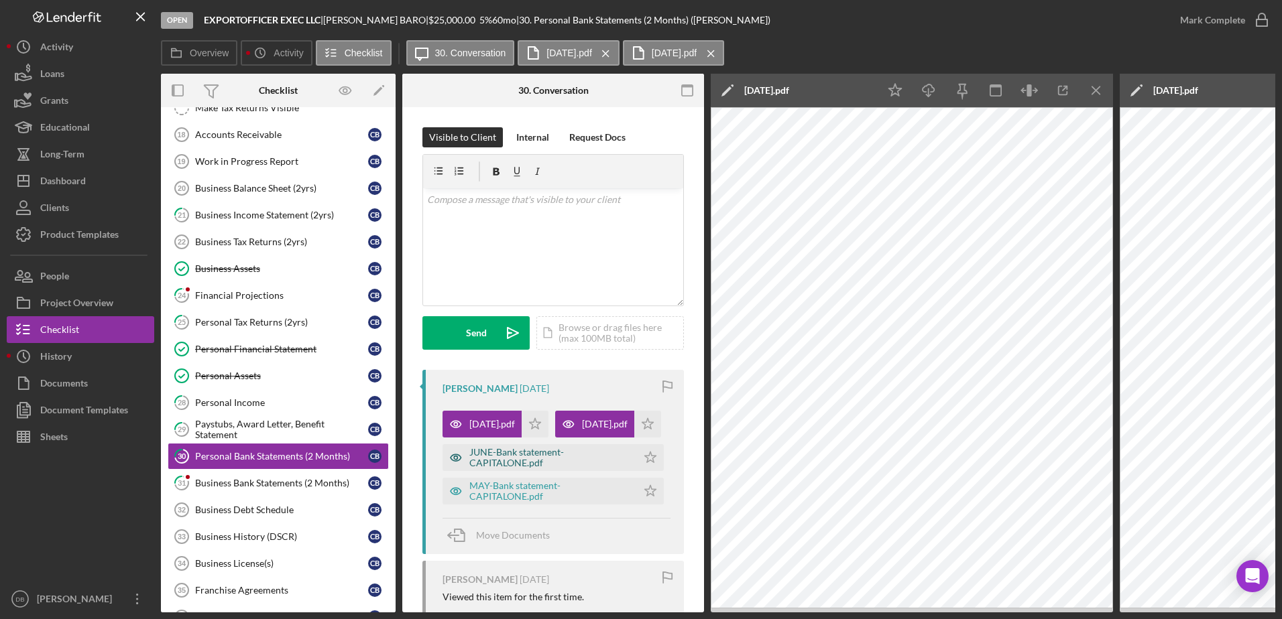
click at [501, 469] on div "JUNE-Bank statement-CAPITALONE.pdf" at bounding box center [549, 457] width 161 height 21
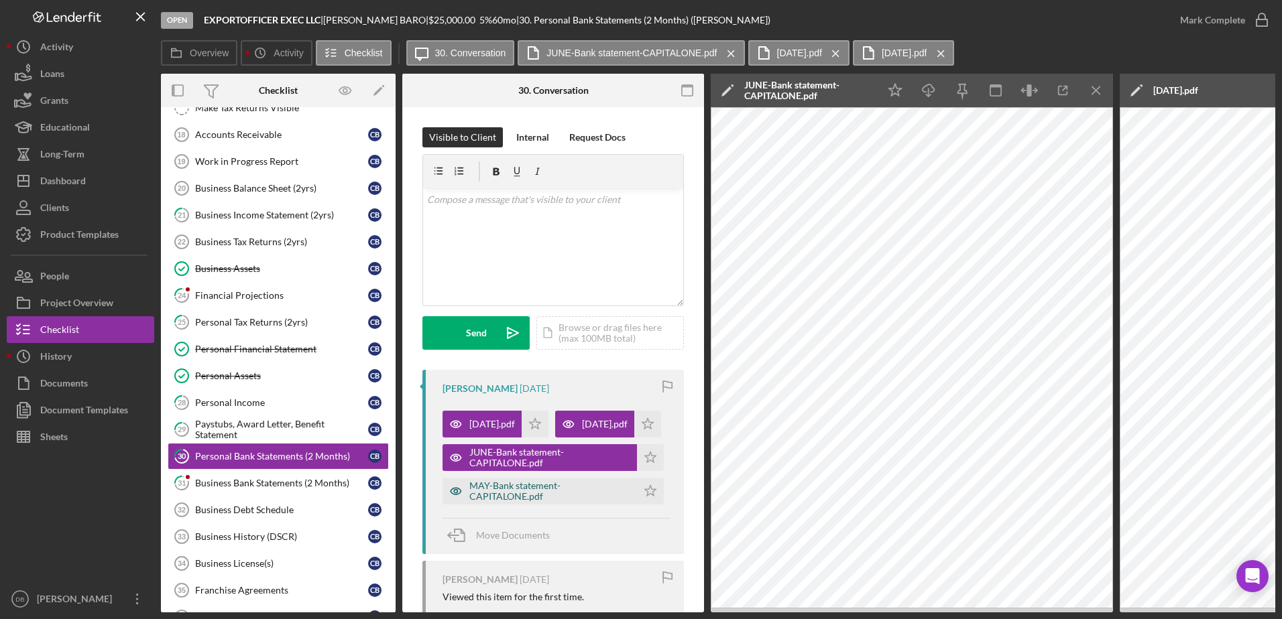
click at [492, 502] on div "MAY-Bank statement-CAPITALONE.pdf" at bounding box center [549, 491] width 161 height 21
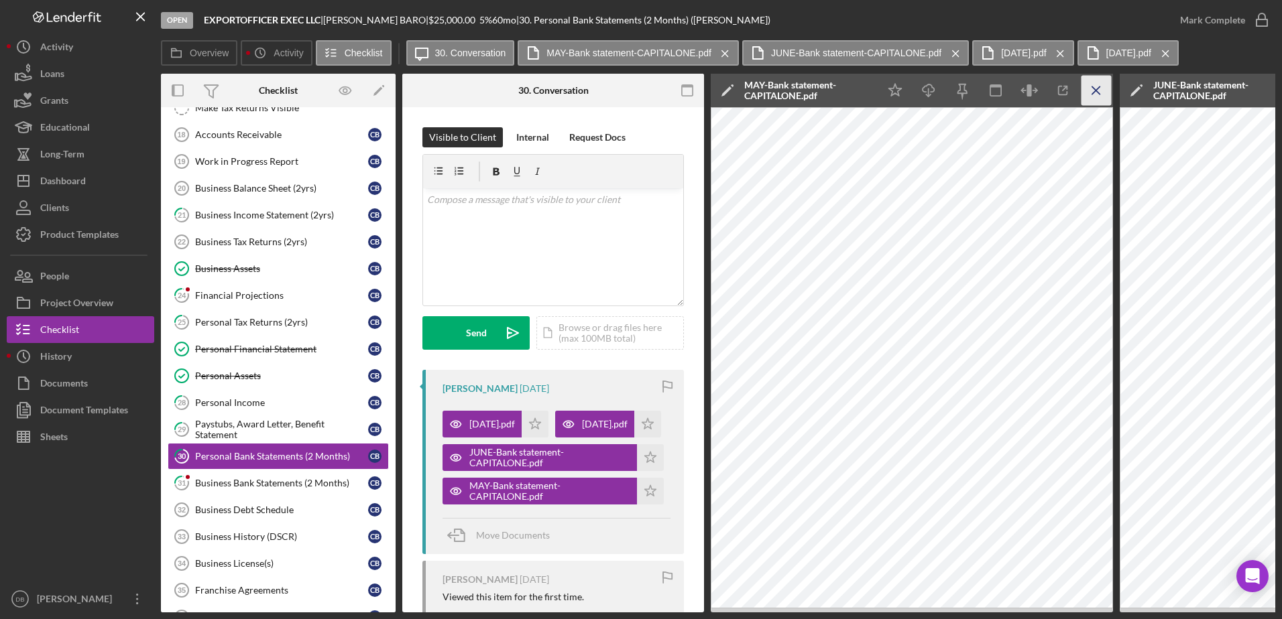
click at [1101, 82] on icon "Icon/Menu Close" at bounding box center [1096, 91] width 30 height 30
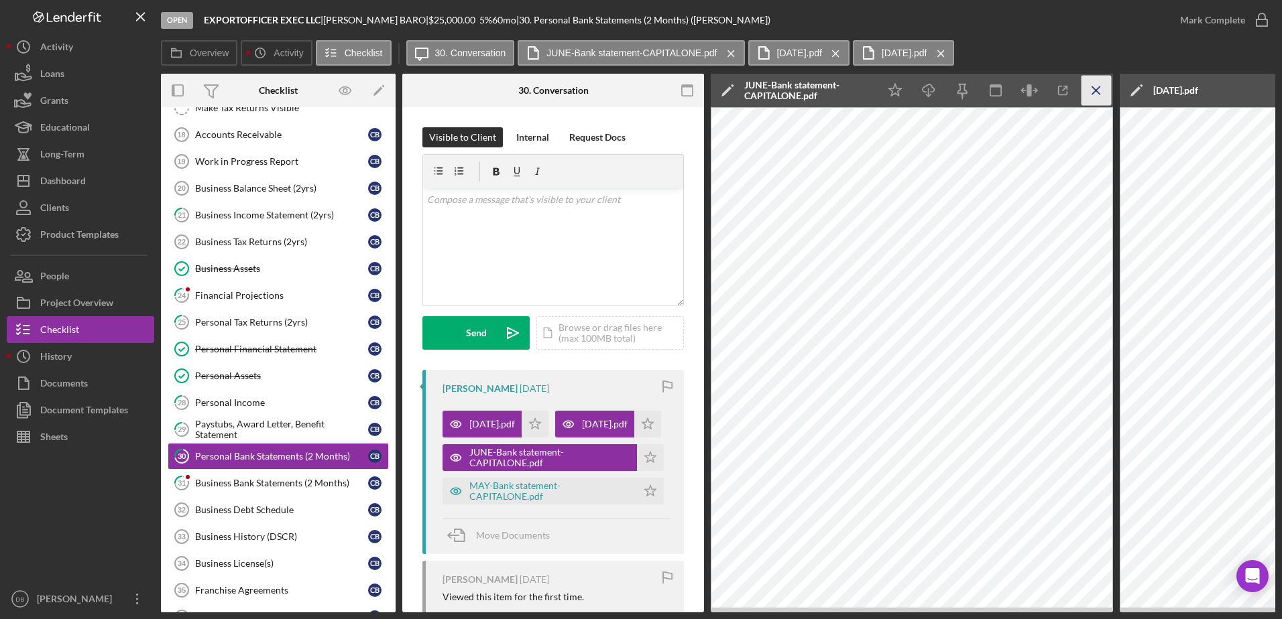
click at [1103, 86] on icon "Icon/Menu Close" at bounding box center [1096, 91] width 30 height 30
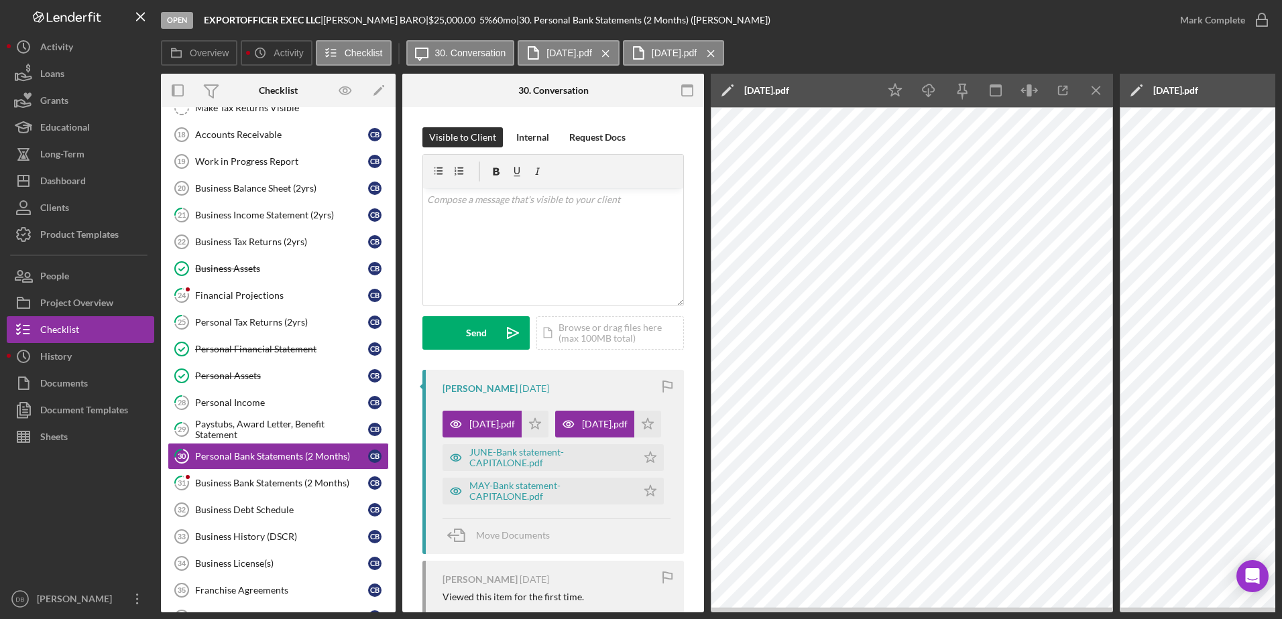
click at [1103, 86] on icon "Icon/Menu Close" at bounding box center [1096, 91] width 30 height 30
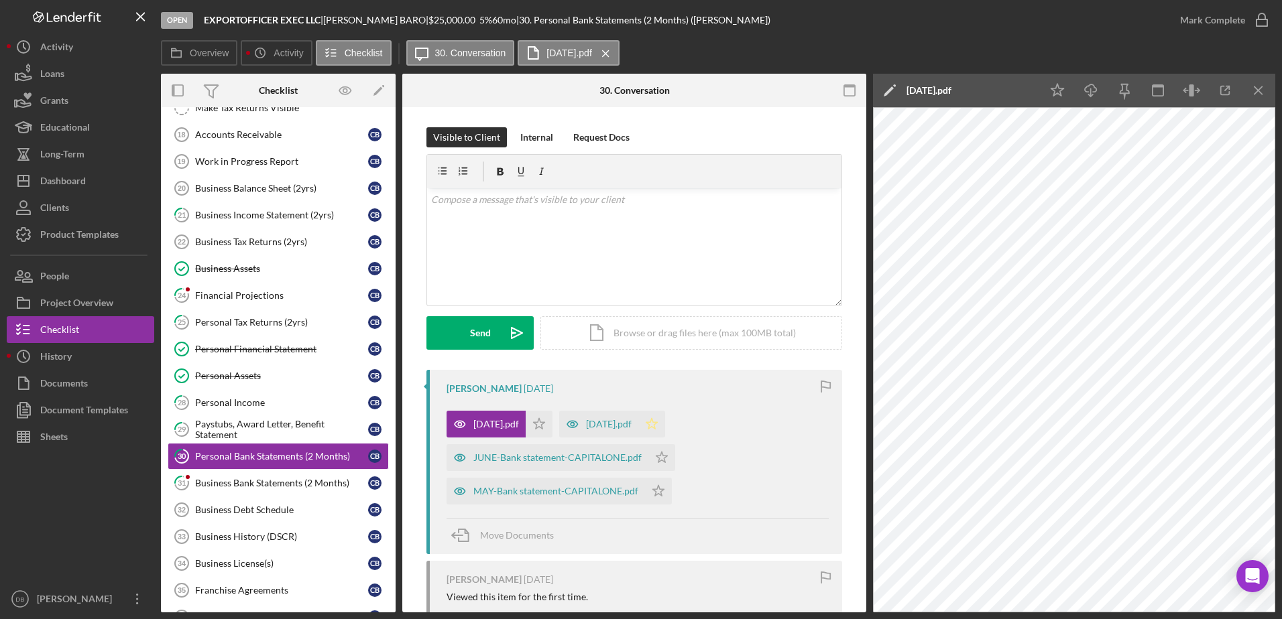
click at [545, 422] on polygon "button" at bounding box center [539, 423] width 11 height 11
click at [655, 462] on icon "Icon/Star" at bounding box center [661, 457] width 27 height 27
click at [660, 488] on icon "Icon/Star" at bounding box center [658, 491] width 27 height 27
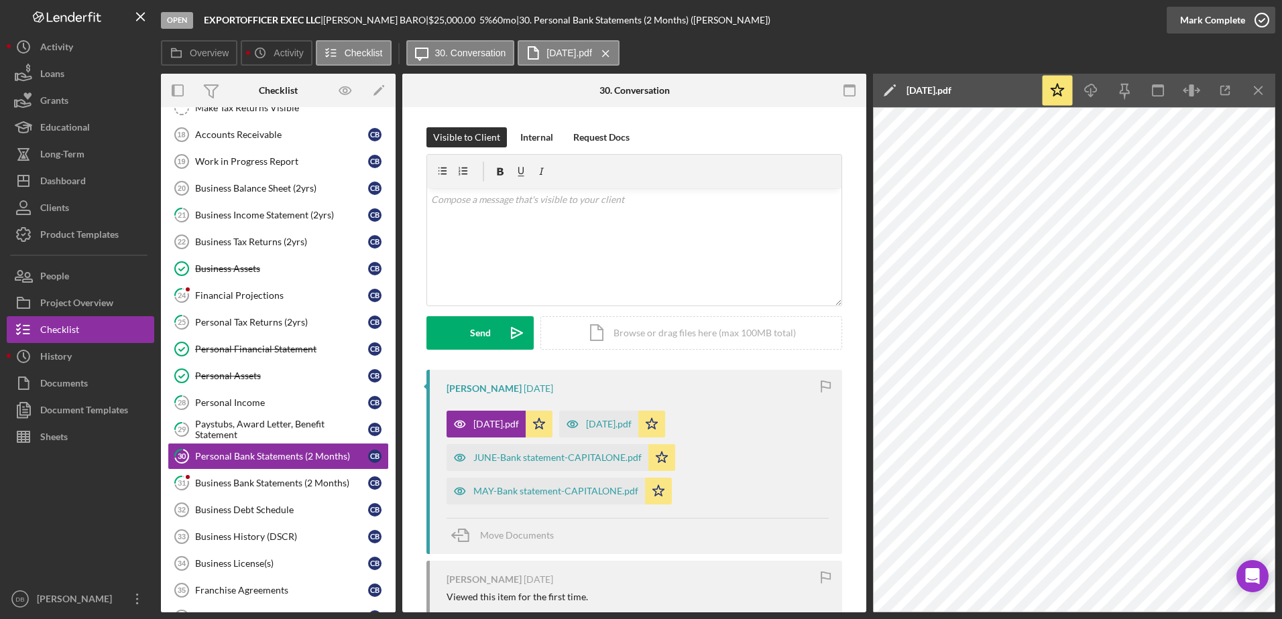
click at [1213, 21] on div "Mark Complete" at bounding box center [1212, 20] width 65 height 27
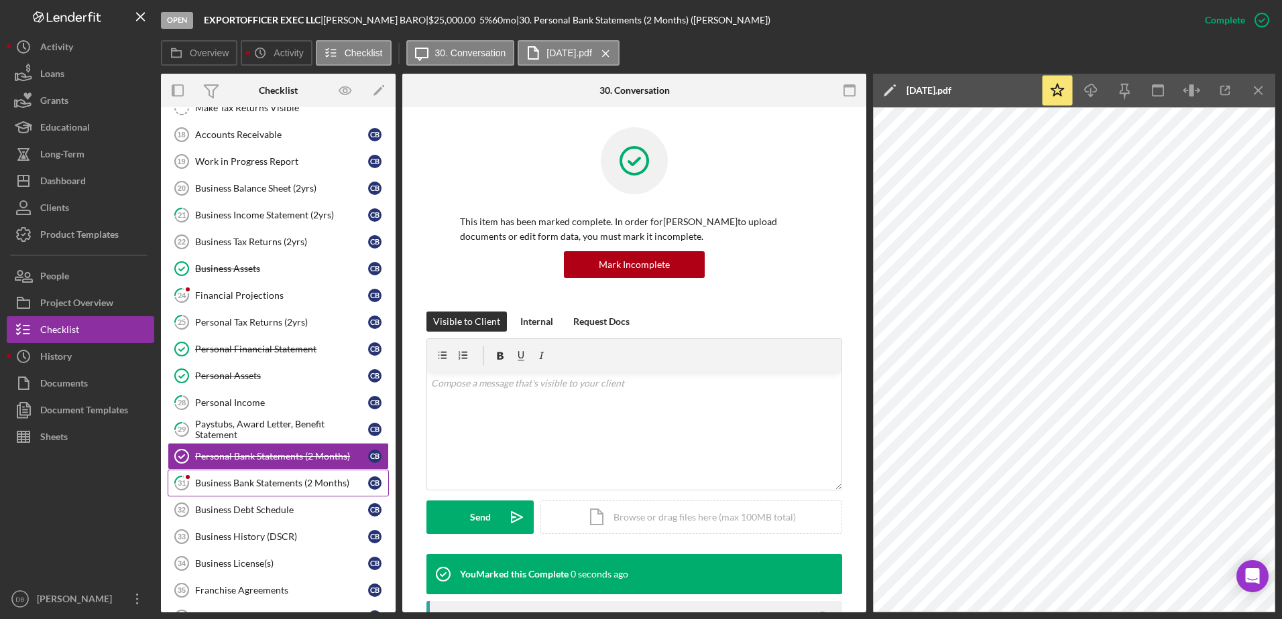
click at [227, 482] on div "Business Bank Statements (2 Months)" at bounding box center [281, 483] width 173 height 11
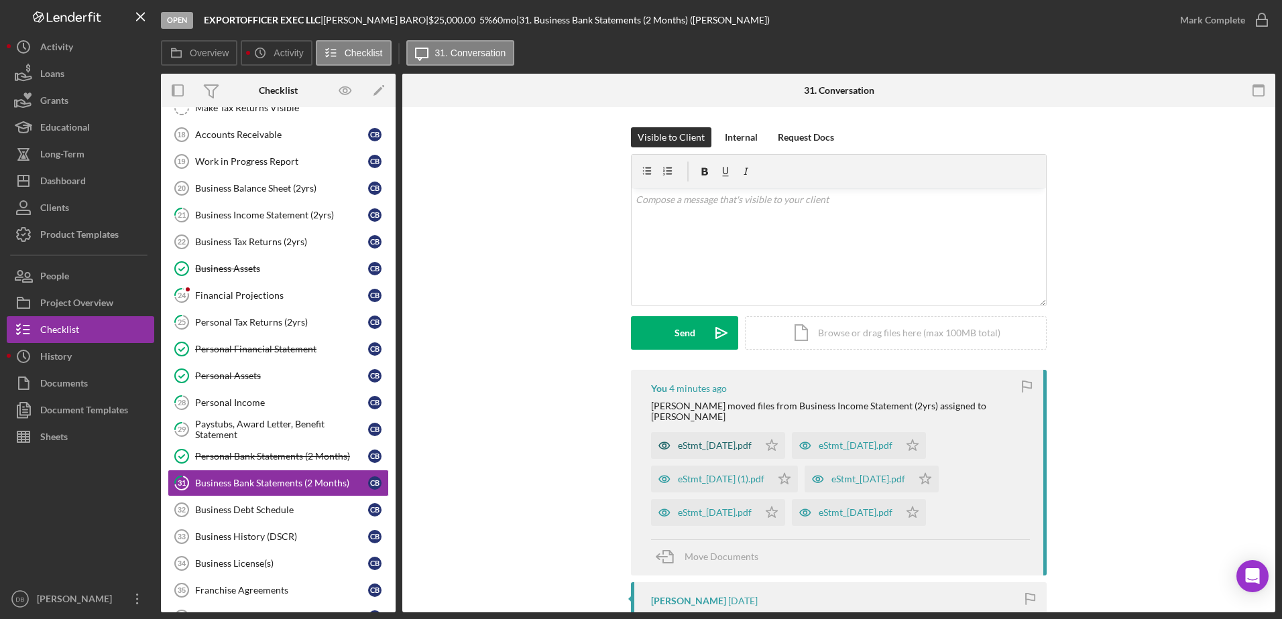
click at [740, 440] on div "eStmt_[DATE].pdf" at bounding box center [715, 445] width 74 height 11
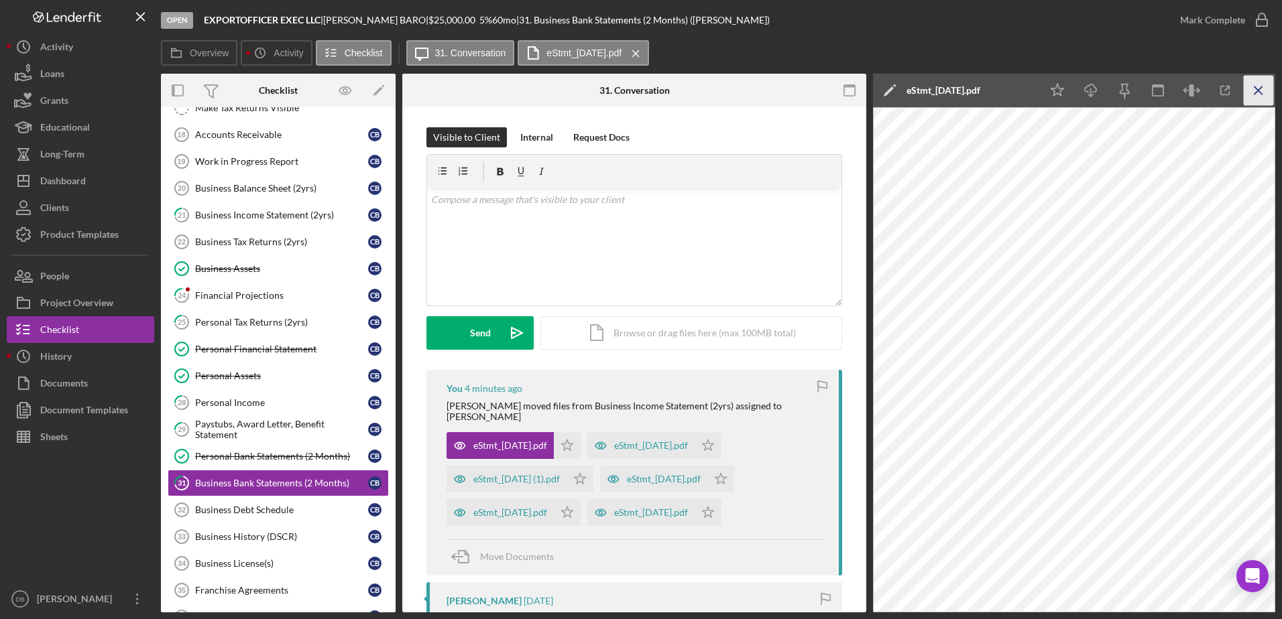
click at [1257, 90] on line "button" at bounding box center [1257, 89] width 7 height 7
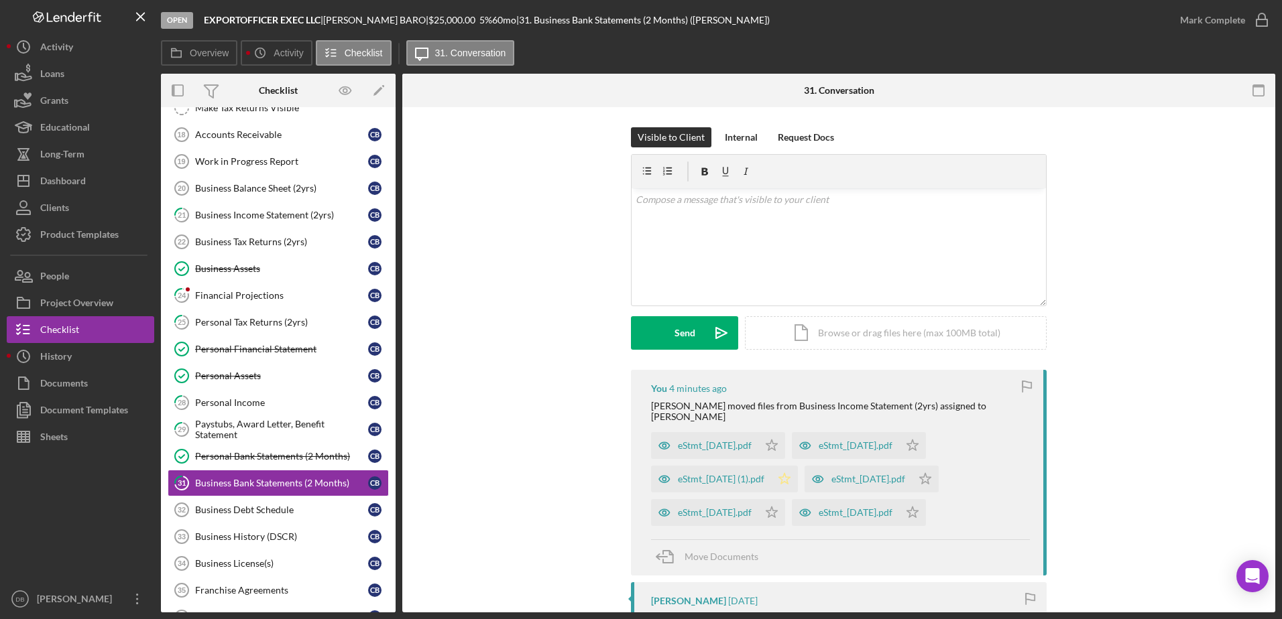
drag, startPoint x: 788, startPoint y: 436, endPoint x: 798, endPoint y: 455, distance: 22.2
click at [778, 440] on polygon "button" at bounding box center [771, 445] width 11 height 11
click at [798, 466] on icon "Icon/Star" at bounding box center [784, 479] width 27 height 27
click at [785, 505] on icon "Icon/Star" at bounding box center [771, 512] width 27 height 27
click at [926, 508] on icon "Icon/Star" at bounding box center [912, 512] width 27 height 27
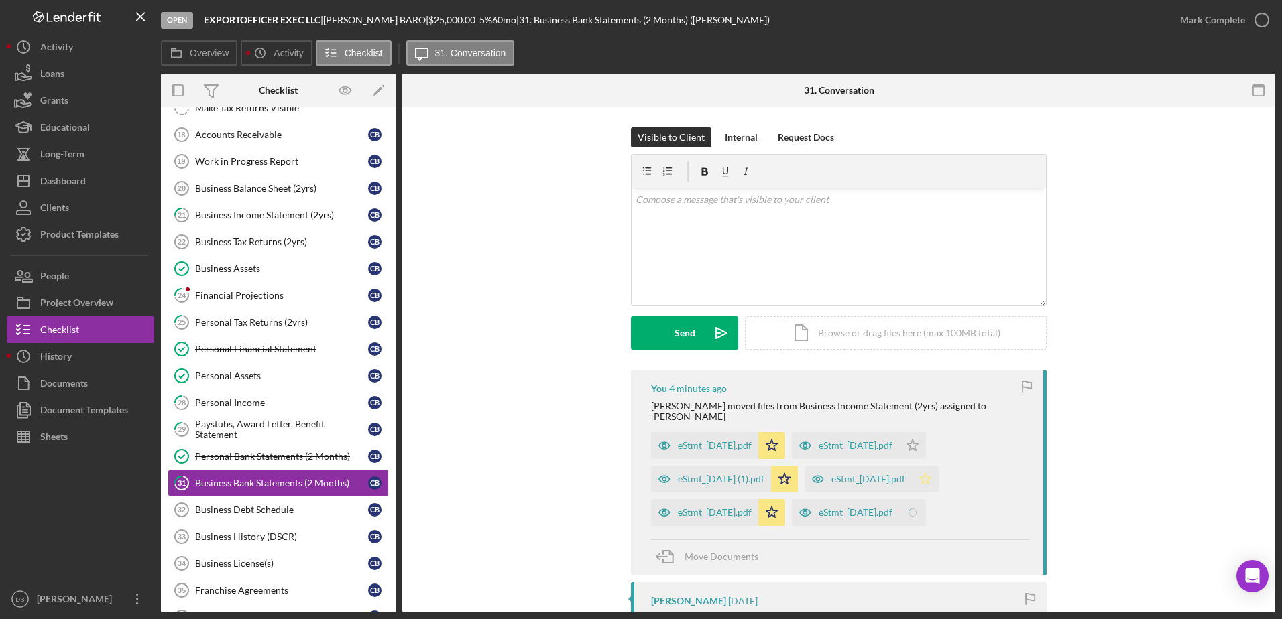
click at [938, 471] on icon "Icon/Star" at bounding box center [925, 479] width 27 height 27
click at [926, 445] on icon "Icon/Star" at bounding box center [912, 445] width 27 height 27
click at [1223, 19] on div "Mark Complete" at bounding box center [1212, 20] width 65 height 27
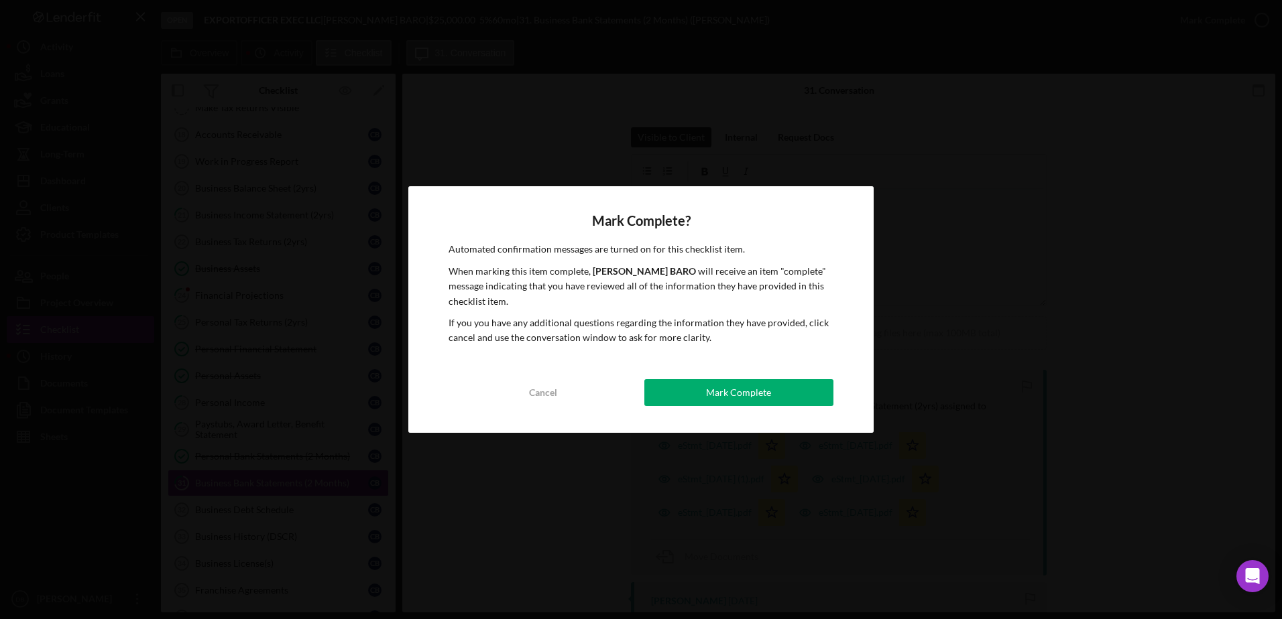
drag, startPoint x: 794, startPoint y: 386, endPoint x: 486, endPoint y: 151, distance: 386.9
click at [792, 383] on button "Mark Complete" at bounding box center [738, 392] width 189 height 27
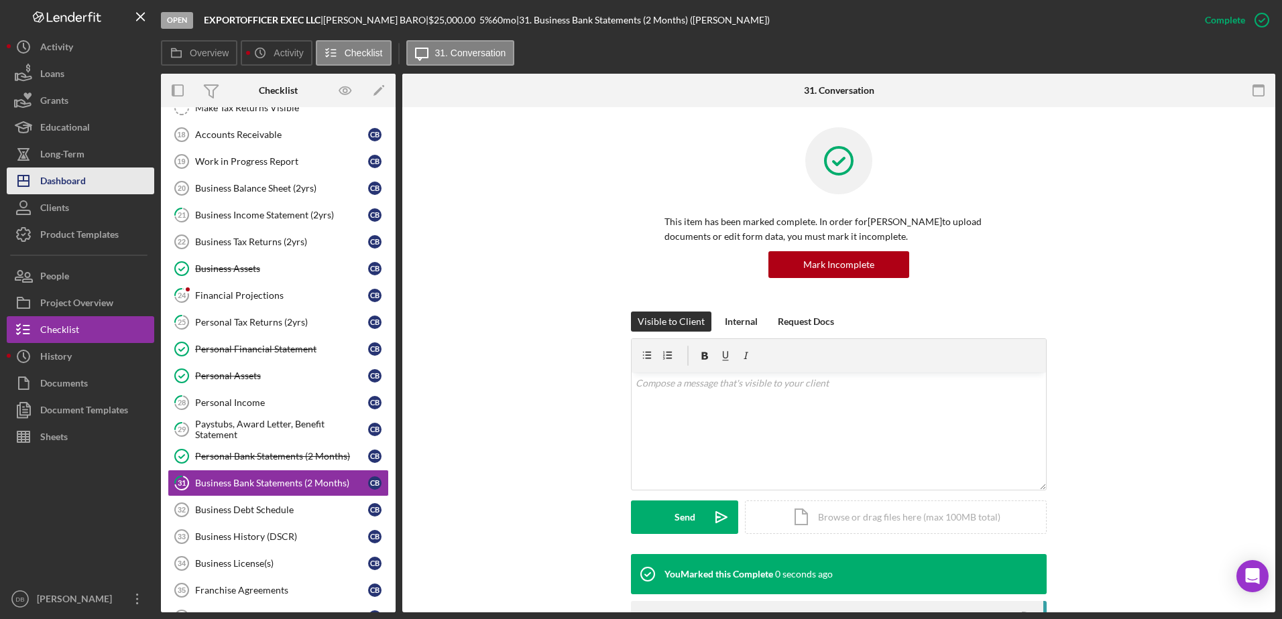
click at [62, 184] on div "Dashboard" at bounding box center [63, 183] width 46 height 30
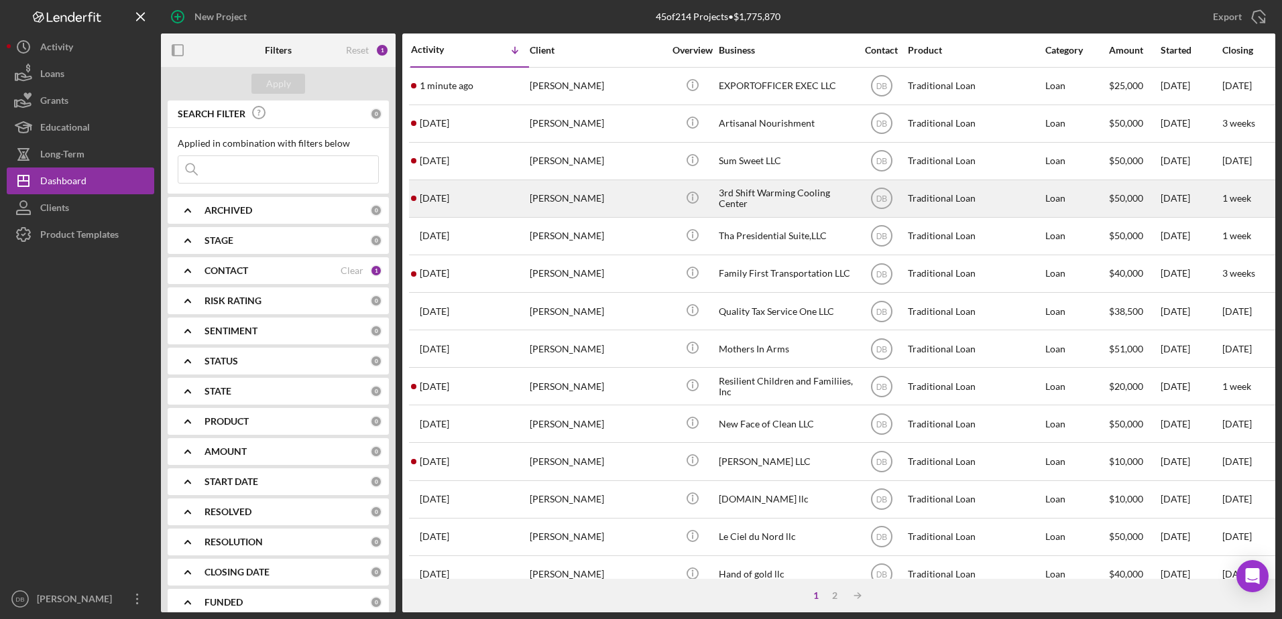
click at [560, 188] on div "[PERSON_NAME]" at bounding box center [597, 199] width 134 height 36
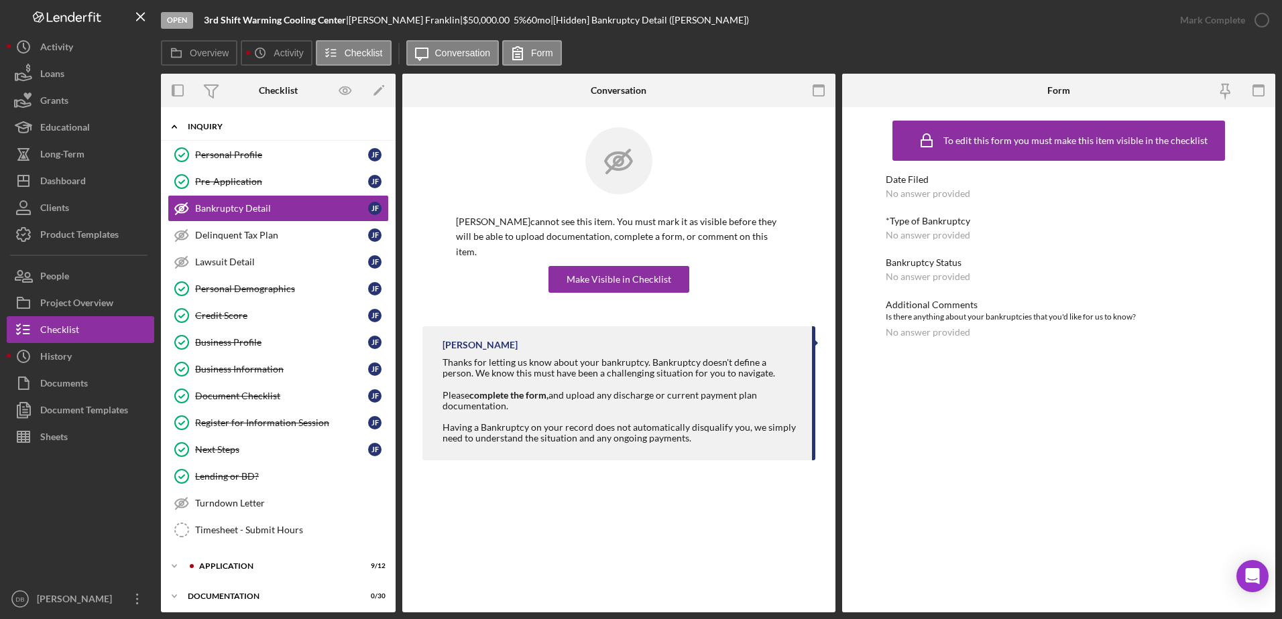
click at [269, 130] on div "Inquiry" at bounding box center [283, 127] width 191 height 8
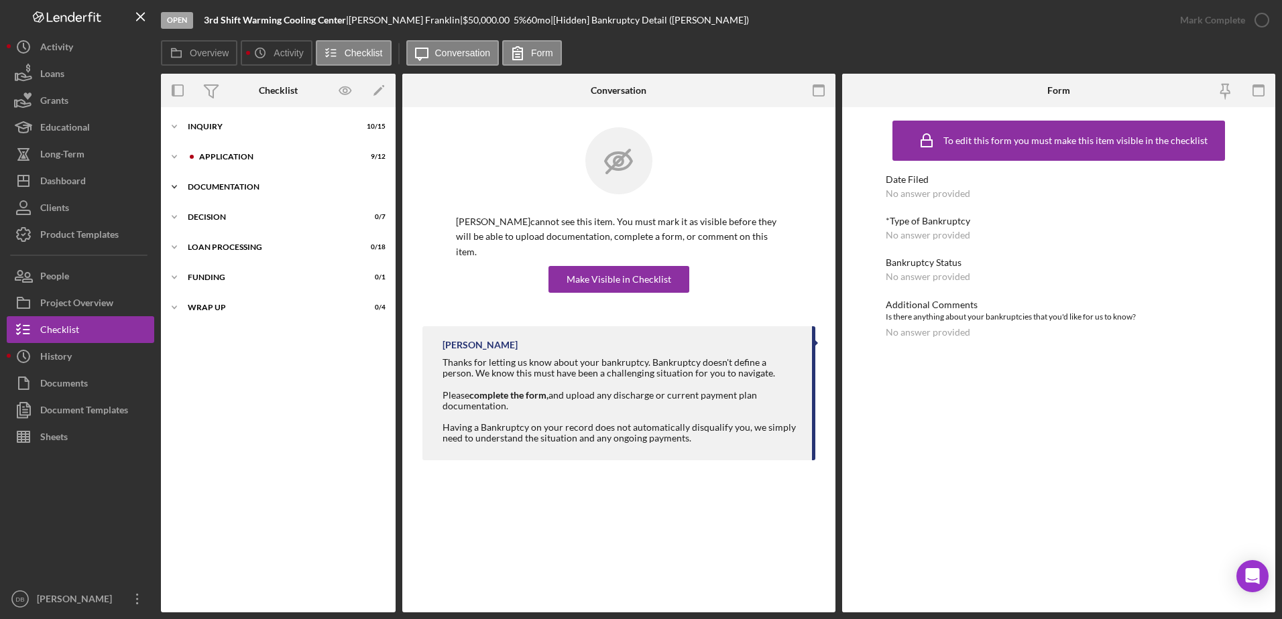
click at [273, 176] on div "Icon/Expander Documentation 0 / 30" at bounding box center [278, 187] width 235 height 27
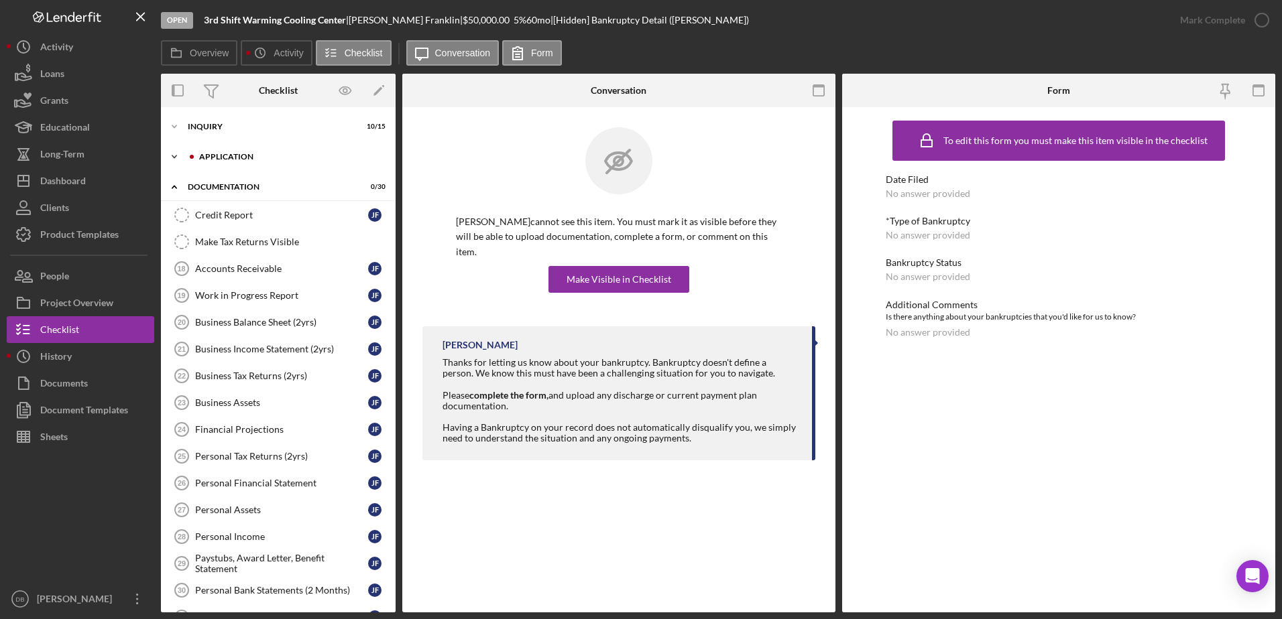
click at [263, 159] on div "Application" at bounding box center [289, 157] width 180 height 8
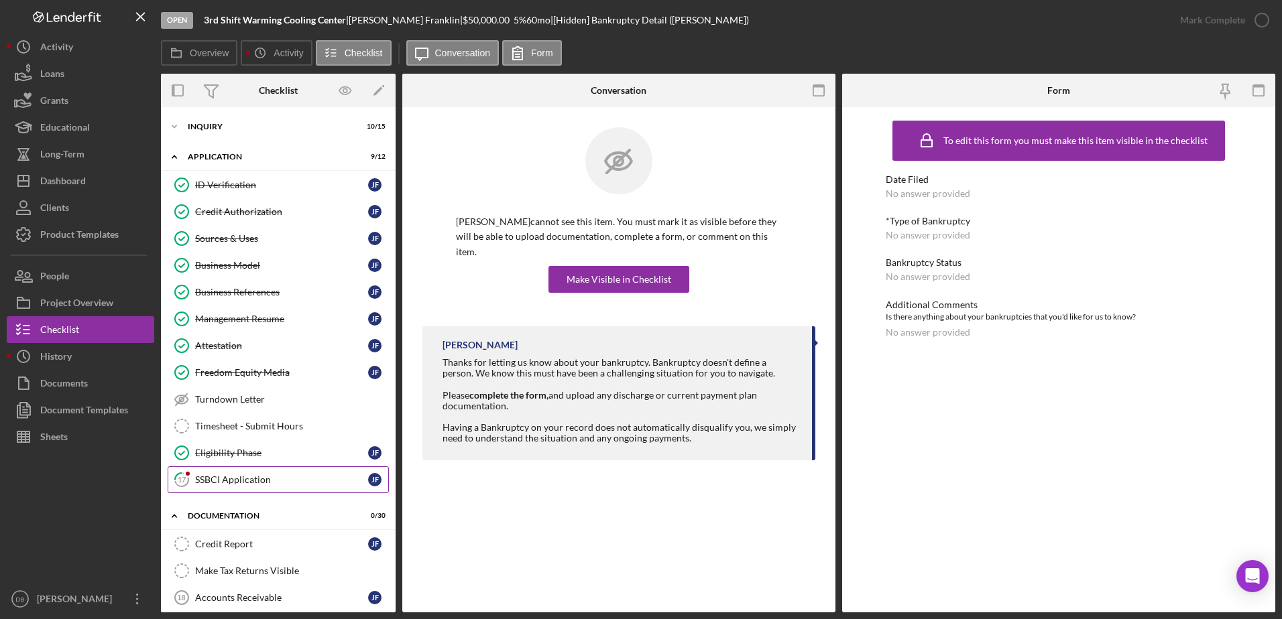
click at [205, 479] on div "SSBCI Application" at bounding box center [281, 480] width 173 height 11
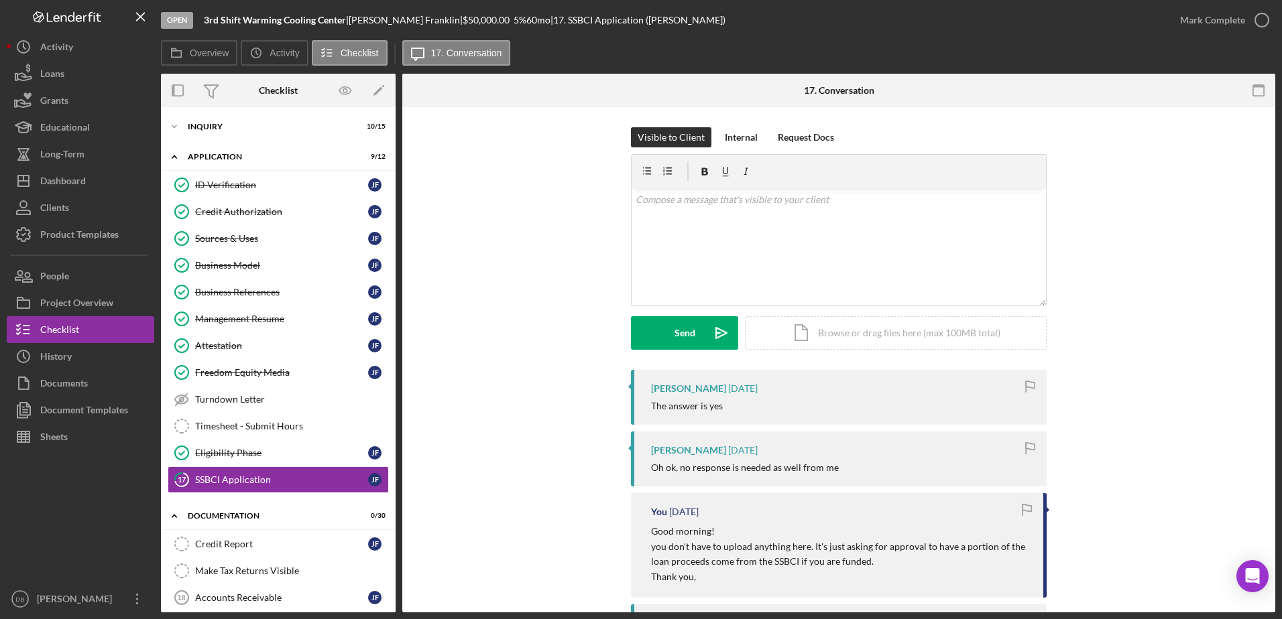
scroll to position [134, 0]
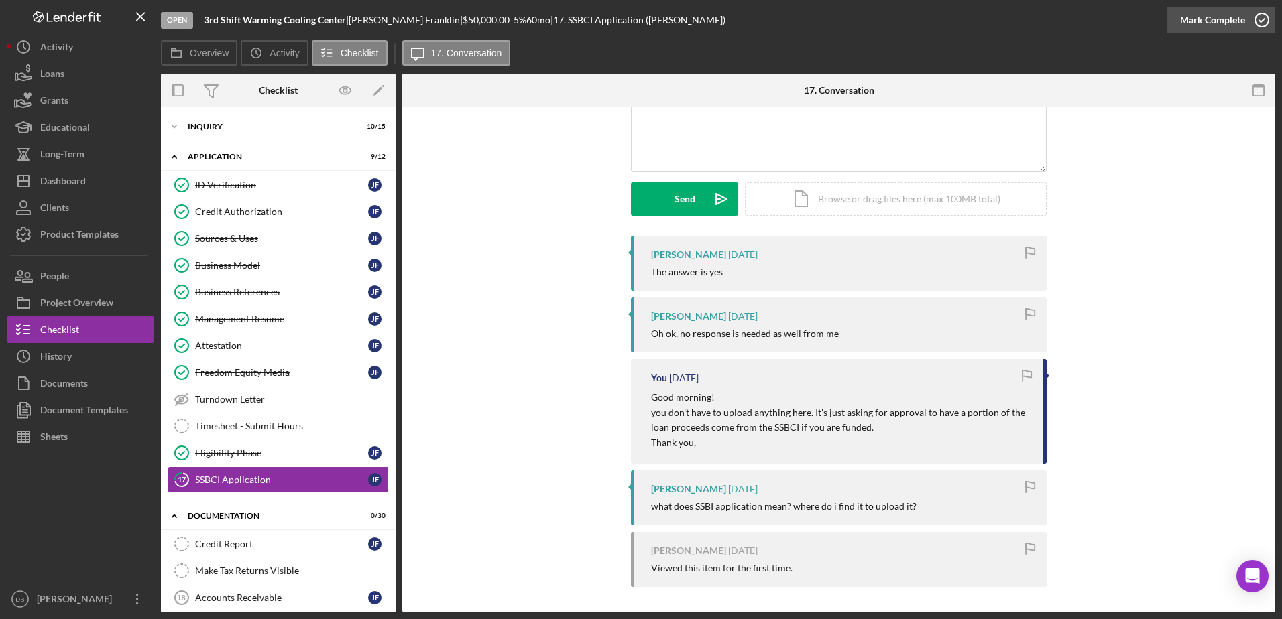
click at [1217, 19] on div "Mark Complete" at bounding box center [1212, 20] width 65 height 27
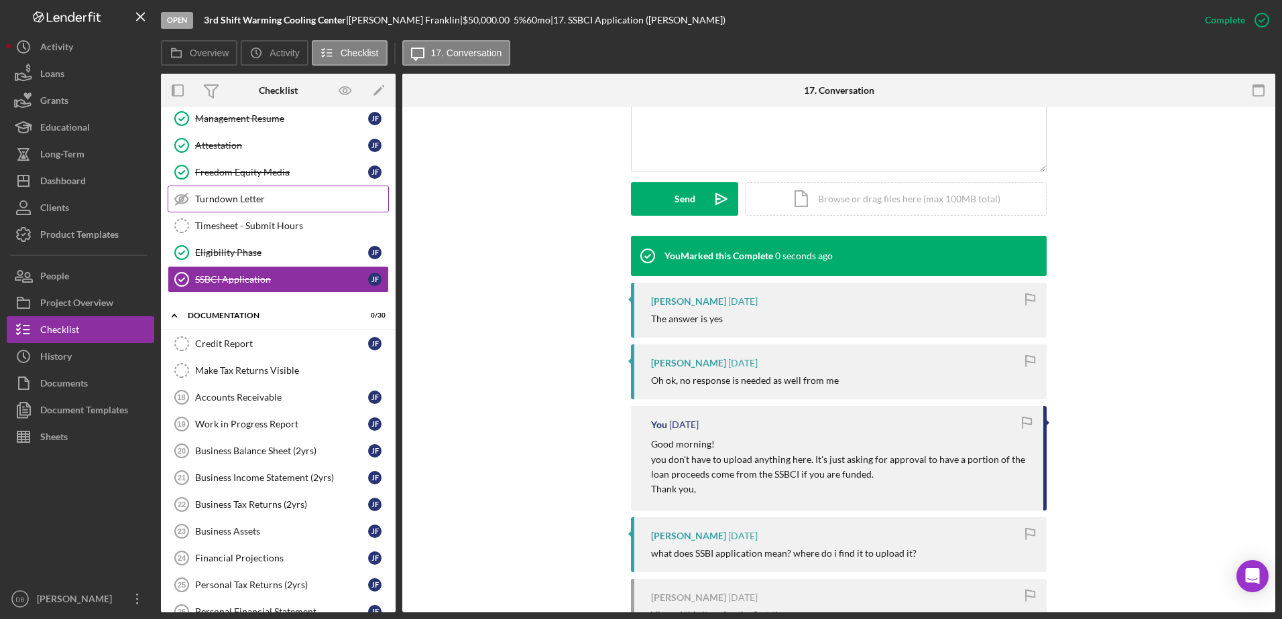
scroll to position [201, 0]
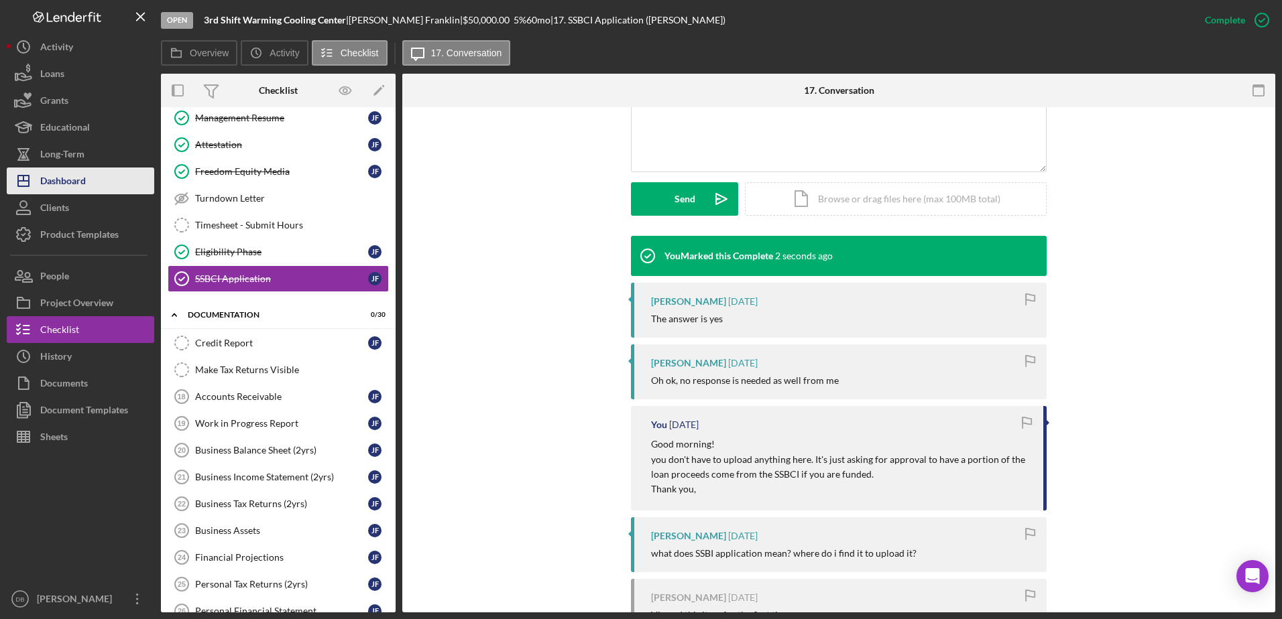
click at [79, 187] on div "Dashboard" at bounding box center [63, 183] width 46 height 30
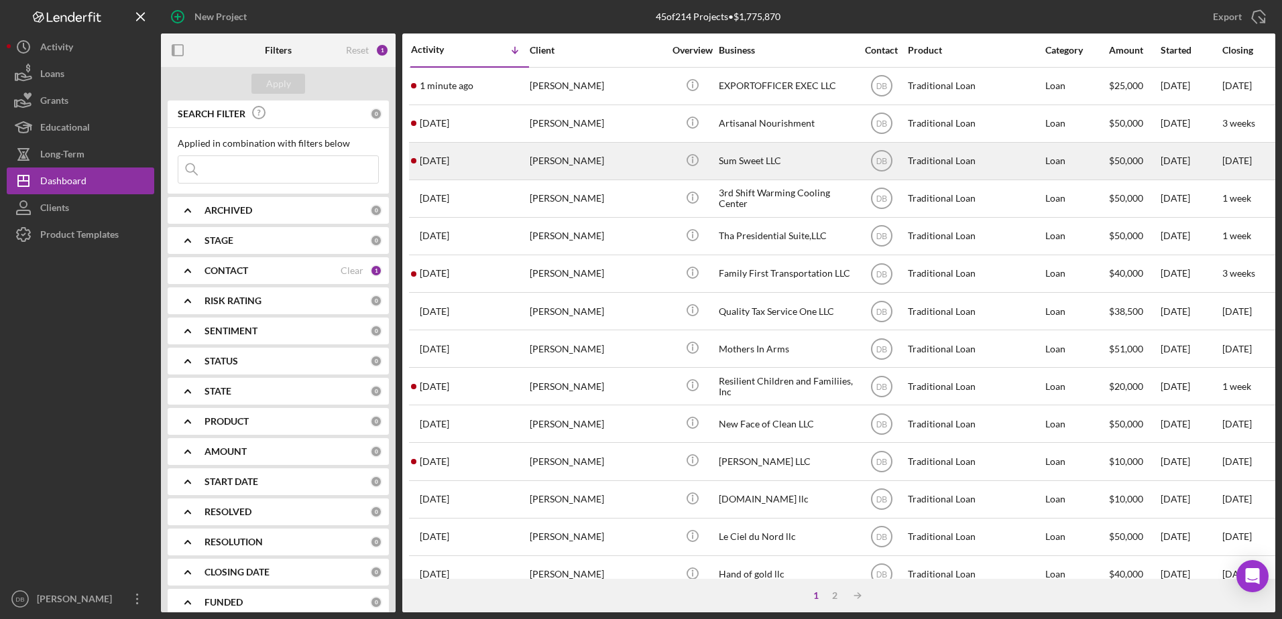
click at [653, 156] on div "[PERSON_NAME]" at bounding box center [597, 161] width 134 height 36
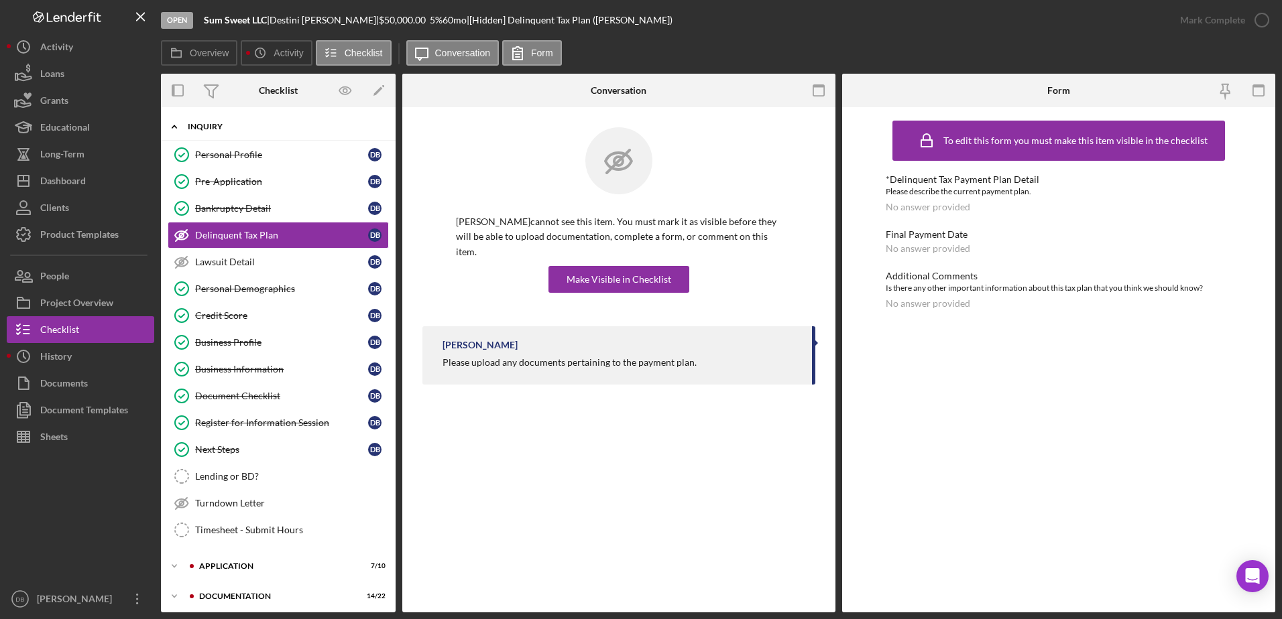
click at [242, 125] on div "Inquiry" at bounding box center [283, 127] width 191 height 8
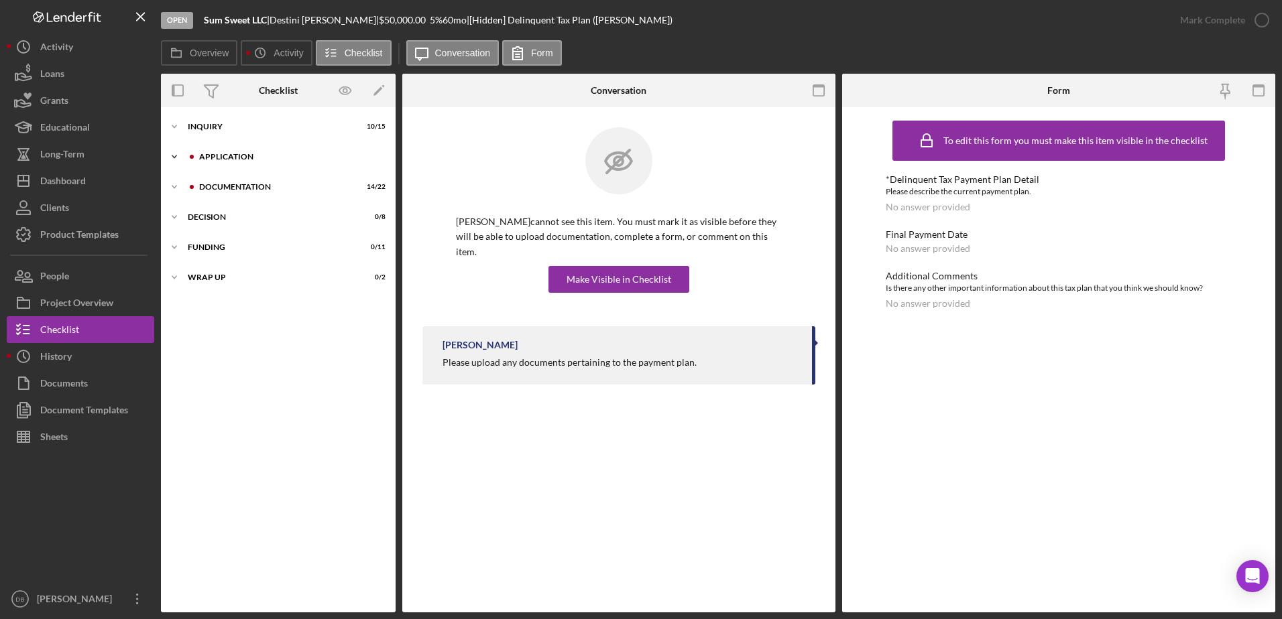
click at [239, 154] on div "Application" at bounding box center [289, 157] width 180 height 8
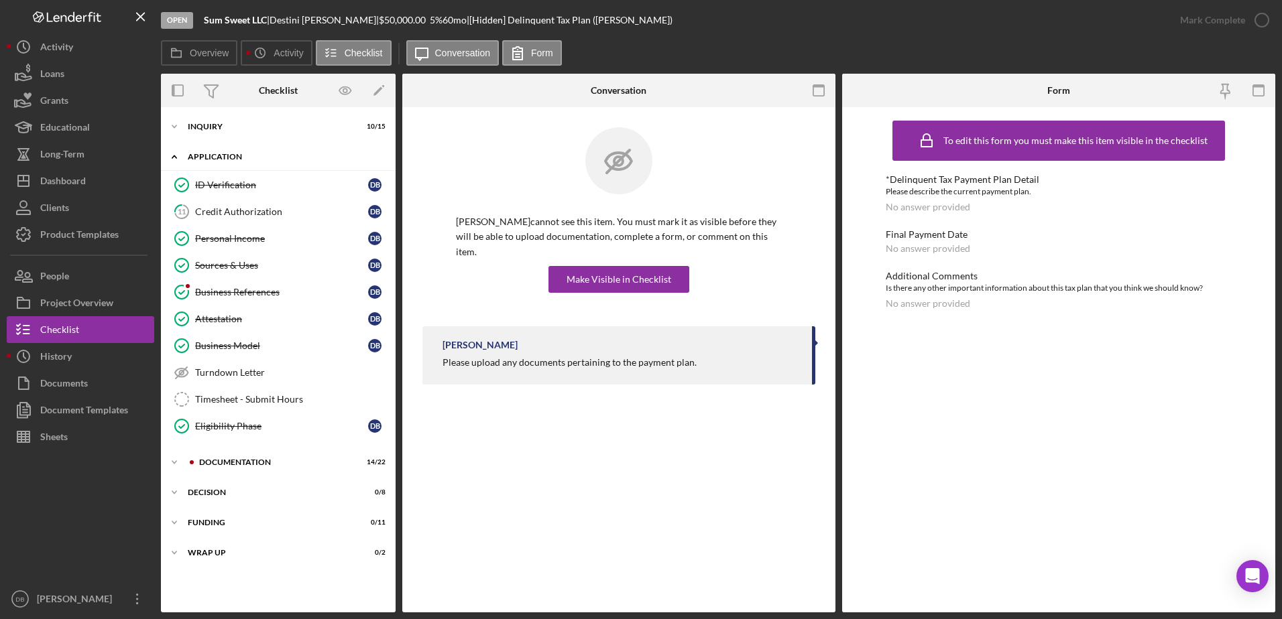
click at [224, 164] on div "Icon/Expander Application 7 / 10" at bounding box center [278, 156] width 235 height 27
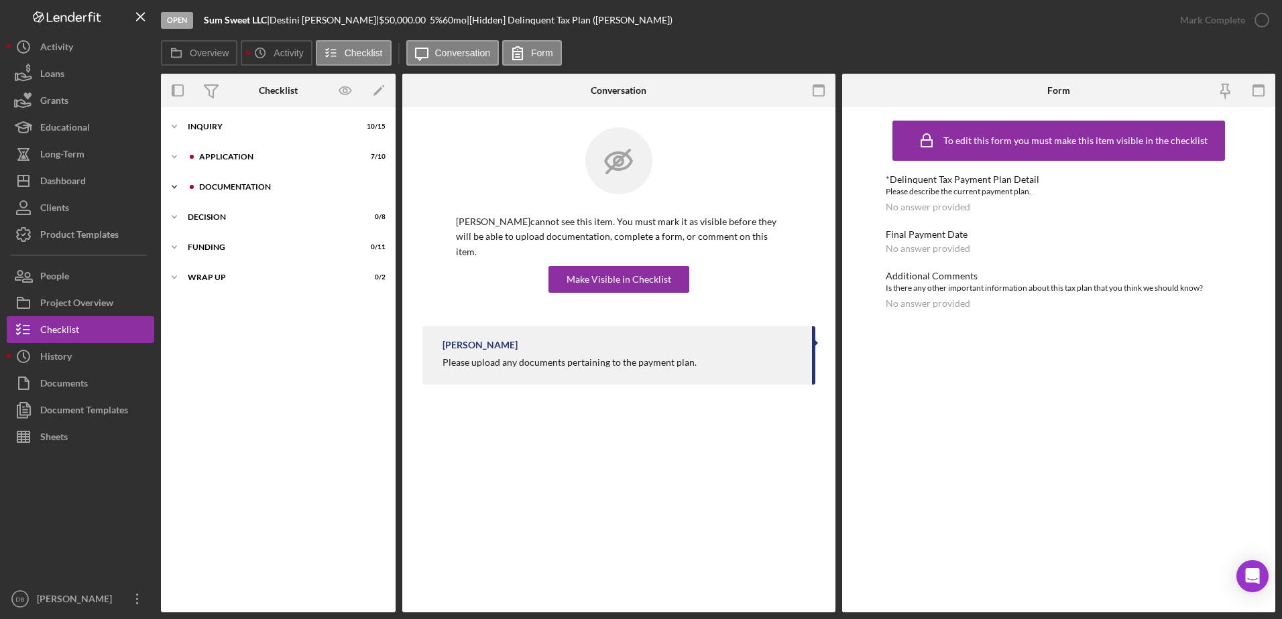
click at [219, 190] on div "Documentation" at bounding box center [289, 187] width 180 height 8
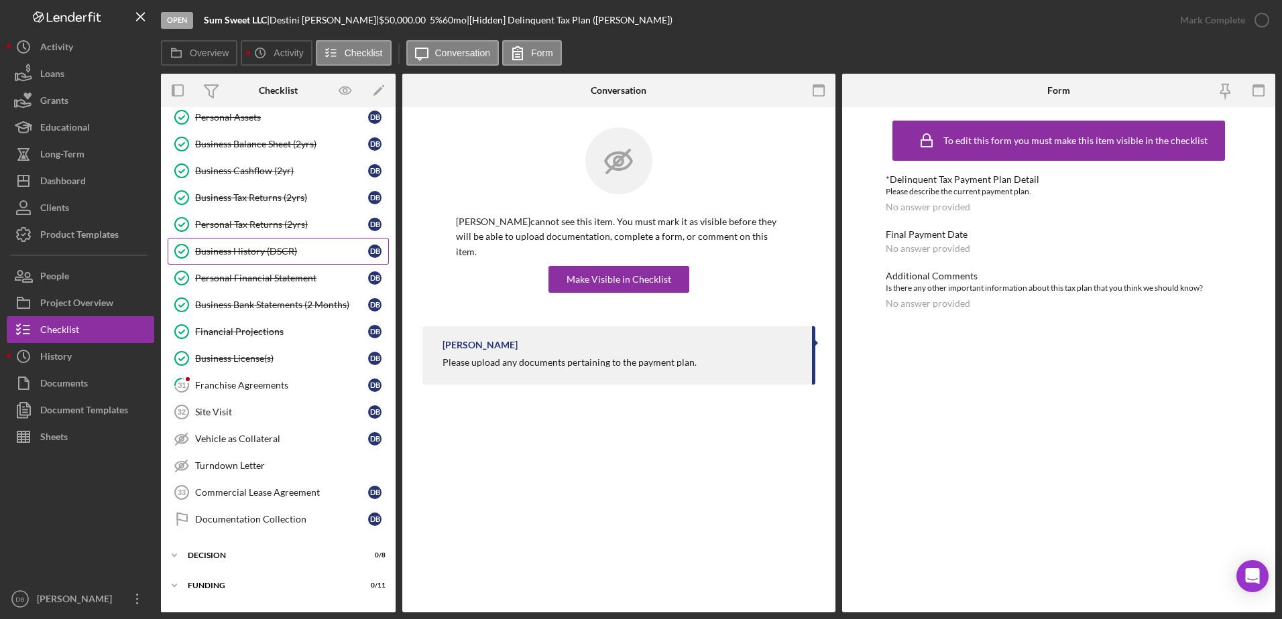
scroll to position [268, 0]
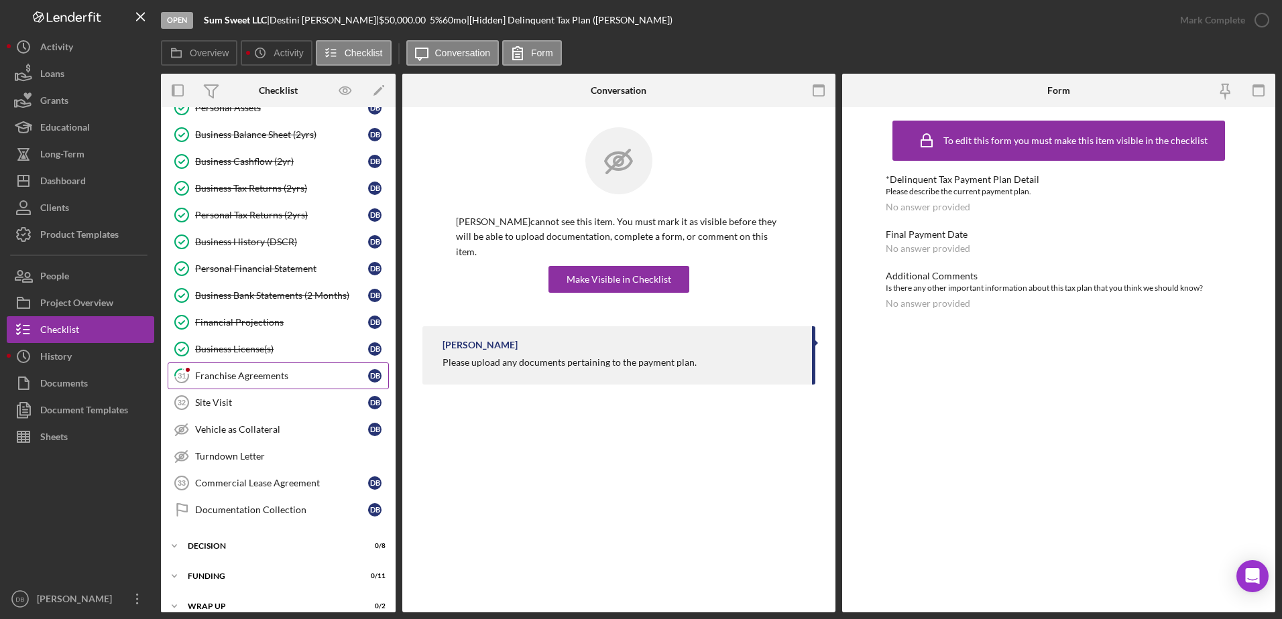
click at [213, 377] on div "Franchise Agreements" at bounding box center [281, 376] width 173 height 11
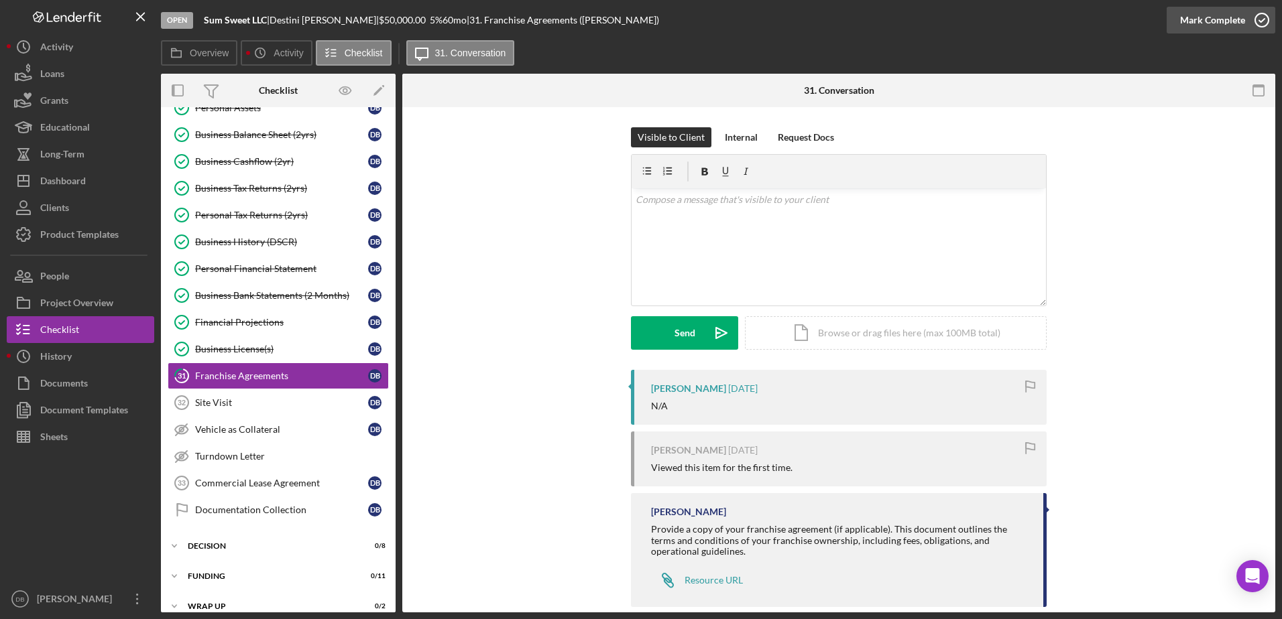
click at [1201, 22] on div "Mark Complete" at bounding box center [1212, 20] width 65 height 27
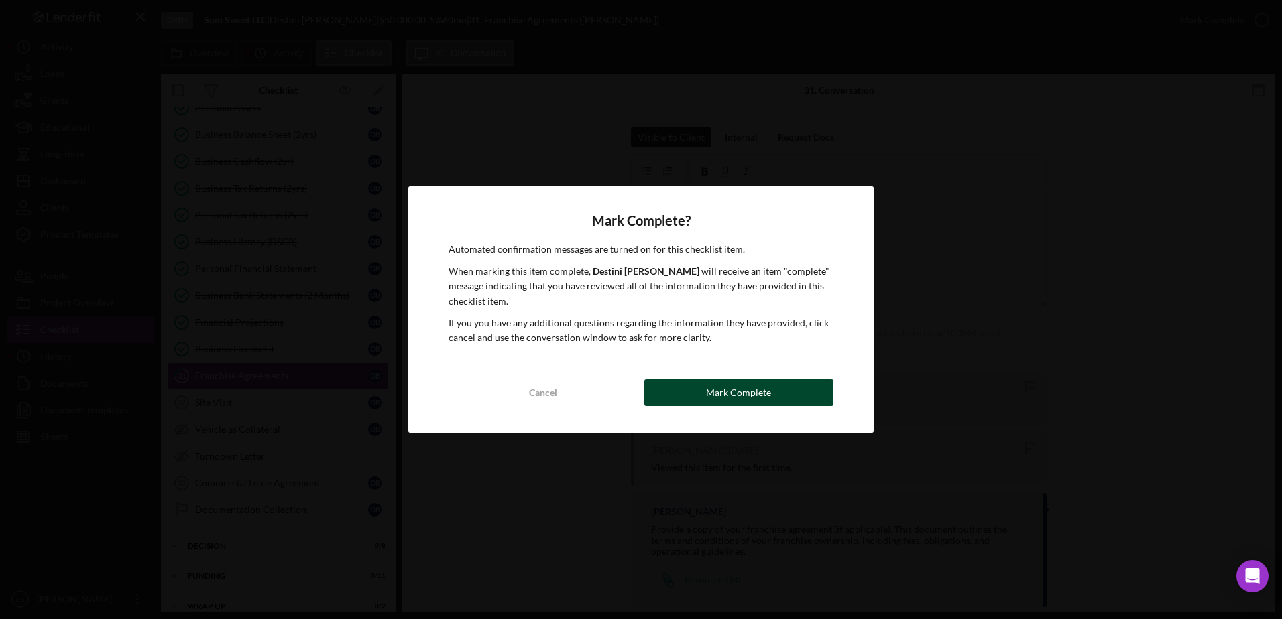
click at [715, 393] on div "Mark Complete" at bounding box center [738, 392] width 65 height 27
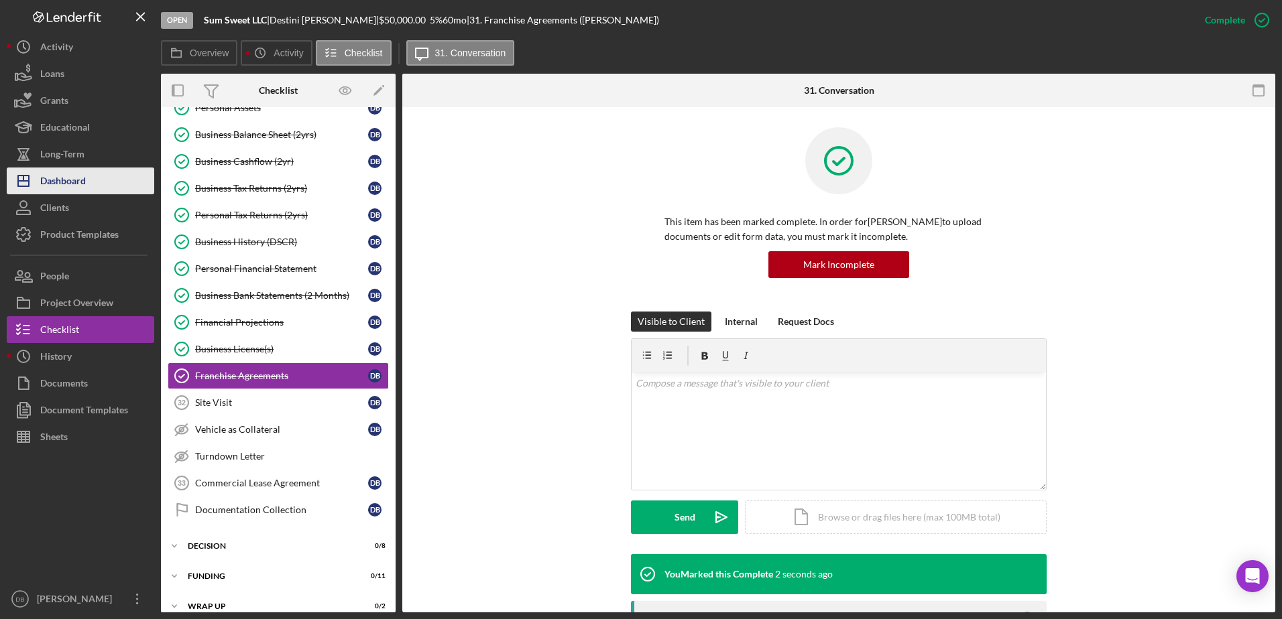
click at [78, 189] on div "Dashboard" at bounding box center [63, 183] width 46 height 30
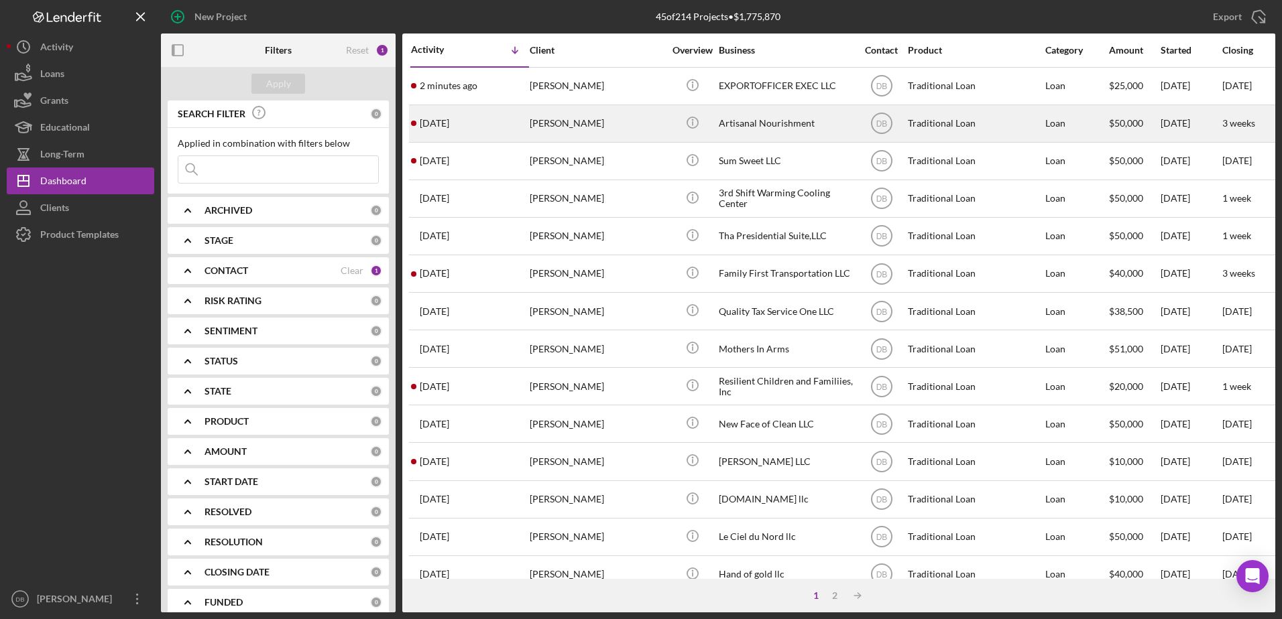
click at [548, 133] on div "[PERSON_NAME]" at bounding box center [597, 124] width 134 height 36
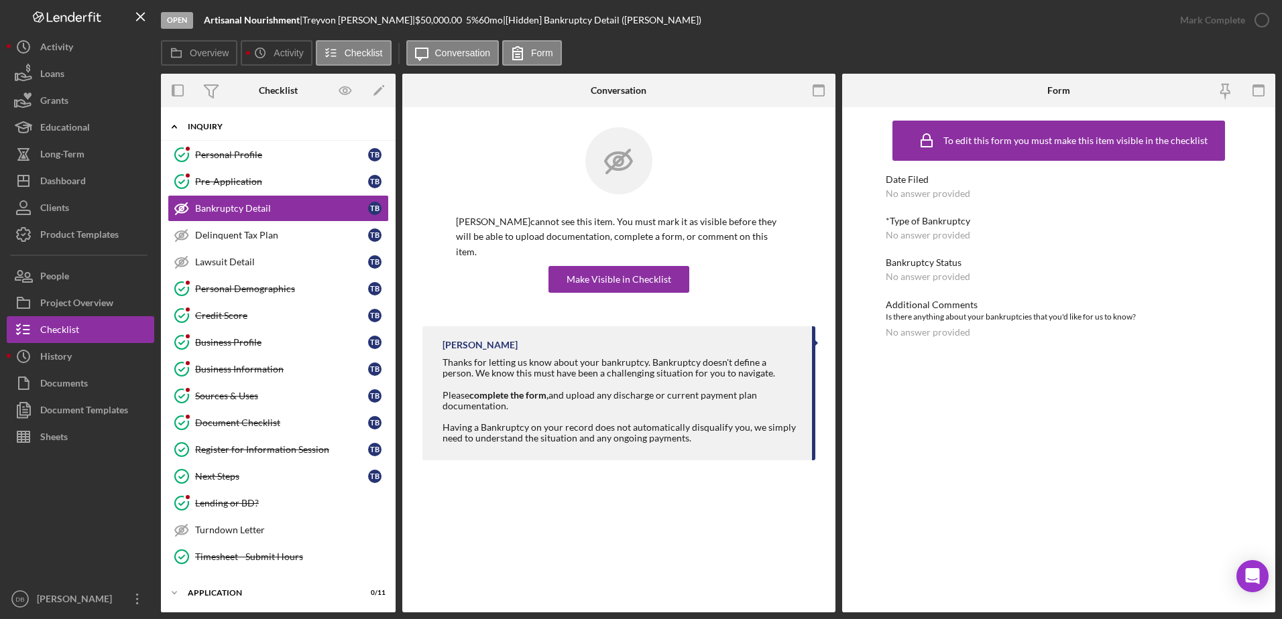
click at [200, 121] on div "Icon/Expander Inquiry 12 / 16" at bounding box center [278, 126] width 235 height 27
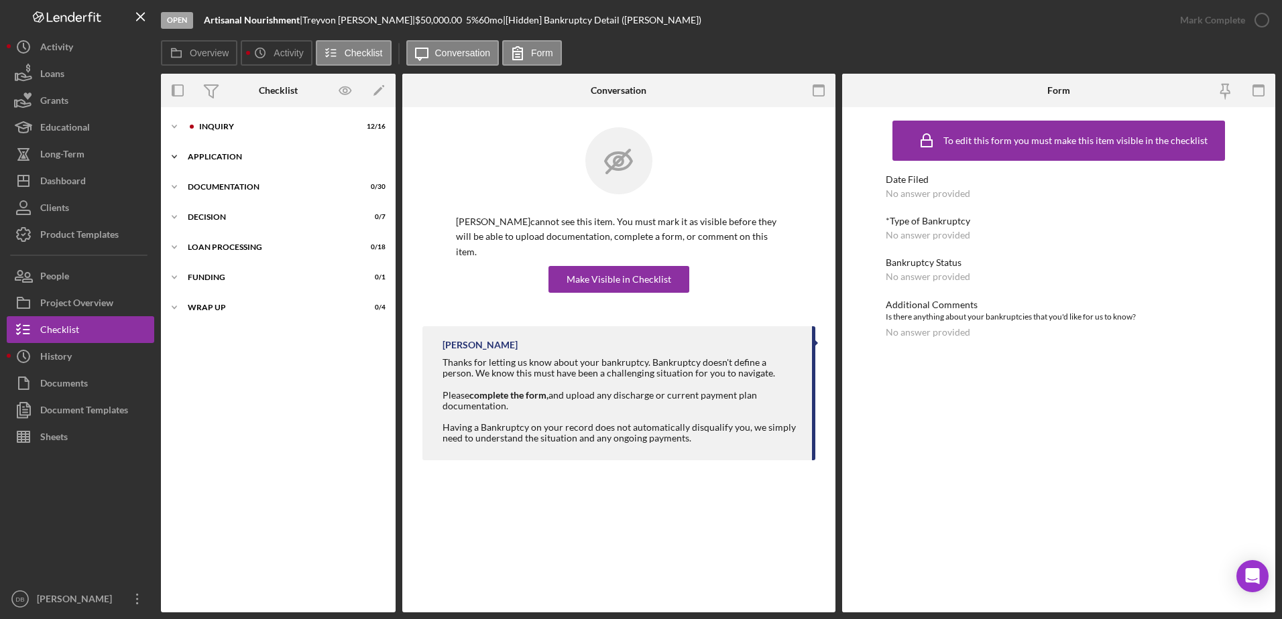
click at [215, 151] on div "Icon/Expander Application 0 / 11" at bounding box center [278, 156] width 235 height 27
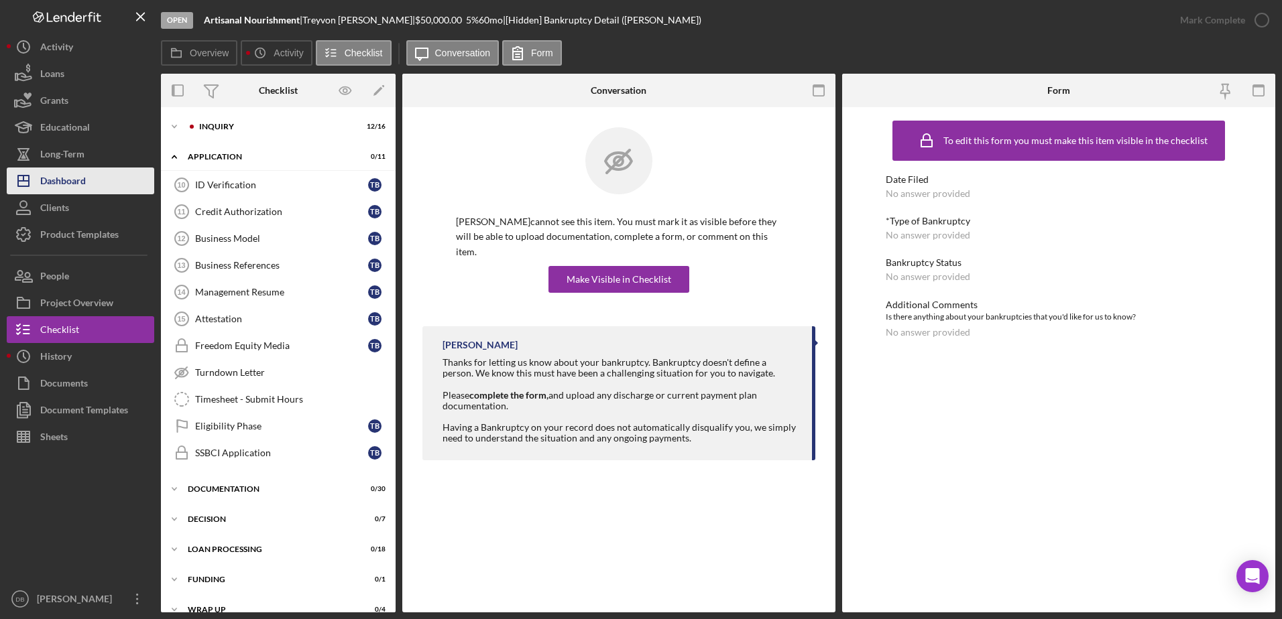
click at [84, 184] on div "Dashboard" at bounding box center [63, 183] width 46 height 30
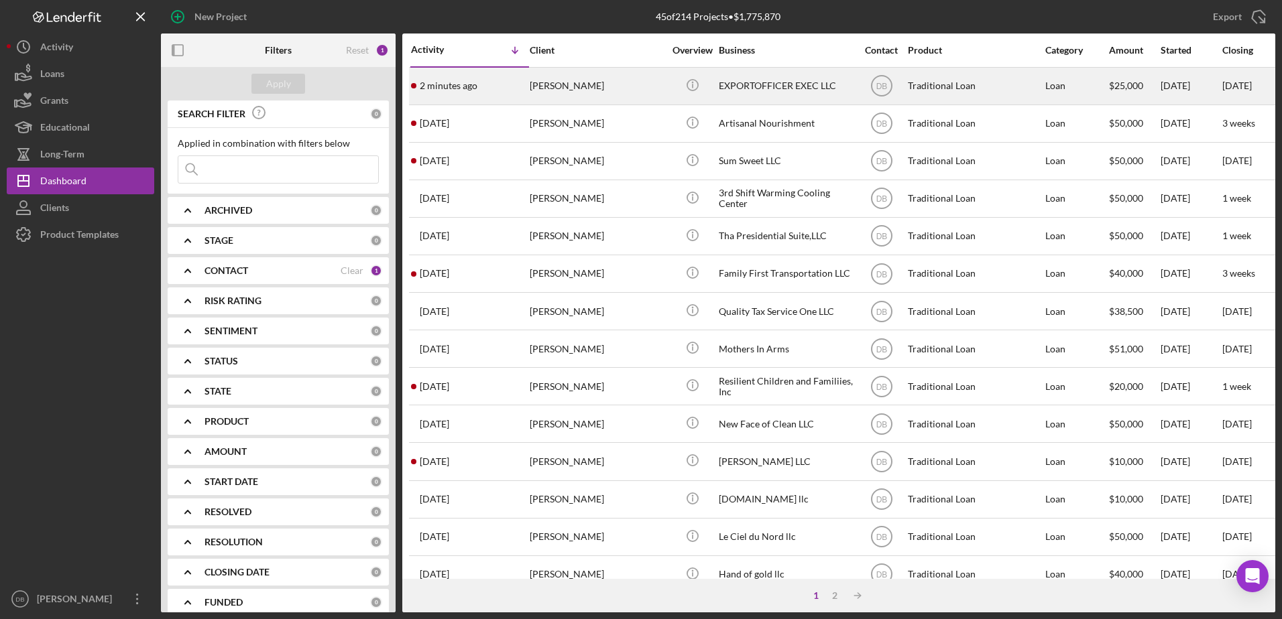
click at [549, 87] on div "[PERSON_NAME]" at bounding box center [597, 86] width 134 height 36
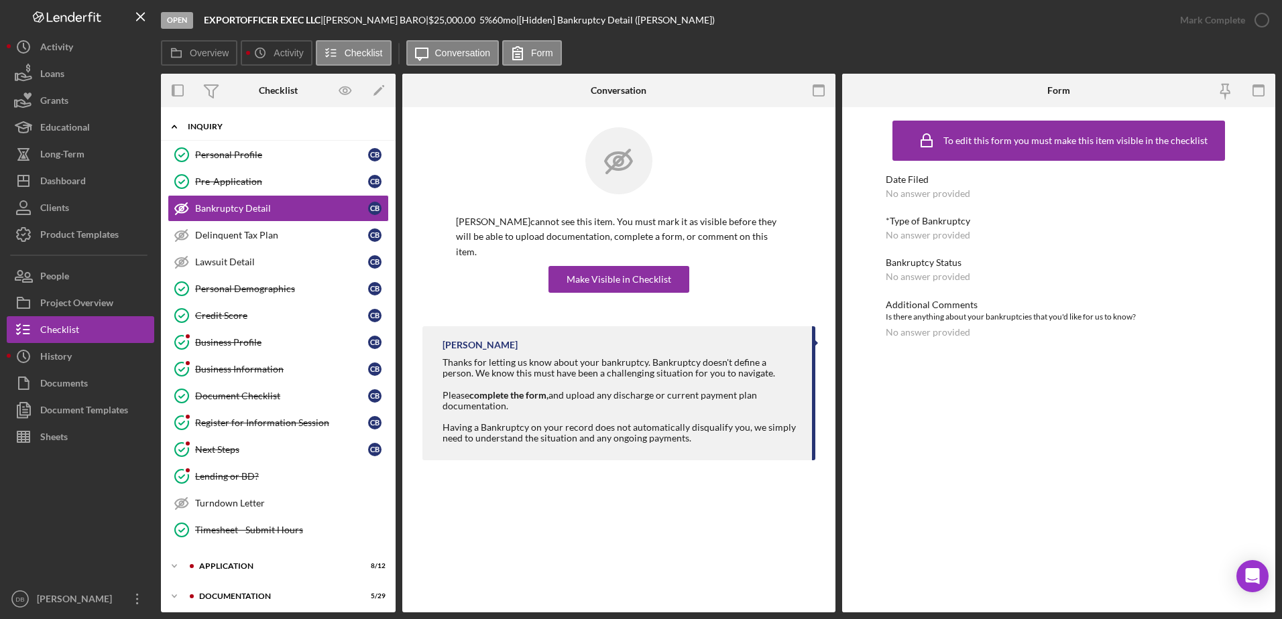
click at [201, 133] on div "Icon/Expander Inquiry 11 / 15" at bounding box center [278, 126] width 235 height 27
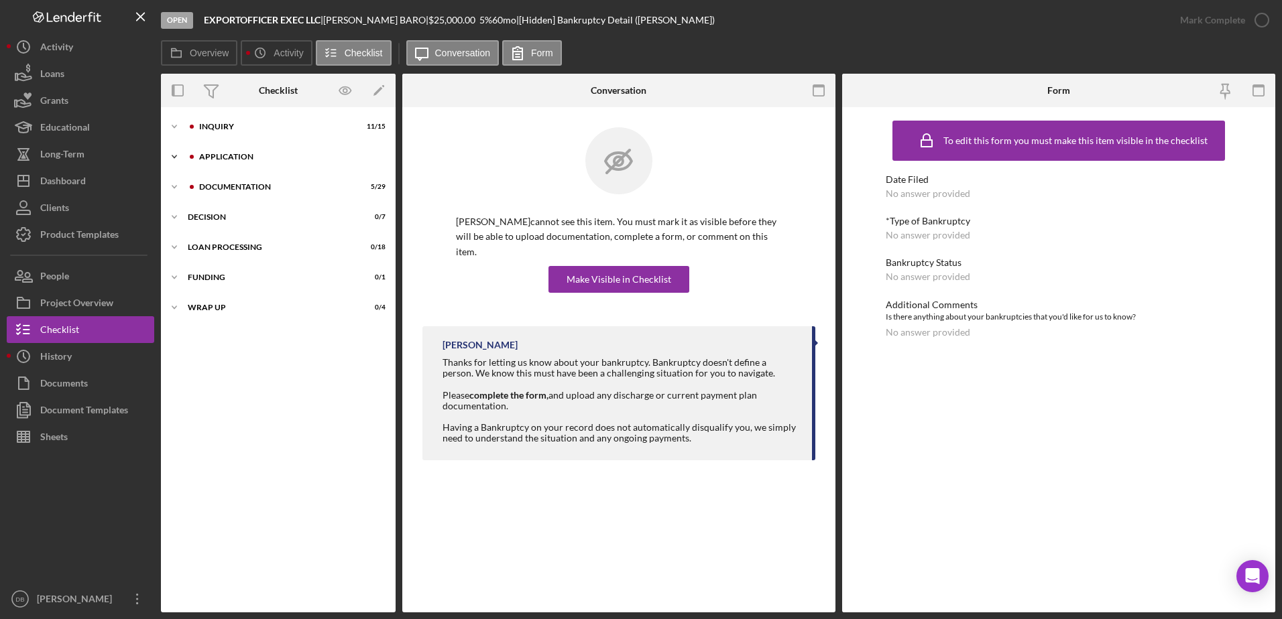
click at [217, 158] on div "Application" at bounding box center [289, 157] width 180 height 8
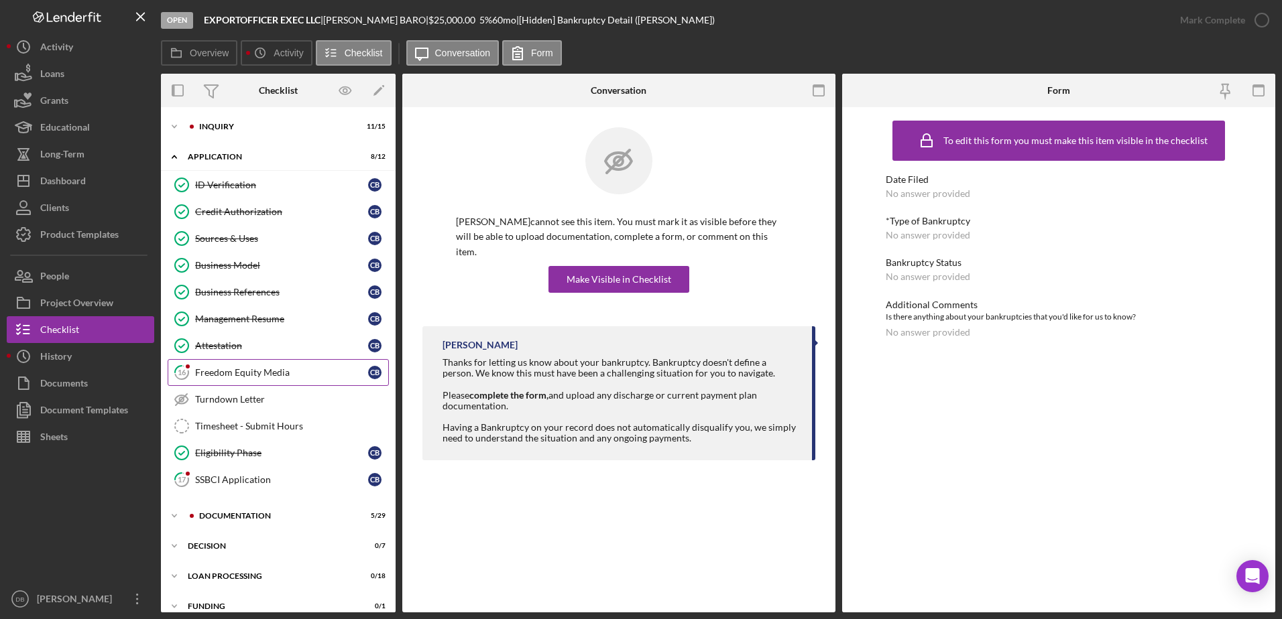
click at [229, 359] on link "16 Freedom Equity Media C B" at bounding box center [278, 372] width 221 height 27
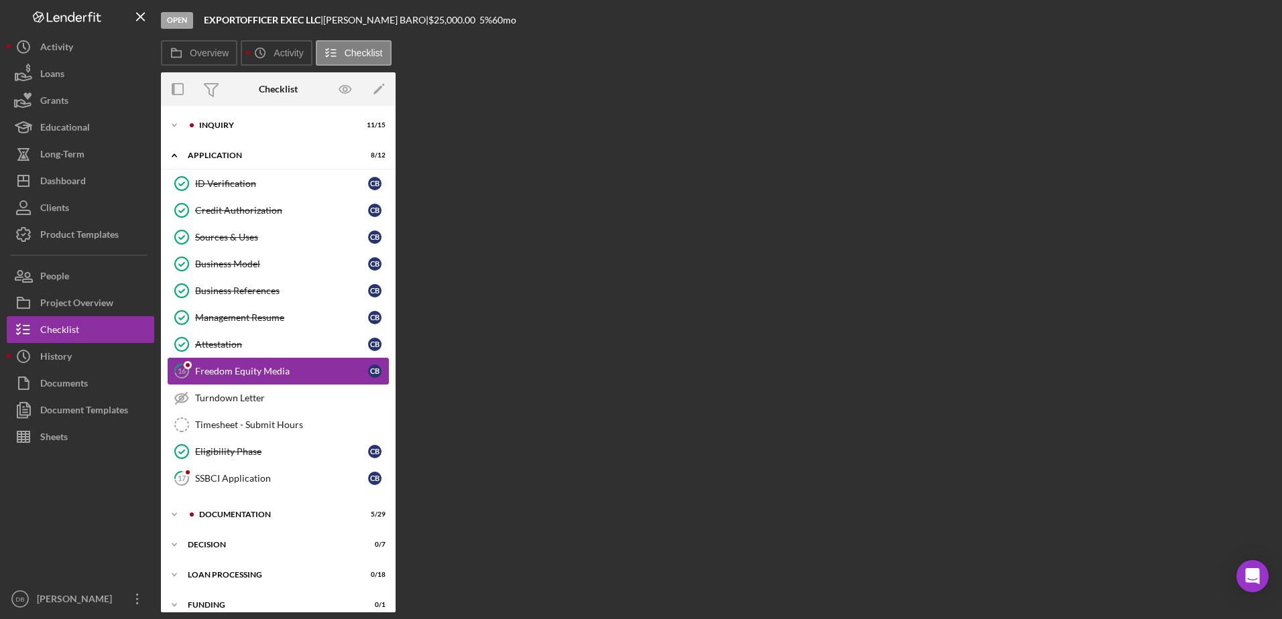
click at [226, 368] on div "Freedom Equity Media" at bounding box center [281, 371] width 173 height 11
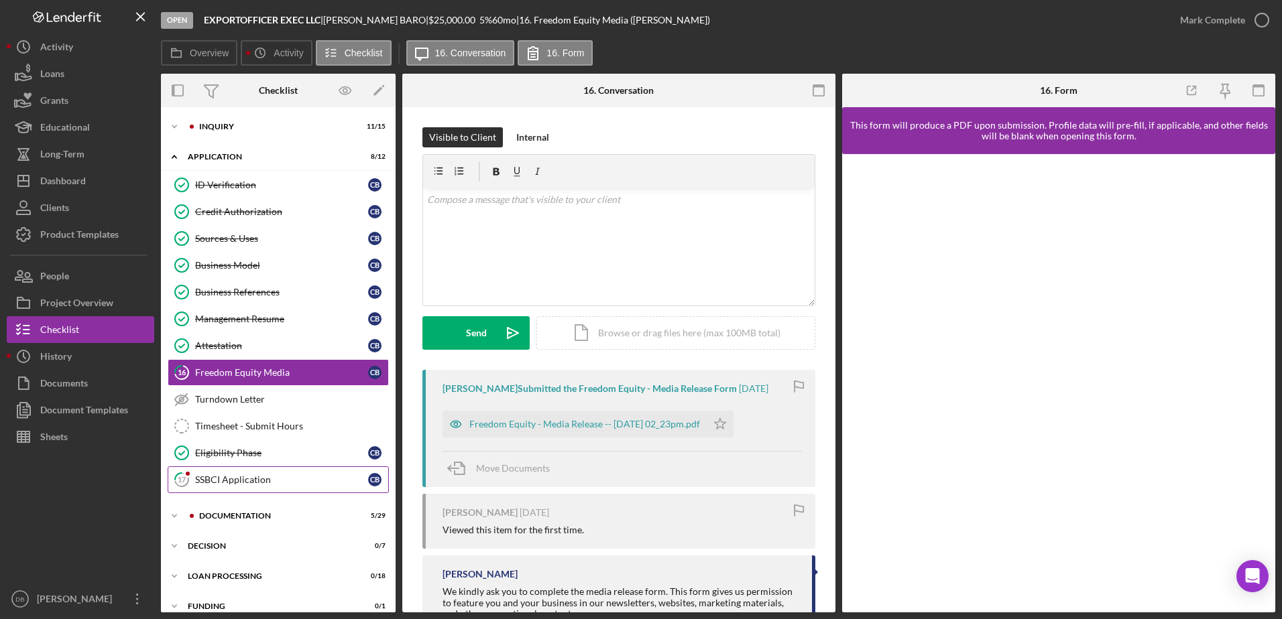
click at [224, 472] on link "17 SSBCI Application C B" at bounding box center [278, 480] width 221 height 27
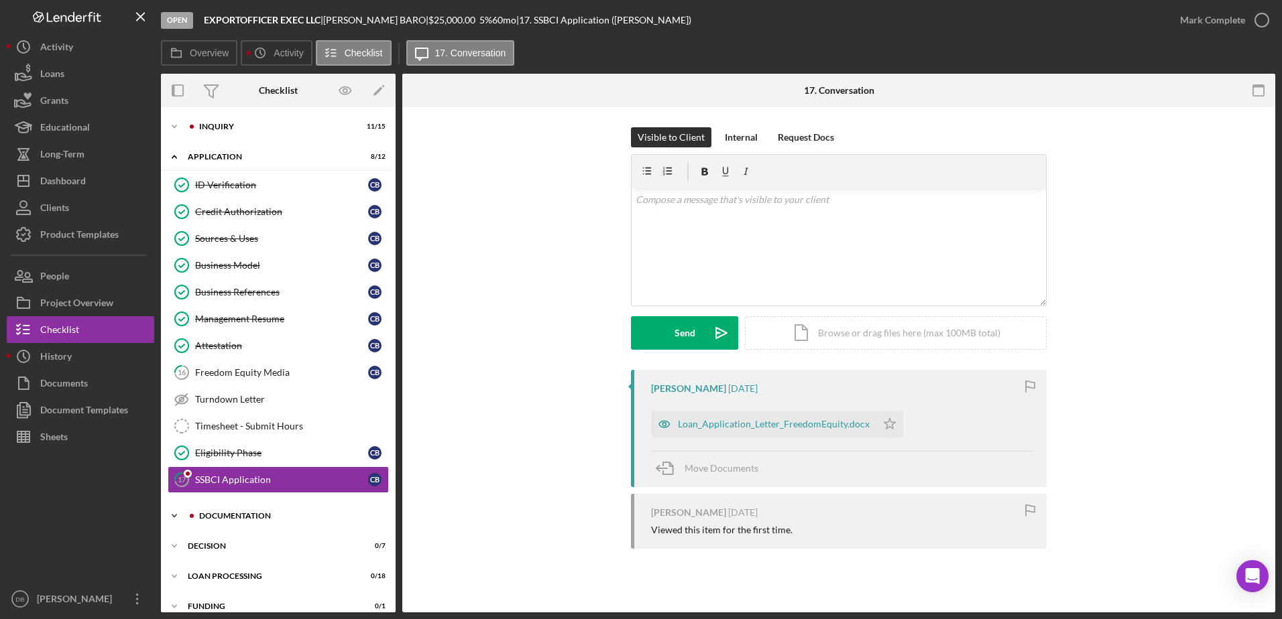
click at [217, 514] on div "Documentation" at bounding box center [289, 516] width 180 height 8
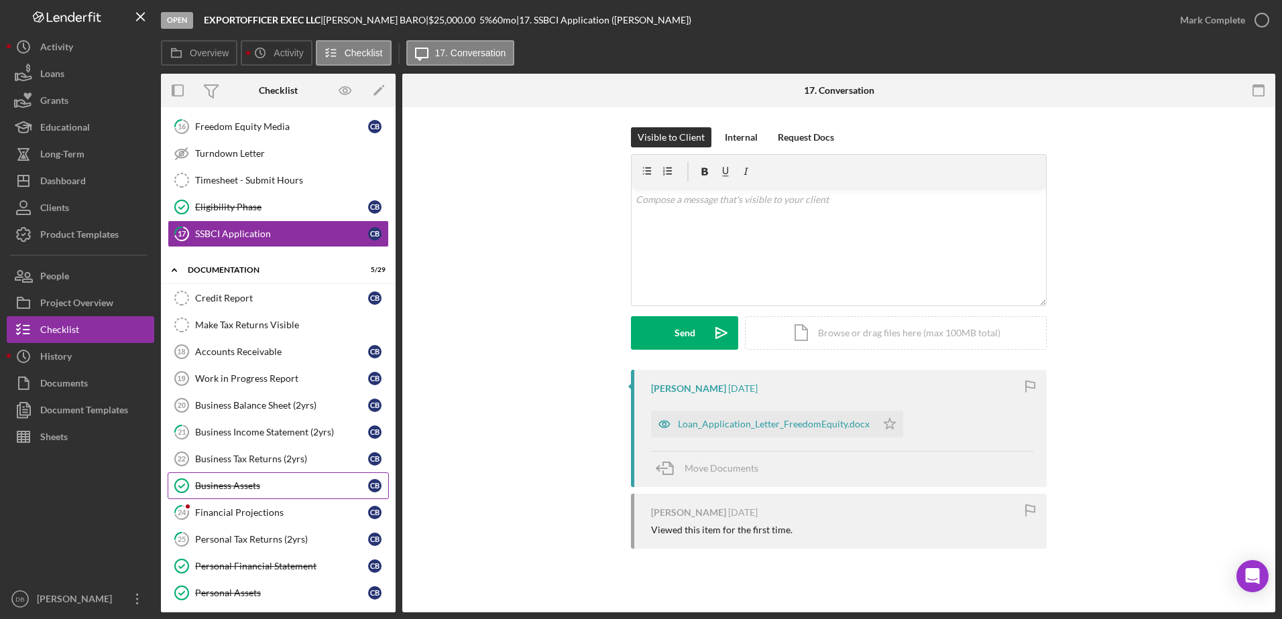
scroll to position [268, 0]
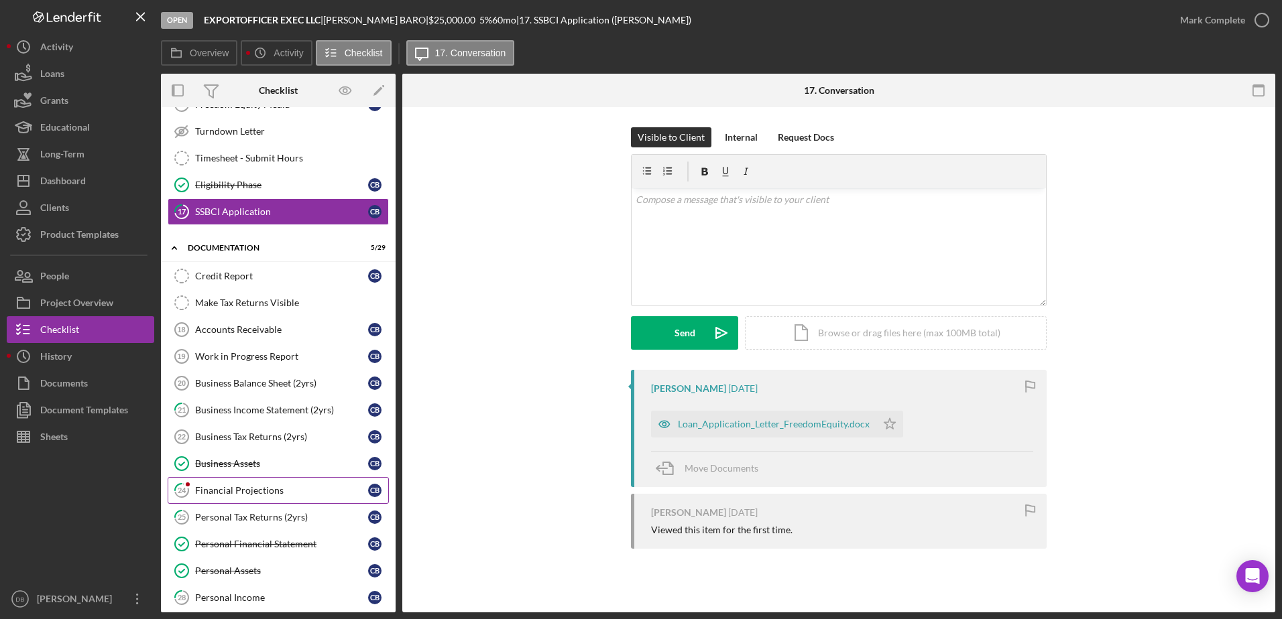
click at [230, 491] on div "Financial Projections" at bounding box center [281, 490] width 173 height 11
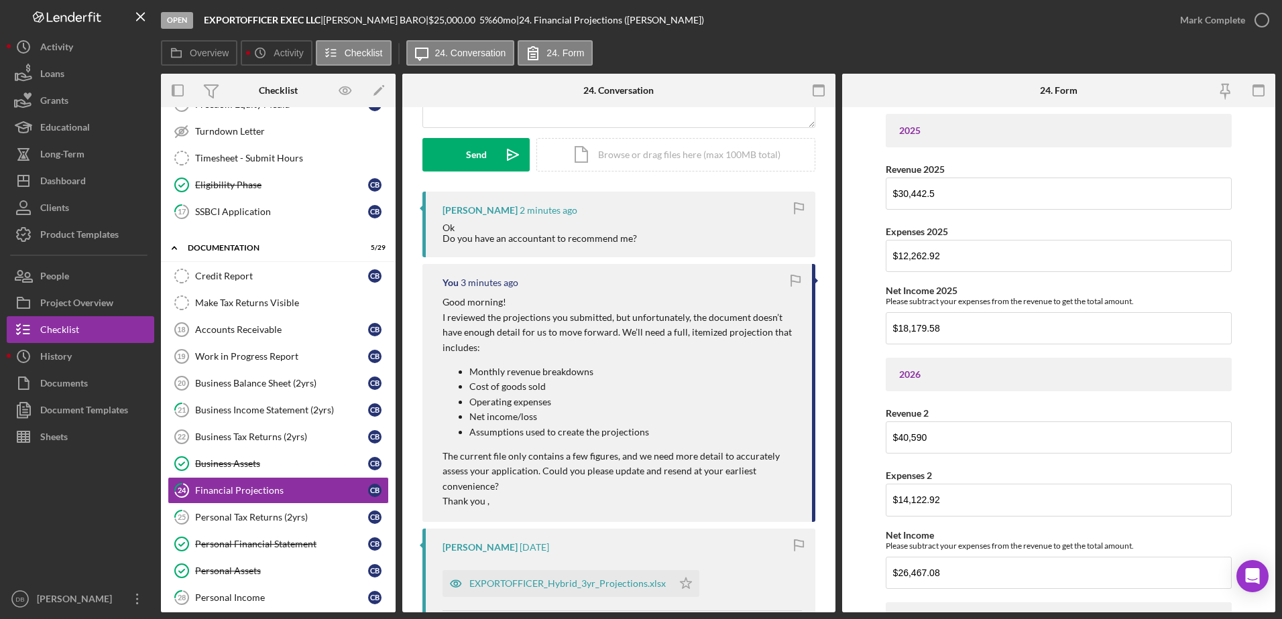
scroll to position [201, 0]
